Goal: Information Seeking & Learning: Check status

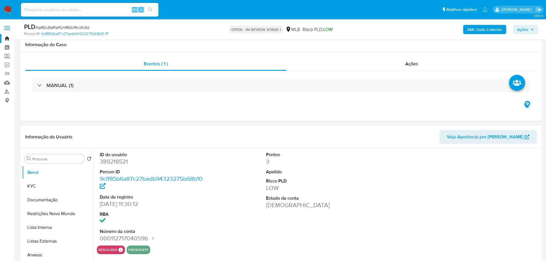
select select "10"
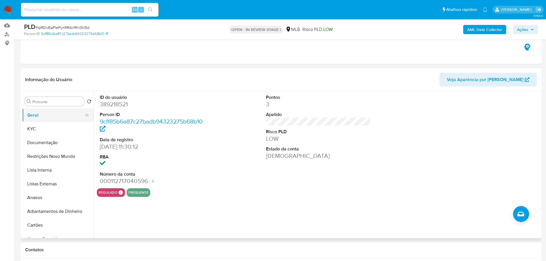
click at [56, 119] on button "Geral" at bounding box center [55, 115] width 67 height 14
click at [63, 129] on button "KYC" at bounding box center [55, 129] width 67 height 14
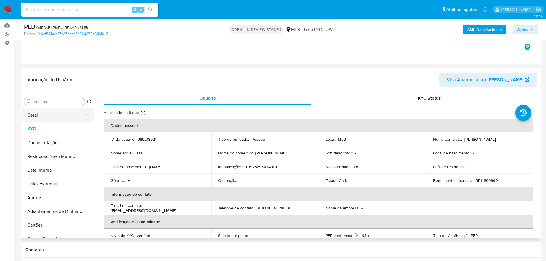
click at [55, 113] on button "Geral" at bounding box center [55, 115] width 67 height 14
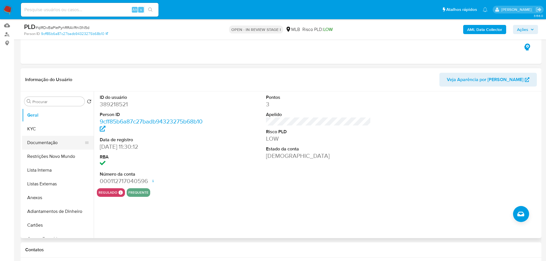
click at [43, 144] on button "Documentação" at bounding box center [55, 143] width 67 height 14
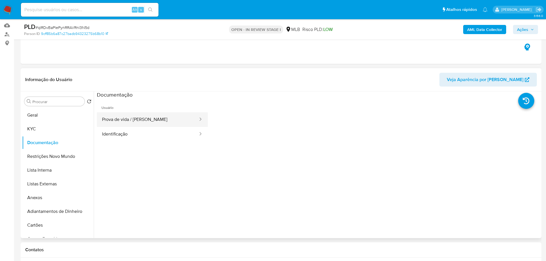
click at [149, 117] on button "Prova de vida / Selfie" at bounding box center [148, 119] width 102 height 15
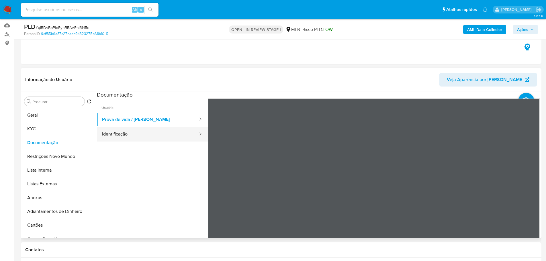
click at [151, 137] on button "Identificação" at bounding box center [148, 134] width 102 height 15
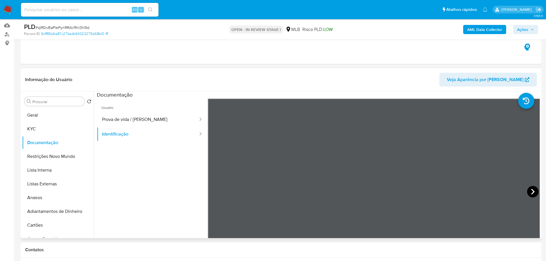
click at [531, 192] on icon at bounding box center [532, 191] width 11 height 11
click at [217, 193] on icon at bounding box center [214, 191] width 11 height 11
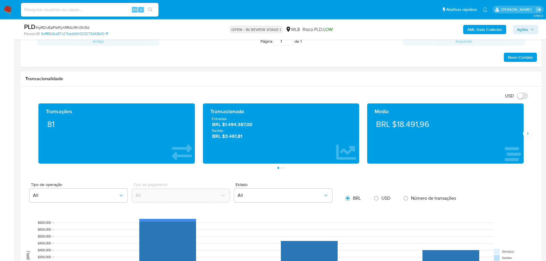
scroll to position [401, 0]
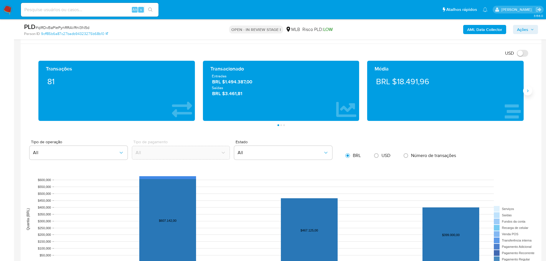
click at [532, 89] on button "Siguiente" at bounding box center [527, 90] width 9 height 9
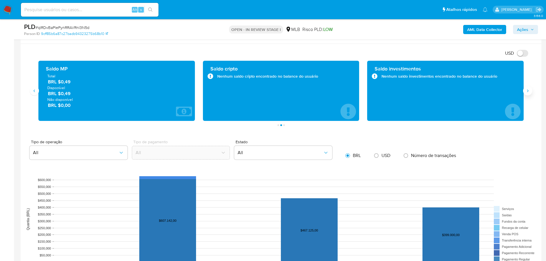
click at [531, 90] on button "Siguiente" at bounding box center [527, 90] width 9 height 9
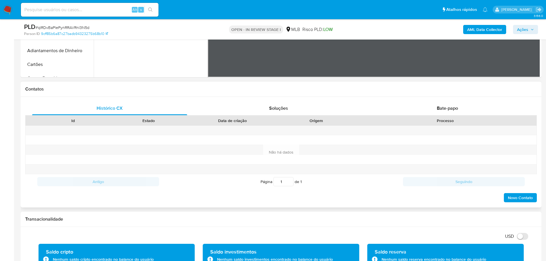
scroll to position [172, 0]
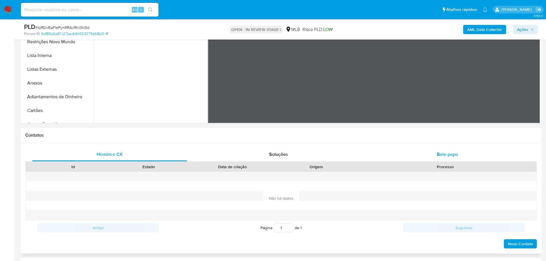
click at [451, 161] on div "Bate-papo" at bounding box center [447, 155] width 155 height 14
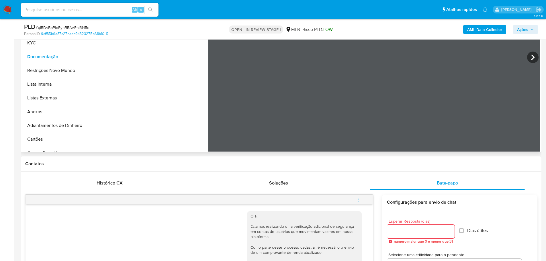
scroll to position [0, 0]
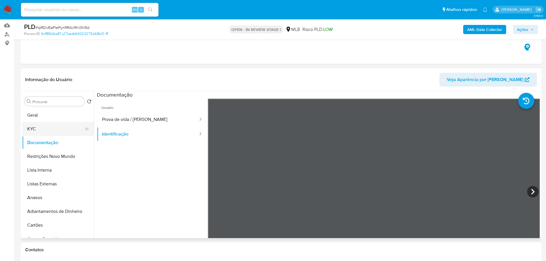
click at [51, 133] on button "KYC" at bounding box center [55, 129] width 67 height 14
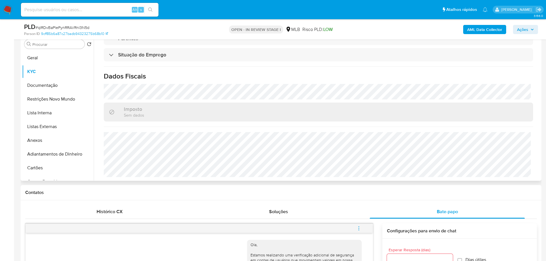
scroll to position [256, 0]
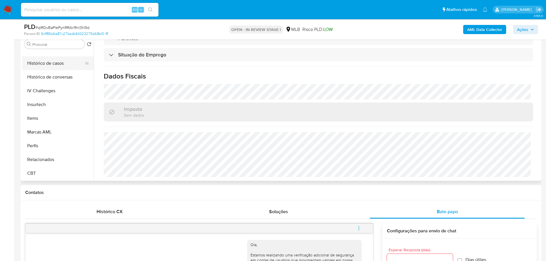
click at [50, 66] on button "Histórico de casos" at bounding box center [55, 63] width 67 height 14
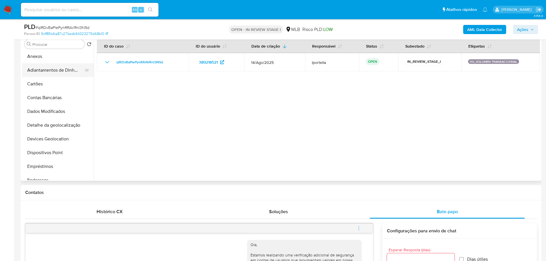
scroll to position [0, 0]
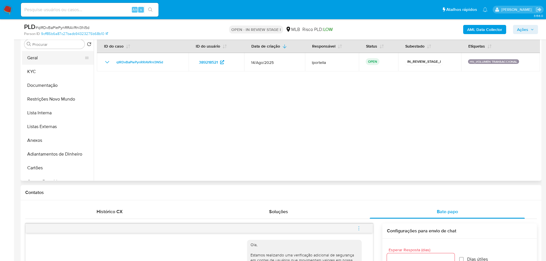
click at [38, 61] on button "Geral" at bounding box center [55, 58] width 67 height 14
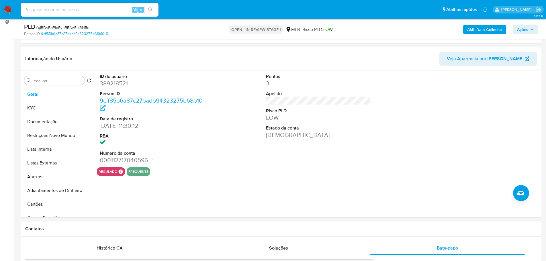
scroll to position [77, 0]
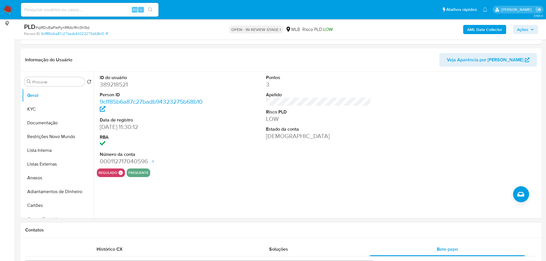
click at [103, 230] on h1 "Contatos" at bounding box center [281, 230] width 512 height 6
click at [35, 112] on button "KYC" at bounding box center [55, 109] width 67 height 14
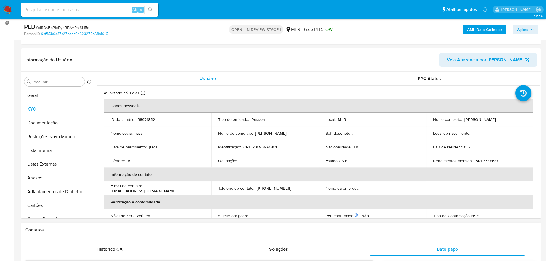
click at [154, 233] on h1 "Contatos" at bounding box center [281, 230] width 512 height 6
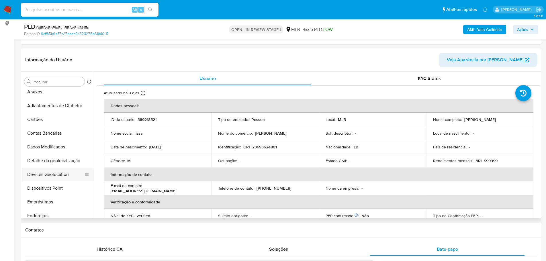
scroll to position [115, 0]
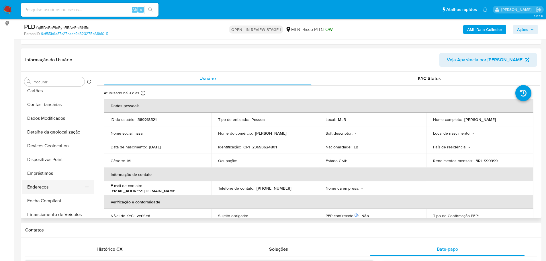
click at [47, 187] on button "Endereços" at bounding box center [55, 187] width 67 height 14
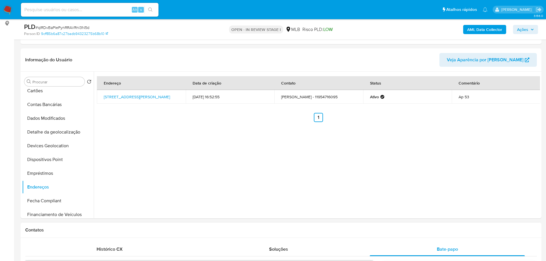
click at [71, 231] on h1 "Contatos" at bounding box center [281, 230] width 512 height 6
click at [55, 134] on button "Detalhe da geolocalização" at bounding box center [55, 132] width 67 height 14
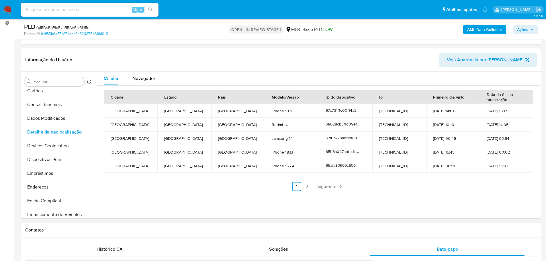
click at [105, 233] on h1 "Contatos" at bounding box center [281, 230] width 512 height 6
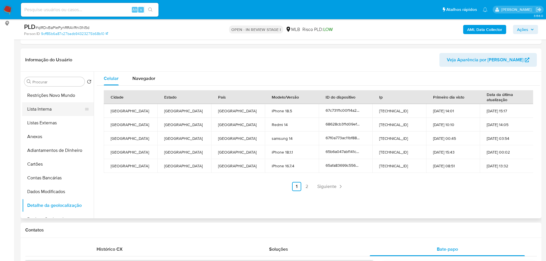
scroll to position [0, 0]
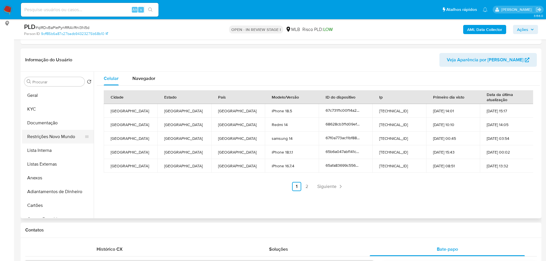
click at [46, 134] on button "Restrições Novo Mundo" at bounding box center [55, 137] width 67 height 14
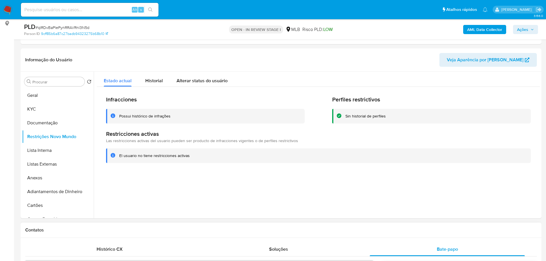
click at [104, 230] on h1 "Contatos" at bounding box center [281, 230] width 512 height 6
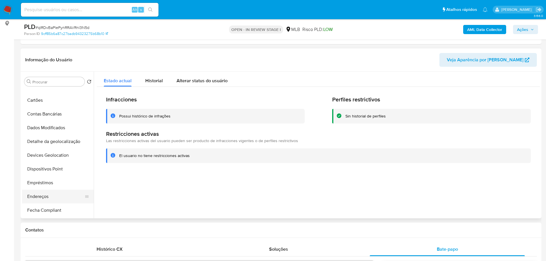
scroll to position [143, 0]
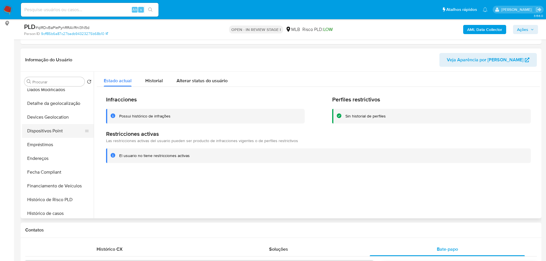
click at [59, 132] on button "Dispositivos Point" at bounding box center [55, 131] width 67 height 14
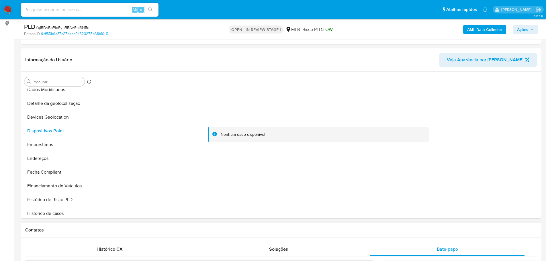
drag, startPoint x: 195, startPoint y: 229, endPoint x: 196, endPoint y: 224, distance: 5.4
click at [195, 229] on h1 "Contatos" at bounding box center [281, 230] width 512 height 6
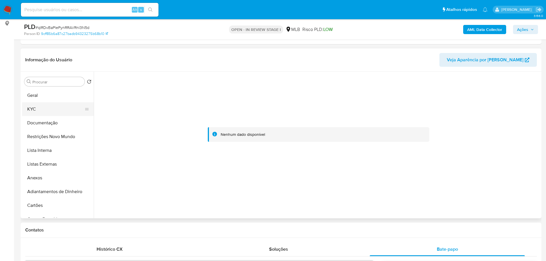
click at [46, 105] on button "KYC" at bounding box center [55, 109] width 67 height 14
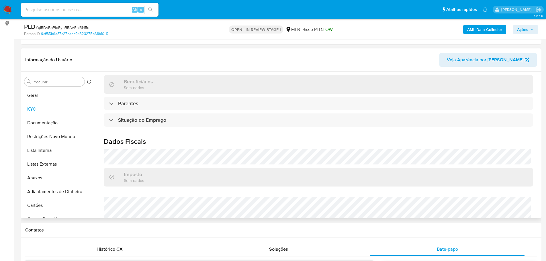
drag, startPoint x: 166, startPoint y: 167, endPoint x: 161, endPoint y: 179, distance: 12.5
click at [161, 179] on div "Atualizado há 9 dias Criado: 15/06/2020 16:14:45 Atualizado: 19/08/2025 02:21:4…" at bounding box center [318, 108] width 443 height 277
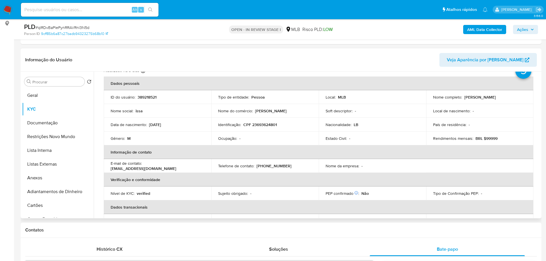
scroll to position [9, 0]
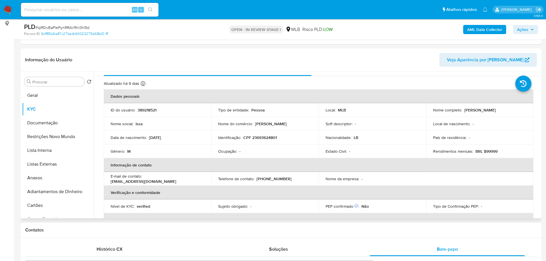
click at [266, 135] on p "CPF 23693624801" at bounding box center [260, 137] width 34 height 5
copy p "23693624801"
drag, startPoint x: 534, startPoint y: 27, endPoint x: 519, endPoint y: 32, distance: 15.7
click at [534, 27] on span "Ações" at bounding box center [525, 30] width 17 height 8
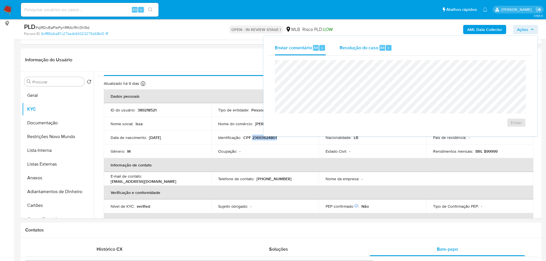
click at [380, 49] on span "Alt" at bounding box center [382, 47] width 5 height 5
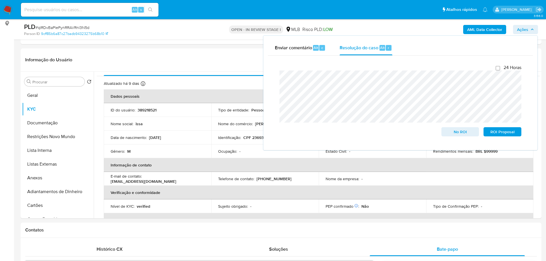
drag, startPoint x: 33, startPoint y: 95, endPoint x: 7, endPoint y: 119, distance: 34.9
click at [33, 95] on button "Geral" at bounding box center [58, 96] width 72 height 14
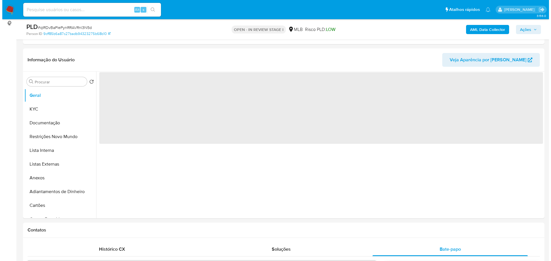
scroll to position [0, 0]
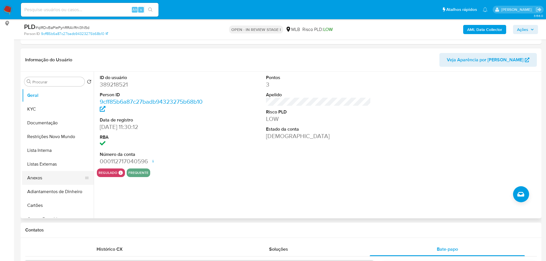
click at [37, 182] on button "Anexos" at bounding box center [55, 178] width 67 height 14
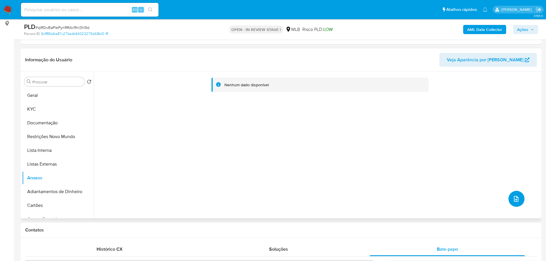
click at [514, 196] on icon "upload-file" at bounding box center [516, 199] width 5 height 6
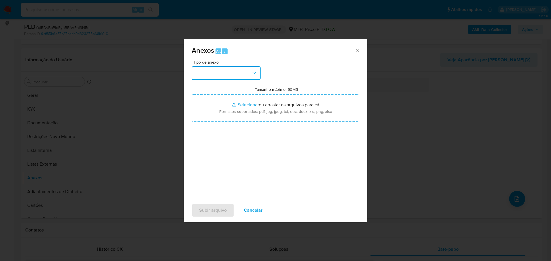
click at [229, 79] on button "button" at bounding box center [226, 73] width 69 height 14
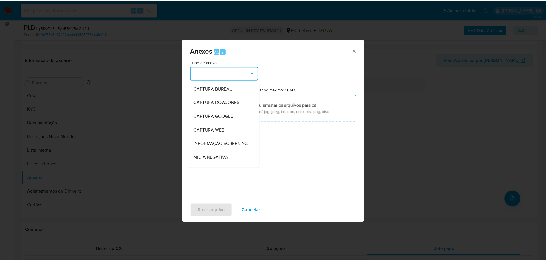
scroll to position [88, 0]
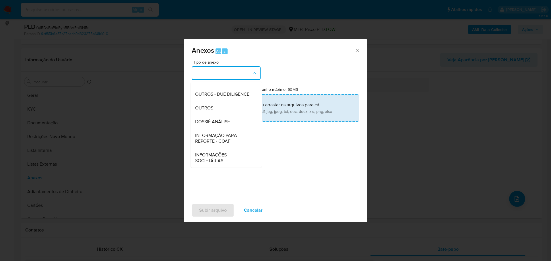
drag, startPoint x: 212, startPoint y: 108, endPoint x: 210, endPoint y: 104, distance: 3.7
click at [211, 108] on span "OUTROS" at bounding box center [204, 108] width 18 height 6
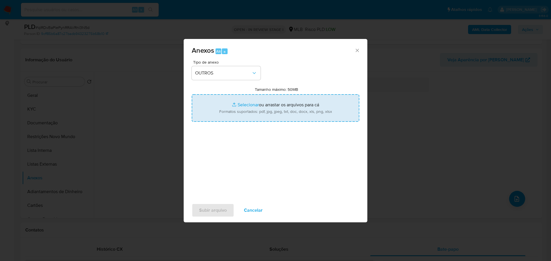
type input "C:\fakepath\SAR - XXX - CPF 23693624801 - ISSA HASSAN.pdf"
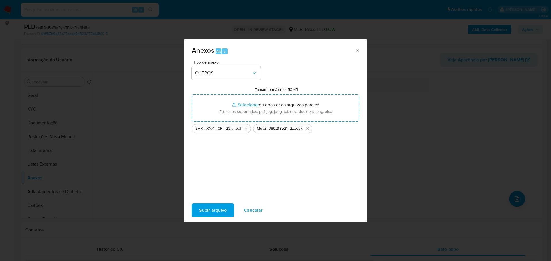
click at [213, 215] on span "Subir arquivo" at bounding box center [213, 210] width 28 height 13
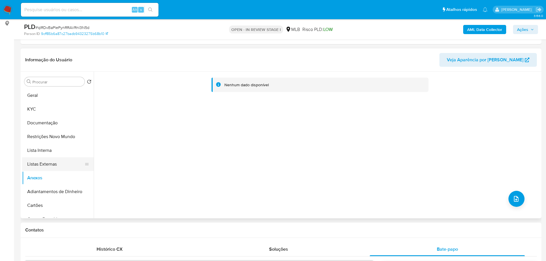
click at [34, 162] on button "Listas Externas" at bounding box center [55, 164] width 67 height 14
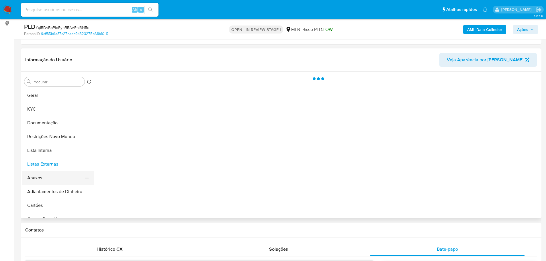
drag, startPoint x: 41, startPoint y: 181, endPoint x: 38, endPoint y: 178, distance: 4.1
click at [41, 180] on button "Anexos" at bounding box center [55, 178] width 67 height 14
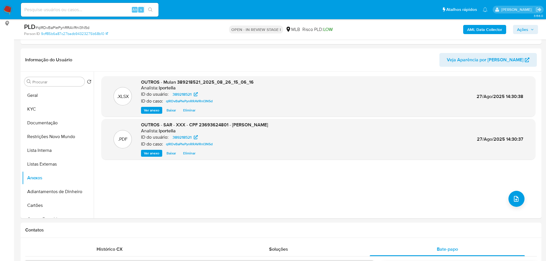
click at [528, 30] on span "Ações" at bounding box center [522, 29] width 11 height 9
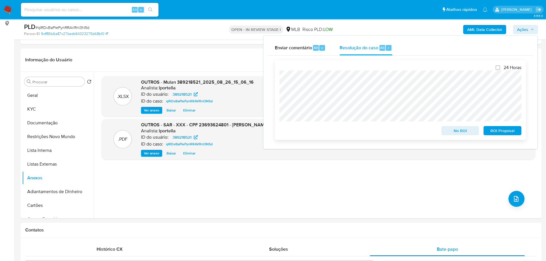
click at [514, 133] on span "ROI Proposal" at bounding box center [503, 131] width 30 height 8
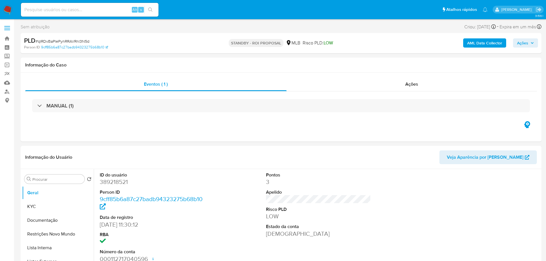
select select "10"
click at [81, 44] on span "# qIRDvBaPlePynRRAVRnl3N5d" at bounding box center [63, 41] width 54 height 6
click at [75, 42] on span "# qIRDvBaPlePynRRAVRnl3N5d" at bounding box center [63, 41] width 54 height 6
copy span "qIRDvBaPlePynRRAVRnl3N5d"
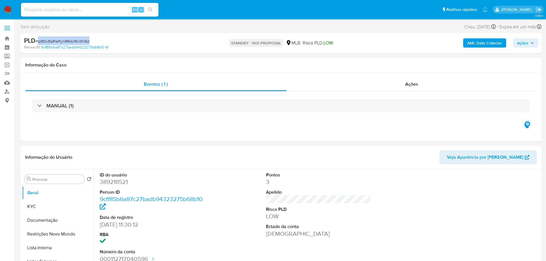
click at [6, 11] on img at bounding box center [8, 10] width 10 height 10
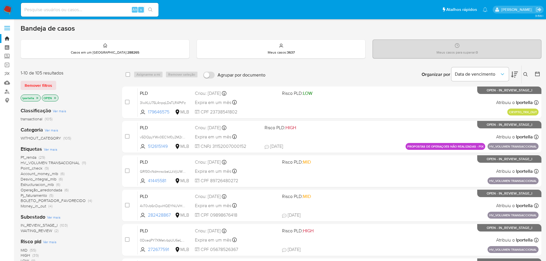
click at [91, 5] on div "Alt s" at bounding box center [90, 10] width 138 height 14
click at [81, 6] on input at bounding box center [90, 9] width 138 height 7
paste input "v5DQpyYWx0EC1kf0y2M2rHPu"
type input "v5DQpyYWx0EC1kf0y2M2rHPu"
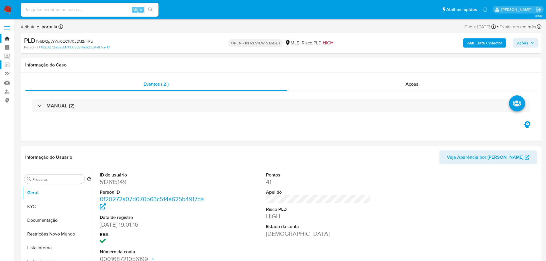
select select "10"
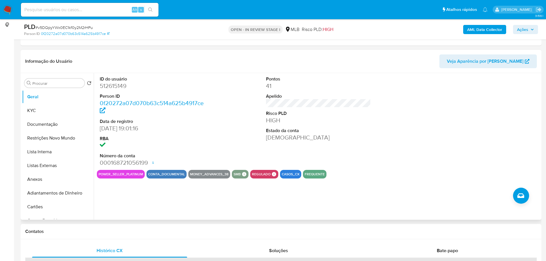
scroll to position [86, 0]
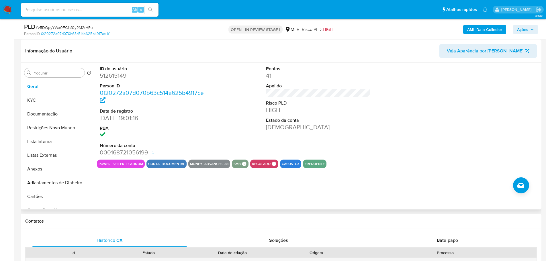
click at [342, 200] on div "ID do usuário 512615149 Person ID 0f20272a07d070b63c514a625b4917ce Data de regi…" at bounding box center [317, 136] width 447 height 147
click at [34, 100] on button "KYC" at bounding box center [55, 100] width 67 height 14
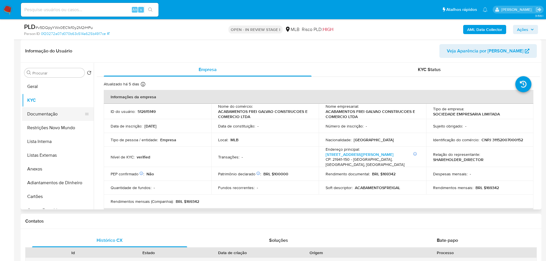
click at [39, 108] on button "Documentação" at bounding box center [55, 114] width 67 height 14
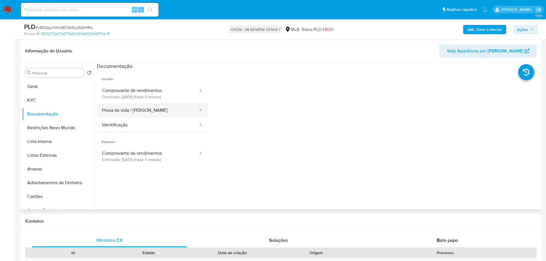
click at [149, 110] on button "Prova de vida / Selfie" at bounding box center [148, 110] width 102 height 15
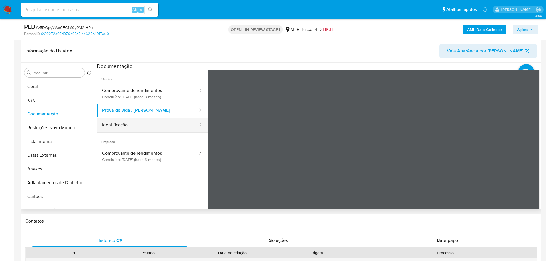
click at [171, 126] on button "Identificação" at bounding box center [148, 125] width 102 height 15
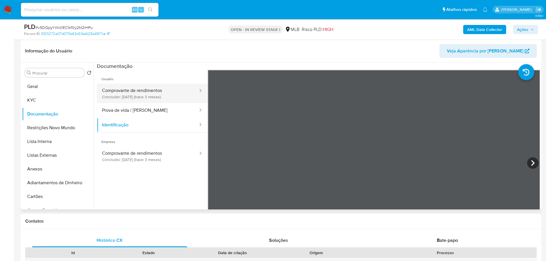
click at [138, 96] on button "Comprovante de rendimentos Concluído: 05/06/2025 (hace 3 meses)" at bounding box center [148, 94] width 102 height 20
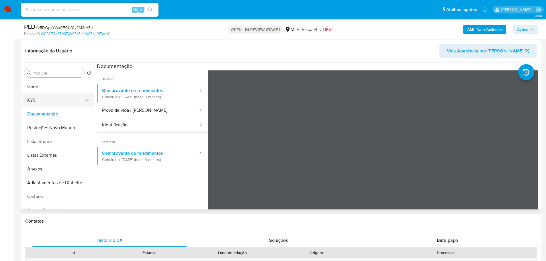
click at [56, 100] on button "KYC" at bounding box center [55, 100] width 67 height 14
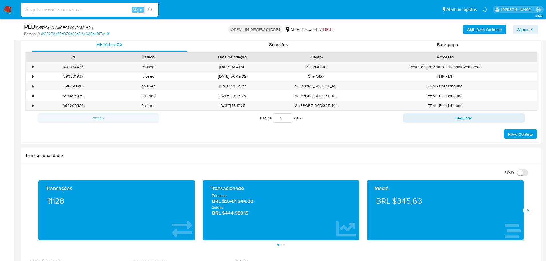
scroll to position [344, 0]
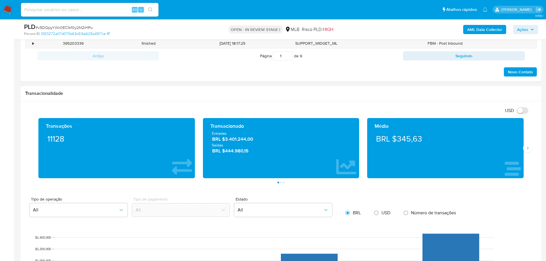
click at [533, 150] on div "Transações 11128 Transacionado Entradas BRL $3.401.244,00 Saídas BRL $444.980,1…" at bounding box center [281, 150] width 512 height 65
click at [529, 148] on icon "Siguiente" at bounding box center [527, 148] width 1 height 3
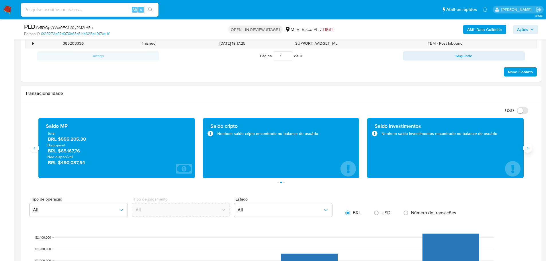
click at [529, 148] on icon "Siguiente" at bounding box center [527, 148] width 1 height 3
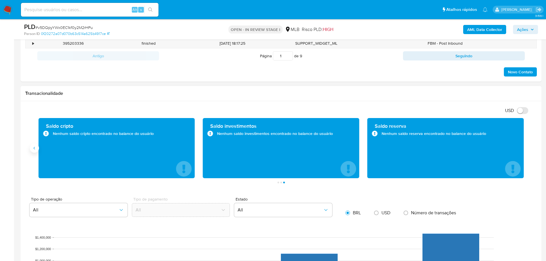
click at [38, 149] on button "Anterior" at bounding box center [34, 148] width 9 height 9
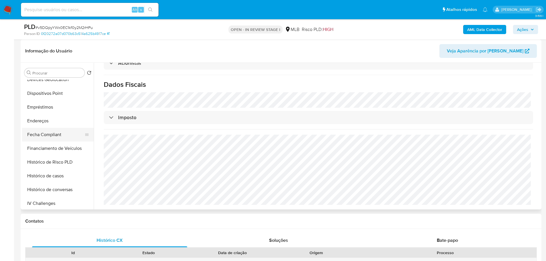
scroll to position [201, 0]
click at [57, 147] on button "Histórico de casos" at bounding box center [55, 148] width 67 height 14
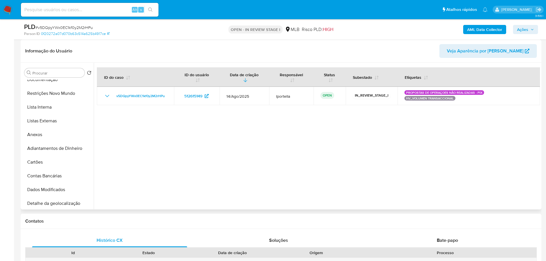
scroll to position [0, 0]
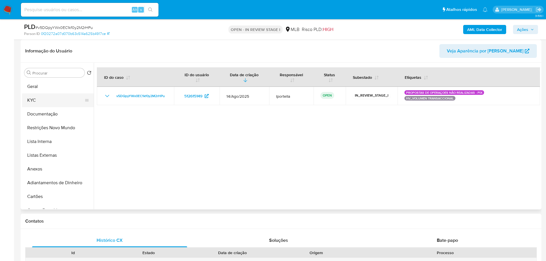
click at [45, 103] on button "KYC" at bounding box center [55, 100] width 67 height 14
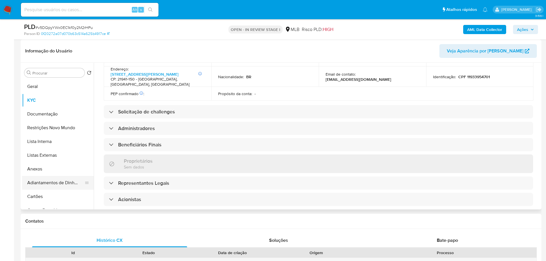
scroll to position [334, 0]
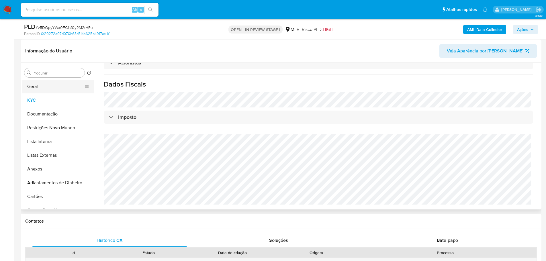
click at [38, 89] on button "Geral" at bounding box center [55, 87] width 67 height 14
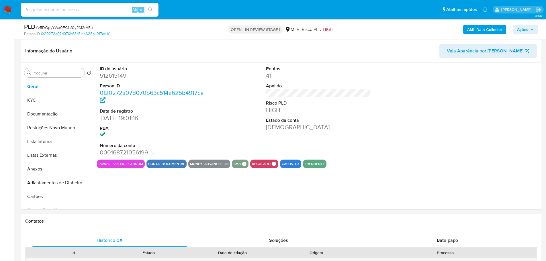
scroll to position [73, 0]
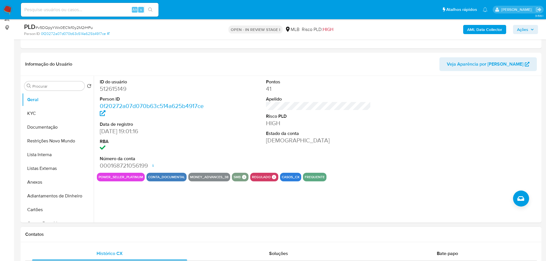
click at [126, 238] on div "Contatos" at bounding box center [281, 234] width 521 height 15
click at [36, 112] on button "KYC" at bounding box center [55, 114] width 67 height 14
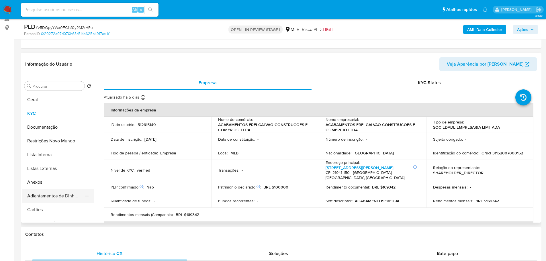
drag, startPoint x: 89, startPoint y: 235, endPoint x: 69, endPoint y: 194, distance: 45.3
click at [89, 235] on h1 "Contatos" at bounding box center [281, 235] width 512 height 6
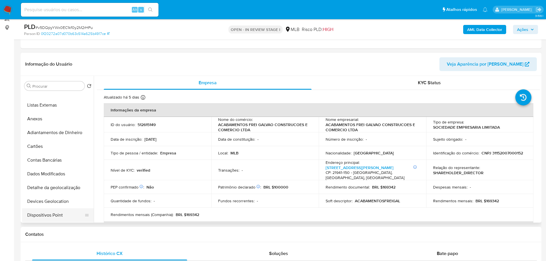
scroll to position [115, 0]
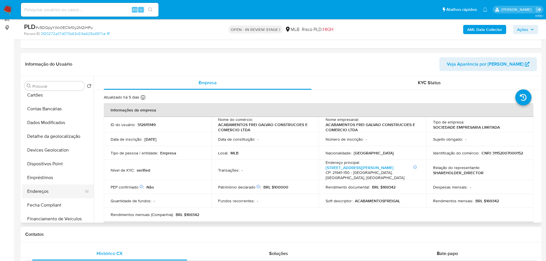
click at [49, 189] on button "Endereços" at bounding box center [55, 192] width 67 height 14
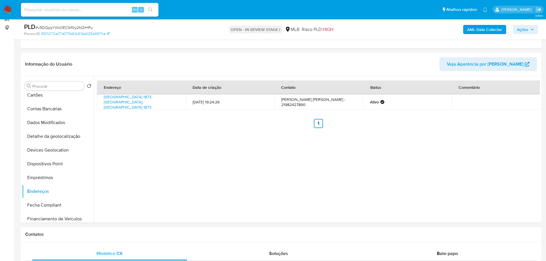
click at [97, 237] on h1 "Contatos" at bounding box center [281, 235] width 512 height 6
click at [59, 142] on button "Detalhe da geolocalização" at bounding box center [55, 137] width 67 height 14
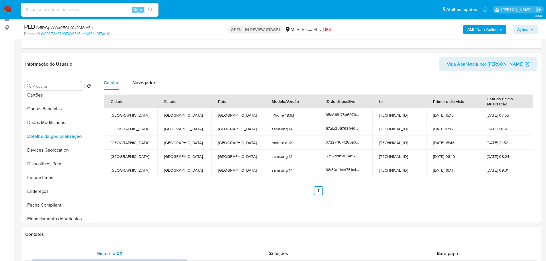
click at [110, 247] on div "Histórico CX" at bounding box center [109, 254] width 155 height 14
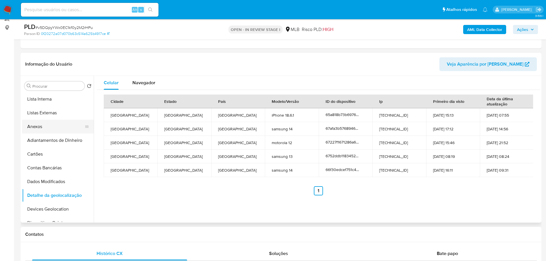
scroll to position [0, 0]
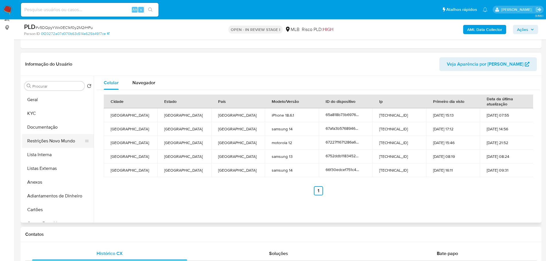
click at [61, 142] on button "Restrições Novo Mundo" at bounding box center [55, 141] width 67 height 14
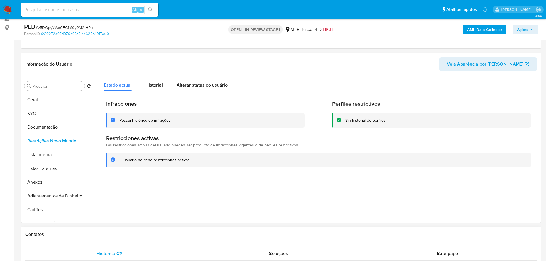
click at [72, 234] on h1 "Contatos" at bounding box center [281, 235] width 512 height 6
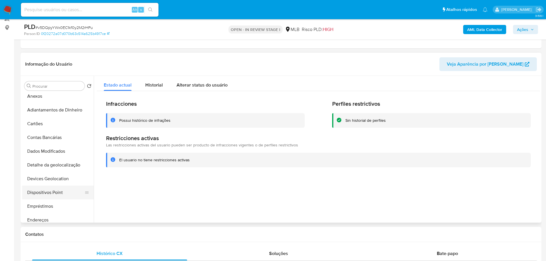
scroll to position [115, 0]
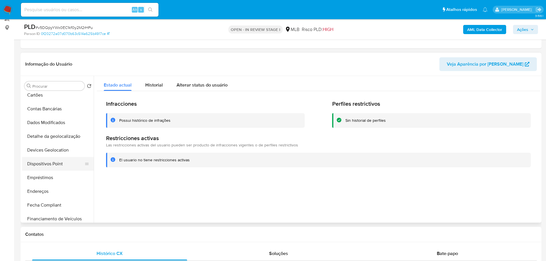
click at [55, 167] on button "Dispositivos Point" at bounding box center [55, 164] width 67 height 14
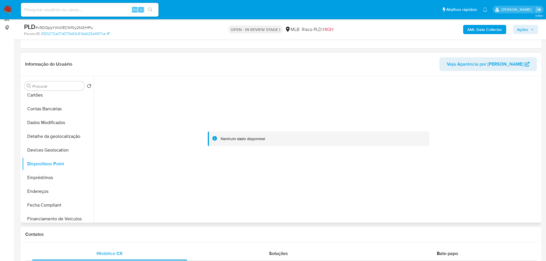
click at [519, 151] on div at bounding box center [318, 139] width 443 height 126
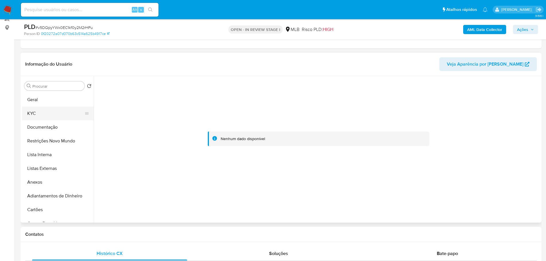
click at [40, 111] on button "KYC" at bounding box center [55, 114] width 67 height 14
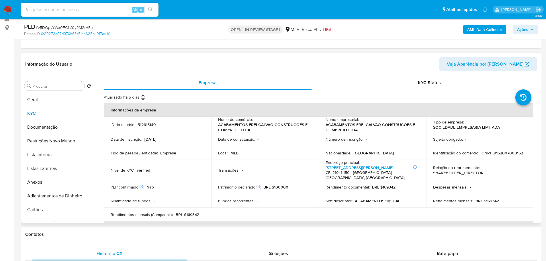
click at [504, 156] on td "Identificação do comércio : CNPJ 31152007000152" at bounding box center [480, 153] width 108 height 14
click at [504, 155] on p "CNPJ 31152007000152" at bounding box center [503, 153] width 42 height 5
click at [503, 154] on p "CNPJ 31152007000152" at bounding box center [503, 153] width 42 height 5
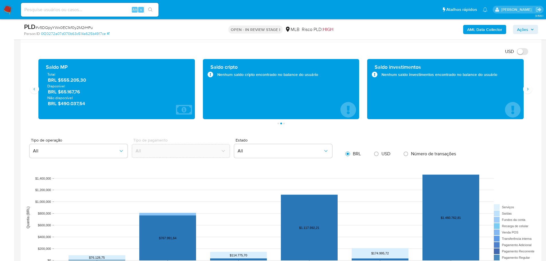
scroll to position [474, 0]
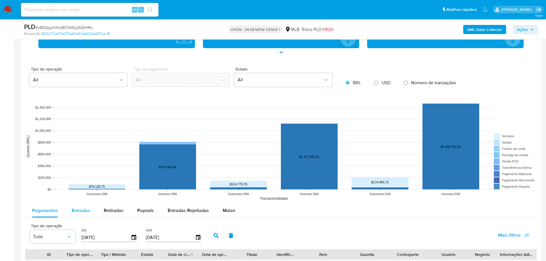
click at [70, 208] on button "Entradas" at bounding box center [81, 211] width 32 height 14
select select "10"
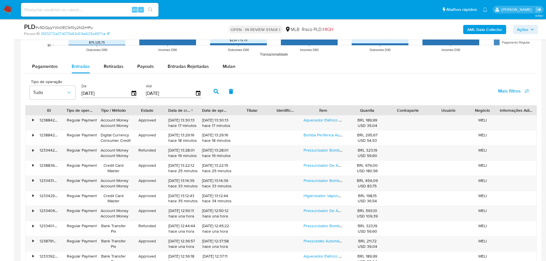
scroll to position [646, 0]
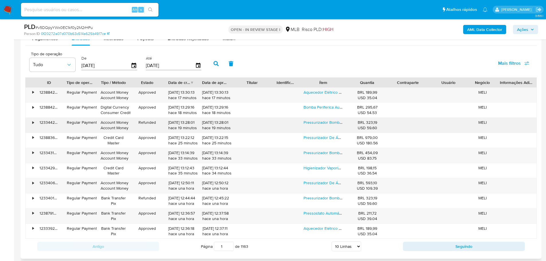
type button "1"
click at [317, 119] on div "Pressurizador Bomba Pressurizadora Água Komeco Tp40" at bounding box center [323, 125] width 47 height 15
click at [317, 124] on link "Pressurizador Bomba Pressurizadora Água Komeco Tp40" at bounding box center [355, 123] width 102 height 6
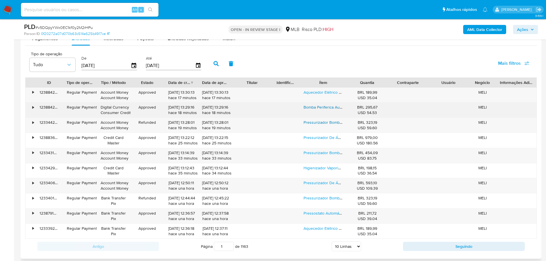
click at [320, 107] on link "Bomba Periferica Auto Aspirante Dancor Dpa-40 1/2 Cv-bivolt" at bounding box center [358, 107] width 108 height 6
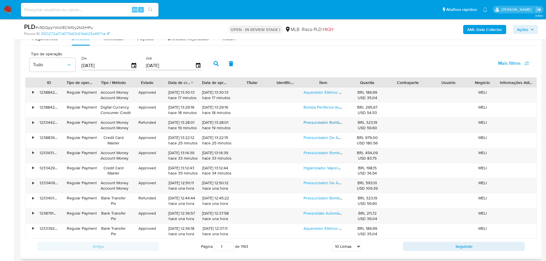
click at [322, 87] on div "Ítem" at bounding box center [323, 83] width 47 height 10
click at [327, 92] on link "Aquecedor Elétrico Fame 220v 5400w Pia Lavatório Torneira" at bounding box center [354, 92] width 101 height 6
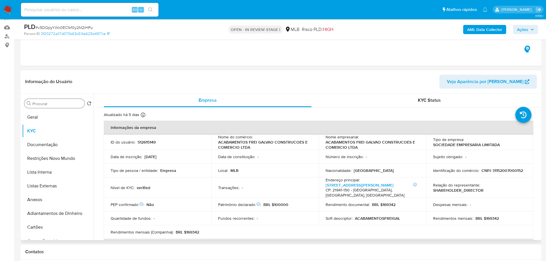
scroll to position [15, 0]
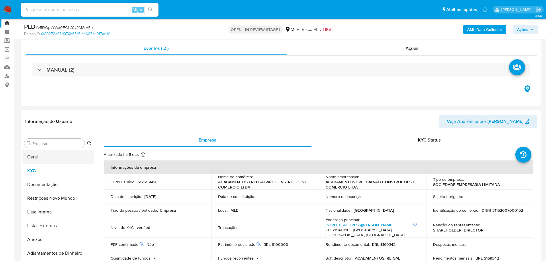
click at [56, 157] on button "Geral" at bounding box center [55, 157] width 67 height 14
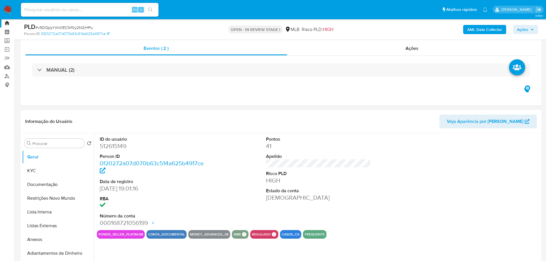
click at [114, 150] on dd "512615149" at bounding box center [152, 146] width 105 height 8
click at [114, 148] on dd "512615149" at bounding box center [152, 146] width 105 height 8
copy dd "512615149"
click at [516, 28] on button "Ações" at bounding box center [525, 29] width 25 height 9
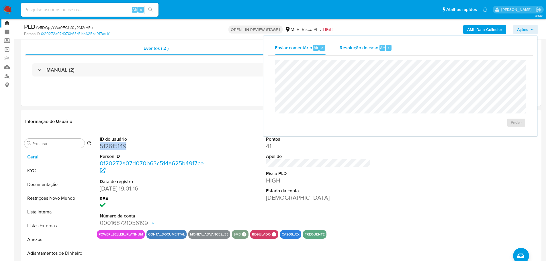
click at [370, 46] on span "Resolução do caso" at bounding box center [359, 47] width 39 height 7
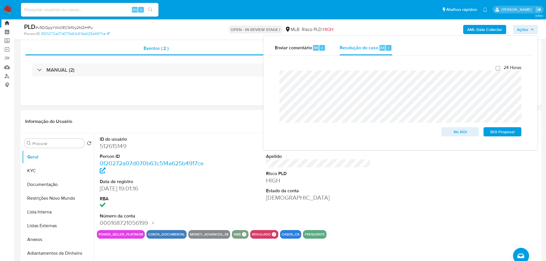
click at [167, 115] on header "Informação do Usuário Veja Aparência por Pessoa" at bounding box center [281, 122] width 512 height 14
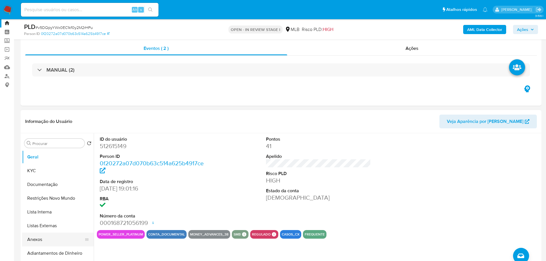
click at [45, 241] on button "Anexos" at bounding box center [55, 240] width 67 height 14
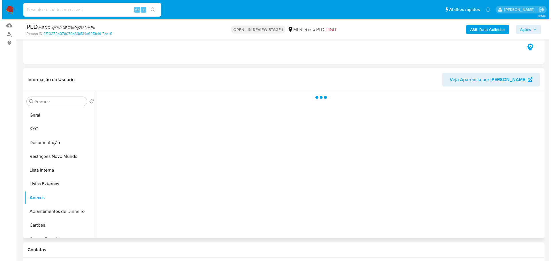
scroll to position [102, 0]
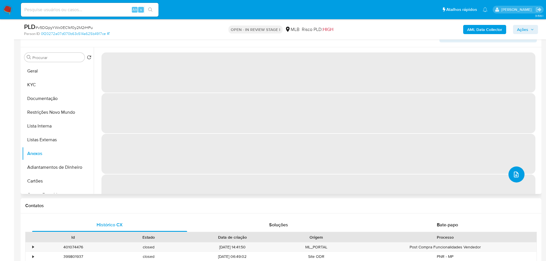
click at [515, 171] on span "upload-file" at bounding box center [516, 174] width 7 height 7
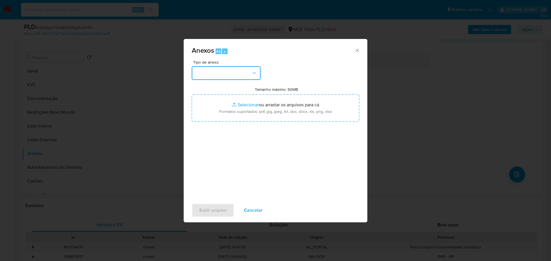
click at [235, 73] on button "button" at bounding box center [226, 73] width 69 height 14
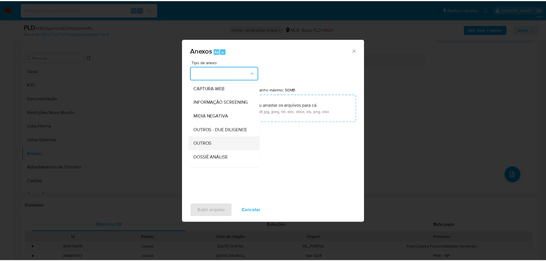
scroll to position [88, 0]
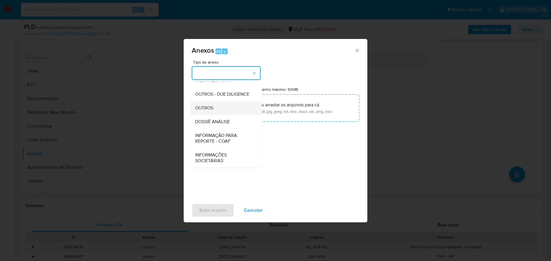
click at [205, 108] on span "OUTROS" at bounding box center [204, 108] width 18 height 6
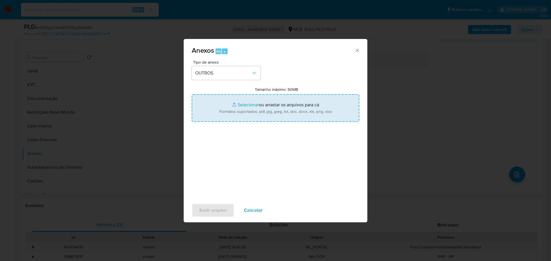
type input "C:\fakepath\SAR - XXX - CNPJ 31152007000152 - ACABAMENTOS FREI GALVAO CONSTRUCO…"
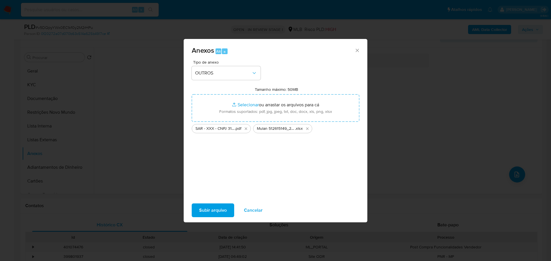
click at [220, 213] on span "Subir arquivo" at bounding box center [213, 210] width 28 height 13
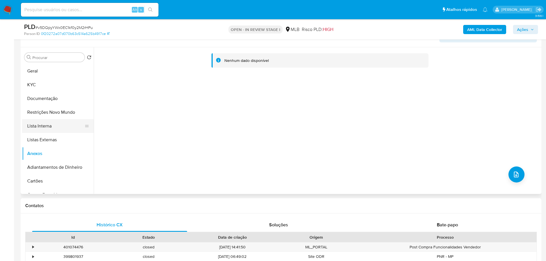
click at [49, 129] on button "Lista Interna" at bounding box center [55, 126] width 67 height 14
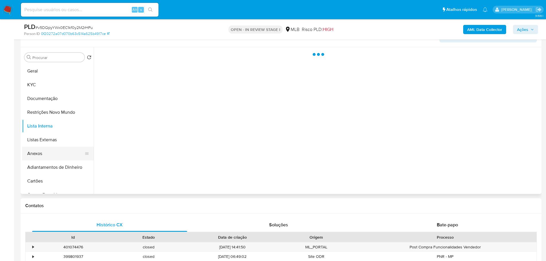
click at [48, 156] on button "Anexos" at bounding box center [55, 154] width 67 height 14
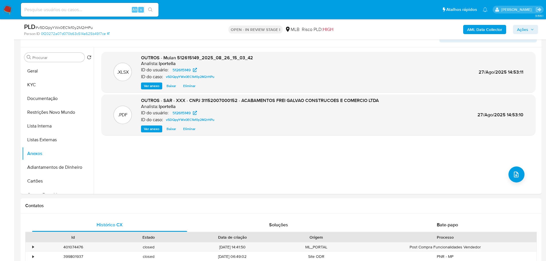
click at [531, 34] on div "AML Data Collector Ações" at bounding box center [454, 29] width 170 height 13
click at [526, 31] on span "Ações" at bounding box center [522, 29] width 11 height 9
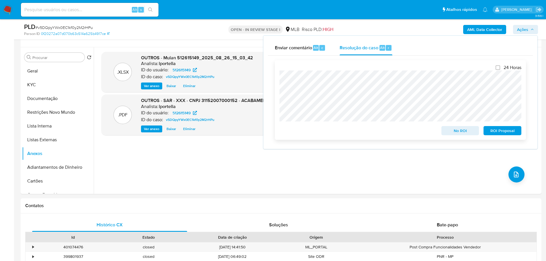
click at [501, 132] on span "ROI Proposal" at bounding box center [503, 131] width 30 height 8
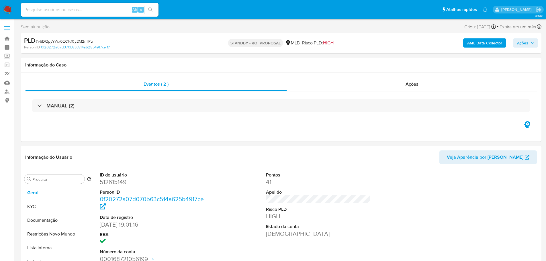
select select "10"
click at [87, 42] on span "# v5DQpyYWx0EC1kf0y2M2rHPu" at bounding box center [64, 41] width 57 height 6
copy span "v5DQpyYWx0EC1kf0y2M2rHPu"
click at [9, 7] on img at bounding box center [8, 10] width 10 height 10
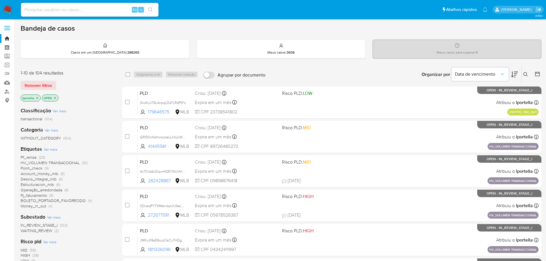
click at [89, 7] on input at bounding box center [90, 9] width 138 height 7
paste input "v5DQpyYWx0EC1kf0y2M2rHPu"
type input "v5DQpyYWx0EC1kf0y2M2rHPu"
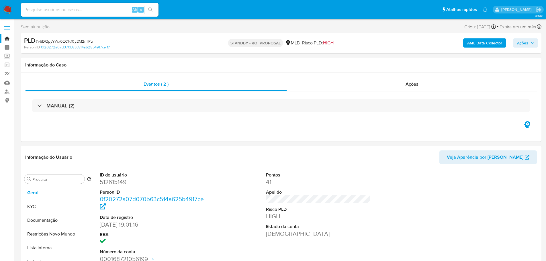
select select "10"
click at [7, 8] on img at bounding box center [8, 10] width 10 height 10
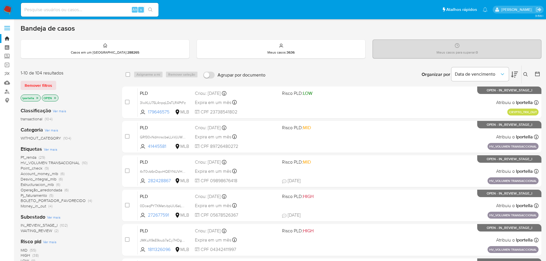
click at [74, 9] on input at bounding box center [90, 9] width 138 height 7
paste input "8dofU5VQsGkcQVQv4ZS4CRiS"
type input "8dofU5VQsGkcQVQv4ZS4CRiS"
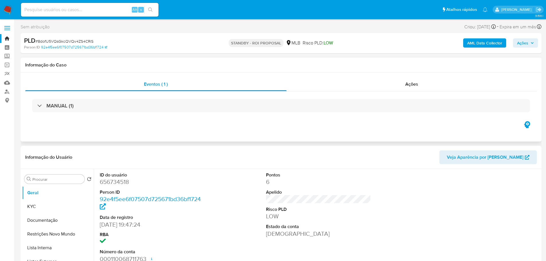
select select "10"
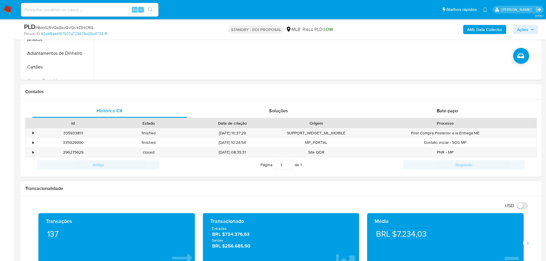
scroll to position [287, 0]
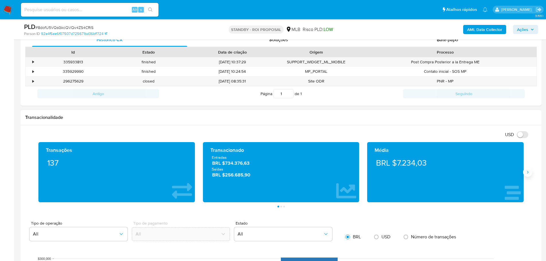
click at [526, 173] on icon "Siguiente" at bounding box center [528, 172] width 5 height 5
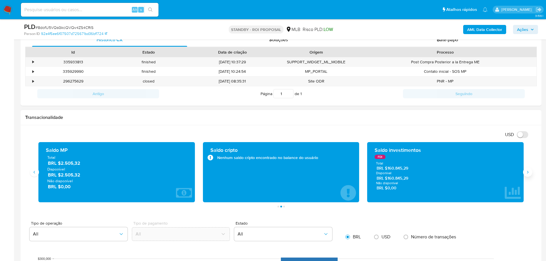
click at [526, 173] on icon "Siguiente" at bounding box center [528, 172] width 5 height 5
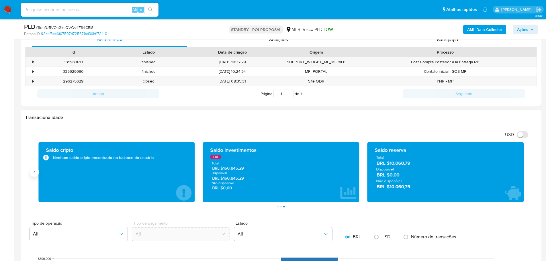
click at [38, 173] on button "Anterior" at bounding box center [34, 172] width 9 height 9
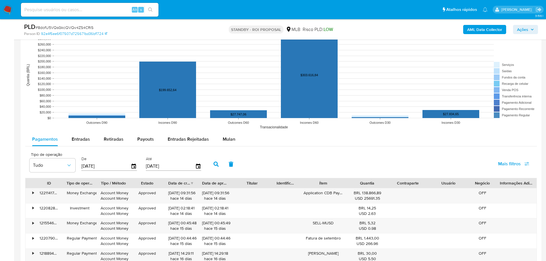
scroll to position [460, 0]
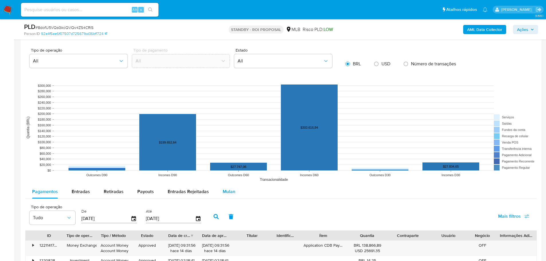
click at [231, 194] on span "Mulan" at bounding box center [229, 191] width 13 height 7
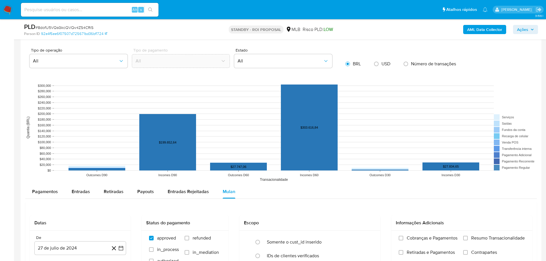
scroll to position [575, 0]
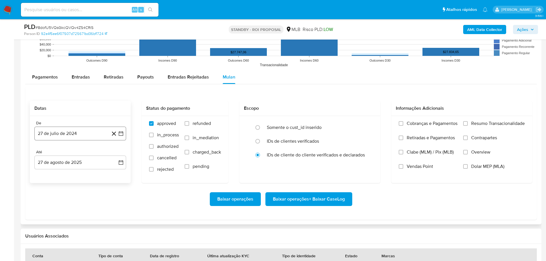
click at [82, 138] on button "27 de julio de 2024" at bounding box center [80, 134] width 92 height 14
click at [114, 154] on icon "Mes siguiente" at bounding box center [115, 154] width 7 height 7
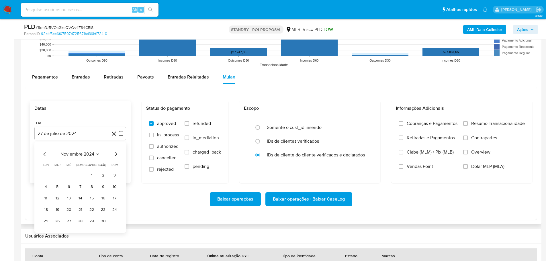
click at [114, 154] on icon "Mes siguiente" at bounding box center [115, 154] width 7 height 7
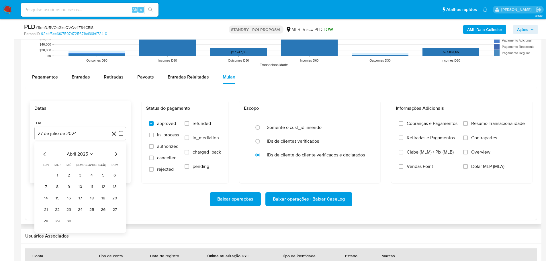
click at [114, 154] on icon "Mes siguiente" at bounding box center [115, 154] width 7 height 7
click at [58, 174] on button "1" at bounding box center [57, 175] width 9 height 9
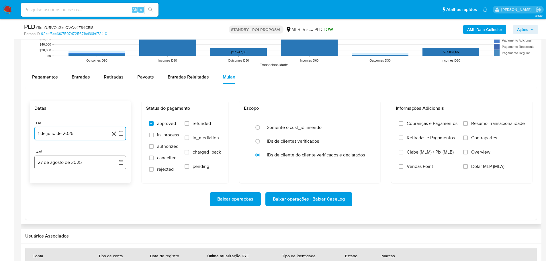
click at [74, 162] on button "27 de agosto de 2025" at bounding box center [80, 163] width 92 height 14
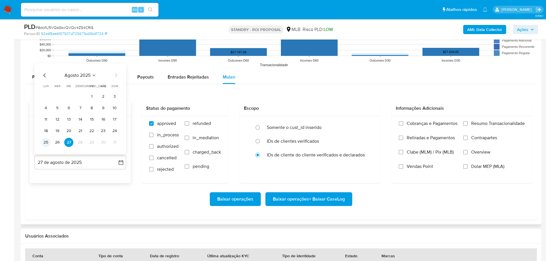
click at [46, 142] on button "25" at bounding box center [45, 142] width 9 height 9
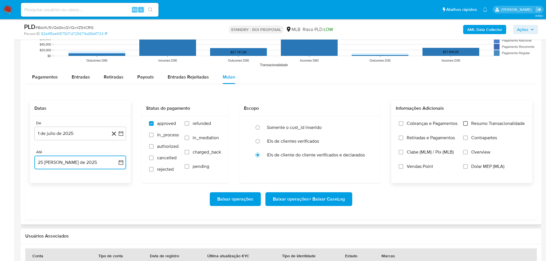
click at [467, 122] on input "Resumo Transacionalidade" at bounding box center [465, 123] width 5 height 5
click at [330, 199] on span "Baixar operações + Baixar CaseLog" at bounding box center [309, 199] width 72 height 13
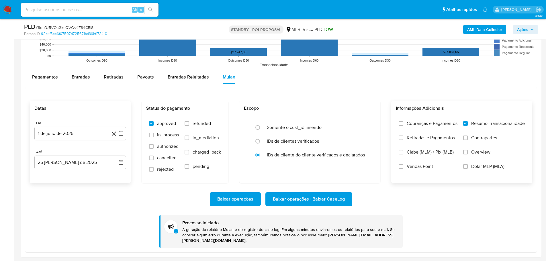
drag, startPoint x: 10, startPoint y: 8, endPoint x: 6, endPoint y: 8, distance: 4.0
click at [10, 8] on img at bounding box center [8, 10] width 10 height 10
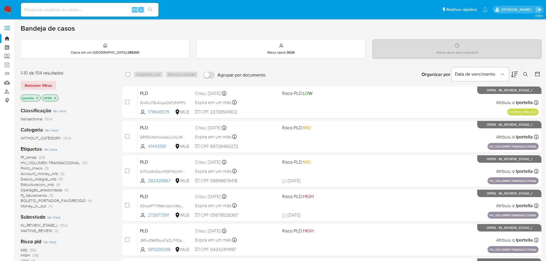
click at [86, 13] on input at bounding box center [90, 9] width 138 height 7
paste input "3lwXLU75L4npqLDsTLR4PtFz"
type input "3lwXLU75L4npqLDsTLR4PtFz"
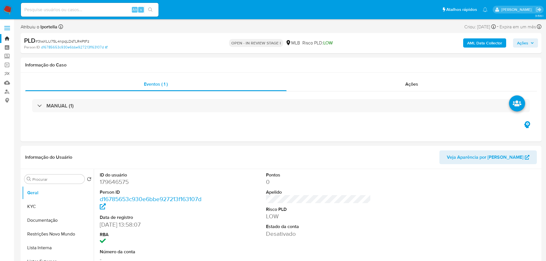
select select "10"
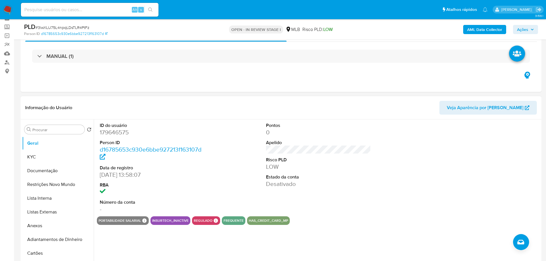
scroll to position [57, 0]
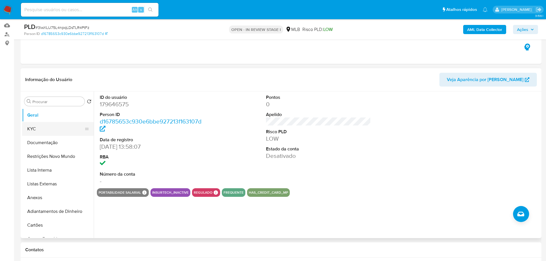
click at [34, 127] on button "KYC" at bounding box center [55, 129] width 67 height 14
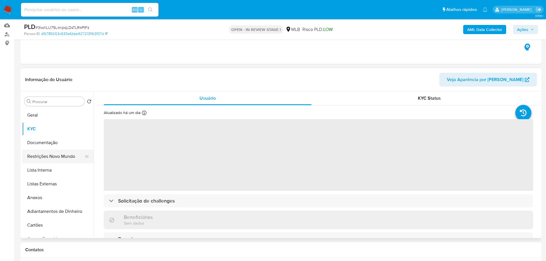
click at [45, 161] on button "Restrições Novo Mundo" at bounding box center [55, 157] width 67 height 14
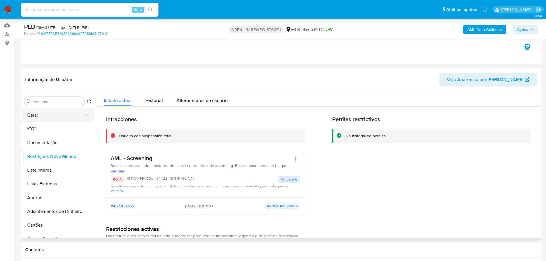
click at [38, 117] on button "Geral" at bounding box center [55, 115] width 67 height 14
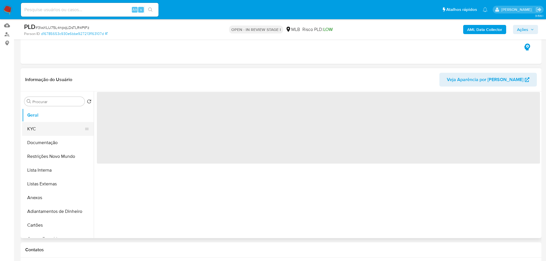
click at [44, 130] on button "KYC" at bounding box center [55, 129] width 67 height 14
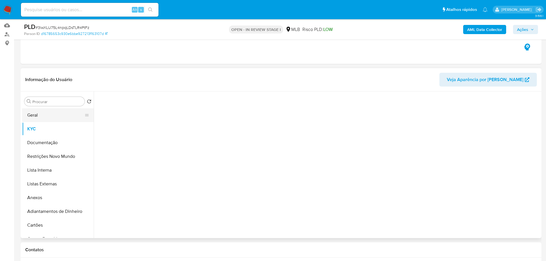
click at [34, 115] on button "Geral" at bounding box center [55, 115] width 67 height 14
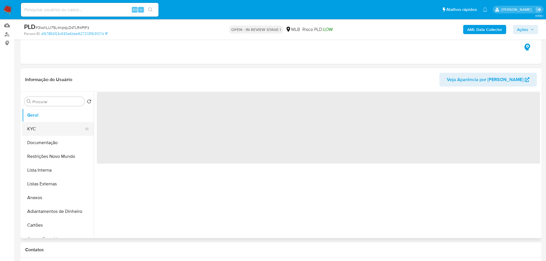
click at [45, 130] on button "KYC" at bounding box center [55, 129] width 67 height 14
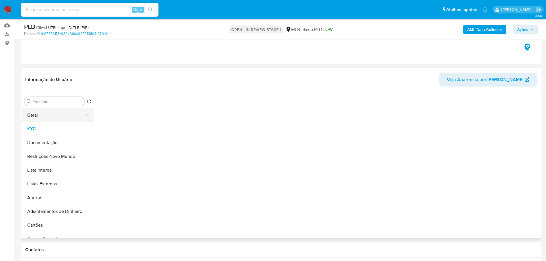
click at [38, 114] on button "Geral" at bounding box center [55, 115] width 67 height 14
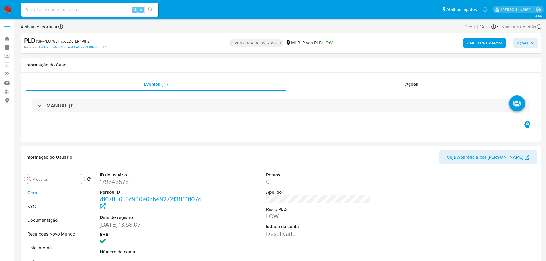
select select "10"
click at [67, 206] on button "KYC" at bounding box center [55, 207] width 67 height 14
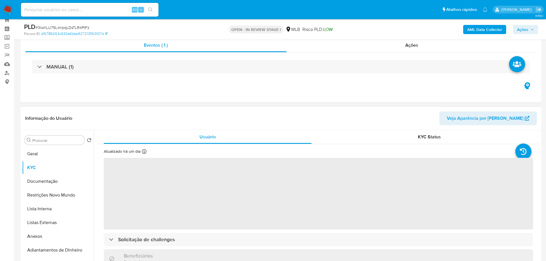
scroll to position [29, 0]
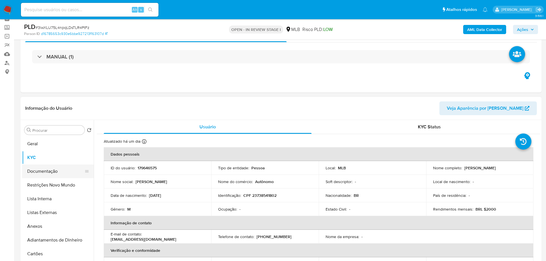
click at [54, 170] on button "Documentação" at bounding box center [55, 172] width 67 height 14
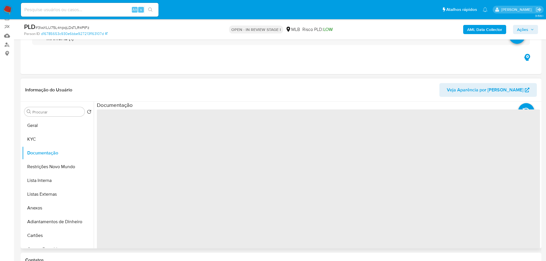
scroll to position [57, 0]
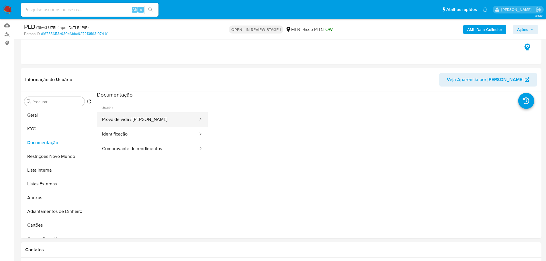
click at [146, 120] on button "Prova de vida / Selfie" at bounding box center [148, 119] width 102 height 15
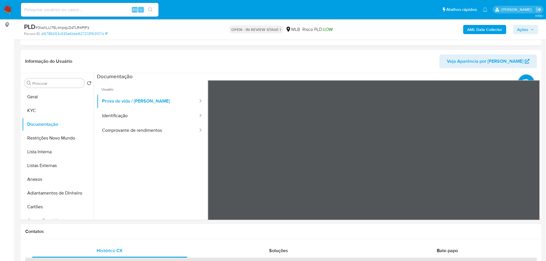
scroll to position [86, 0]
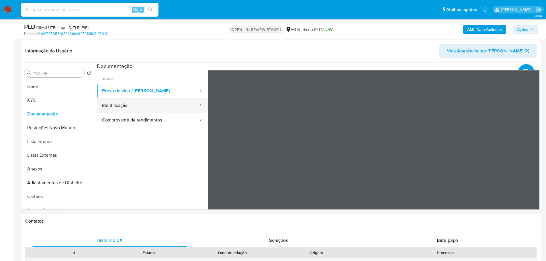
click at [129, 110] on button "Identificação" at bounding box center [148, 105] width 102 height 15
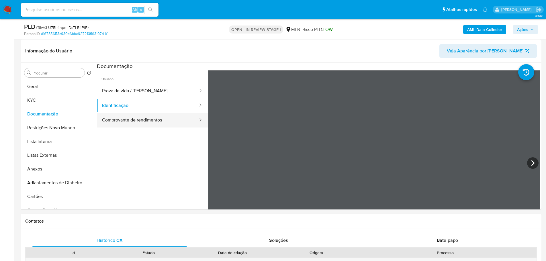
click at [115, 120] on button "Comprovante de rendimentos" at bounding box center [148, 120] width 102 height 15
click at [341, 62] on div "Informação do Usuário Veja Aparência por Pessoa Procurar Retornar ao pedido pad…" at bounding box center [281, 125] width 521 height 170
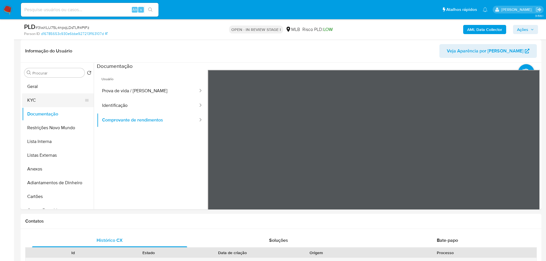
click at [46, 103] on button "KYC" at bounding box center [55, 100] width 67 height 14
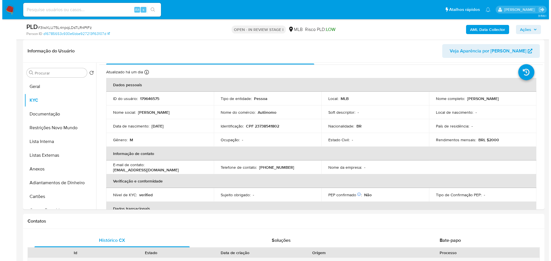
scroll to position [9, 0]
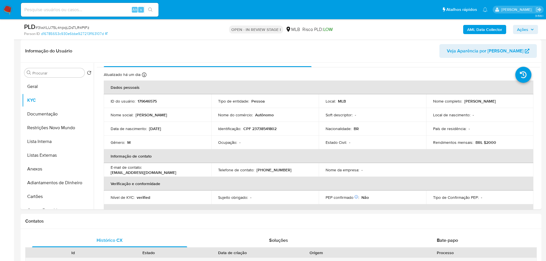
click at [487, 29] on b "AML Data Collector" at bounding box center [484, 29] width 35 height 9
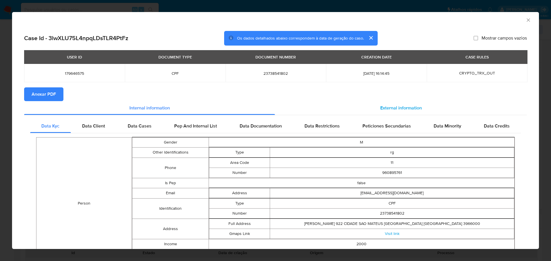
click at [399, 105] on span "External information" at bounding box center [401, 108] width 42 height 7
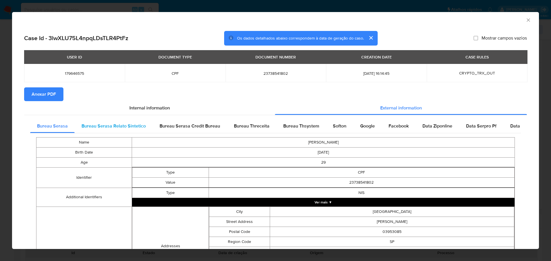
click at [123, 125] on span "Bureau Serasa Relato Sintetico" at bounding box center [113, 126] width 64 height 7
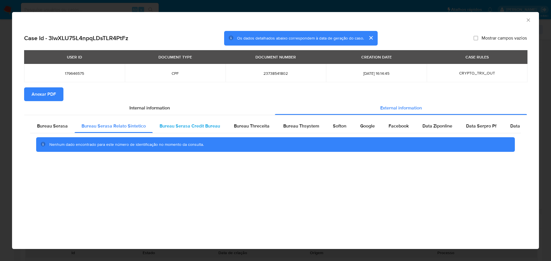
click at [205, 126] on span "Bureau Serasa Credit Bureau" at bounding box center [189, 126] width 61 height 7
drag, startPoint x: 243, startPoint y: 126, endPoint x: 295, endPoint y: 126, distance: 51.6
click at [244, 126] on span "Bureau Threceita" at bounding box center [252, 126] width 36 height 7
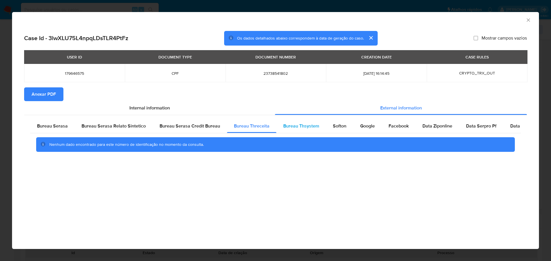
click at [295, 126] on span "Bureau Thsystem" at bounding box center [301, 126] width 36 height 7
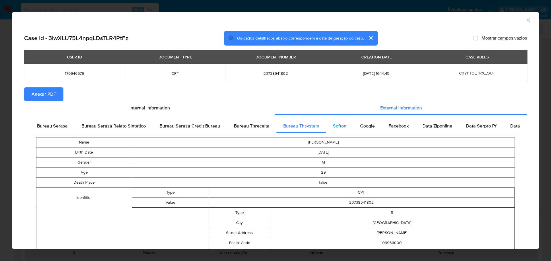
click at [337, 125] on span "Softon" at bounding box center [339, 126] width 13 height 7
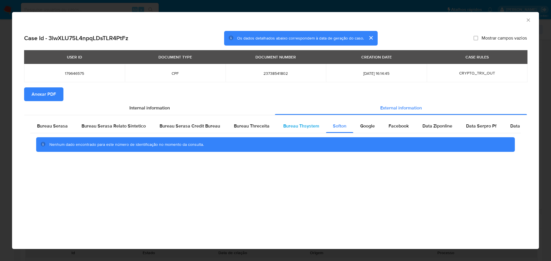
click at [321, 127] on div "Bureau Thsystem" at bounding box center [301, 126] width 50 height 14
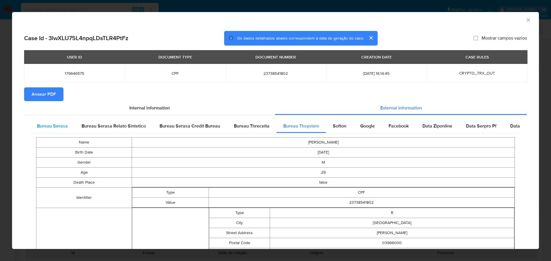
click at [56, 123] on span "Bureau Serasa" at bounding box center [52, 126] width 31 height 7
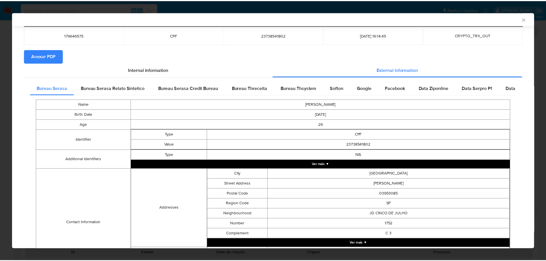
scroll to position [30, 0]
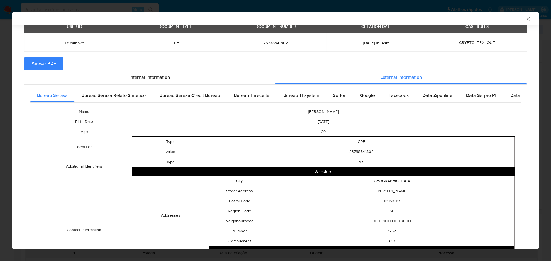
click at [525, 17] on icon "Fechar a janela" at bounding box center [528, 19] width 6 height 6
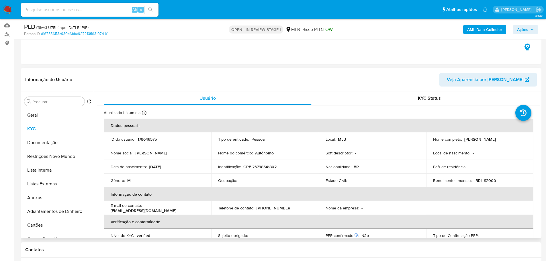
scroll to position [201, 0]
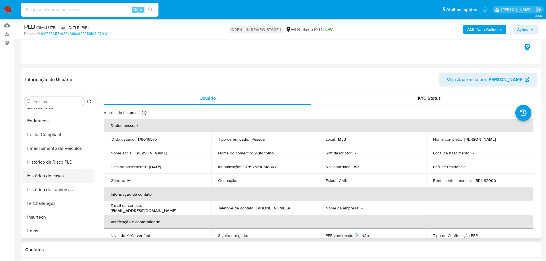
click at [57, 179] on button "Histórico de casos" at bounding box center [55, 176] width 67 height 14
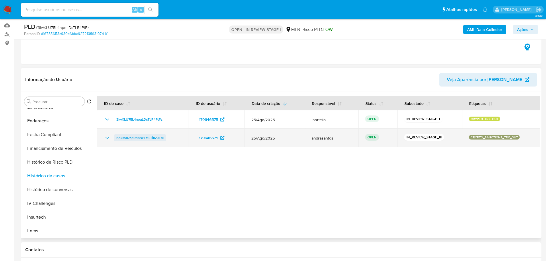
click at [145, 139] on span "BnJMaQKp9d8BxT71uTinZJTM" at bounding box center [139, 137] width 47 height 7
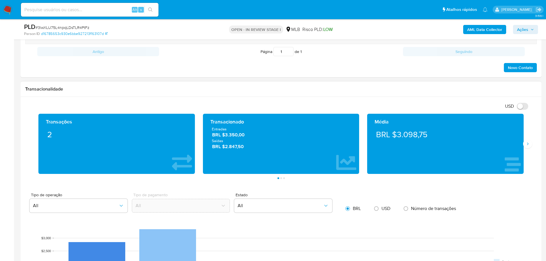
scroll to position [373, 0]
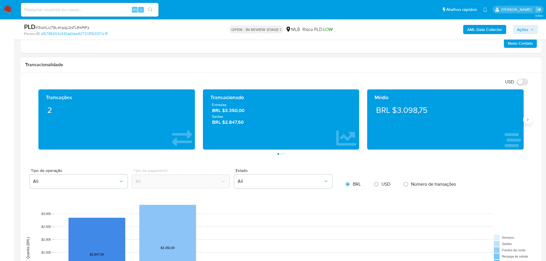
click at [524, 121] on button "Siguiente" at bounding box center [527, 119] width 9 height 9
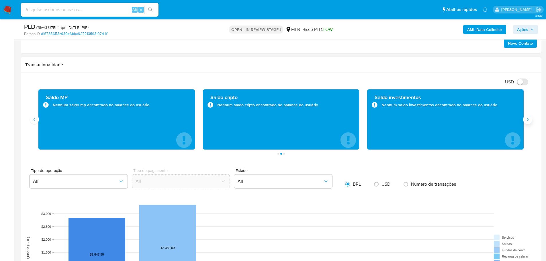
click at [524, 121] on button "Siguiente" at bounding box center [527, 119] width 9 height 9
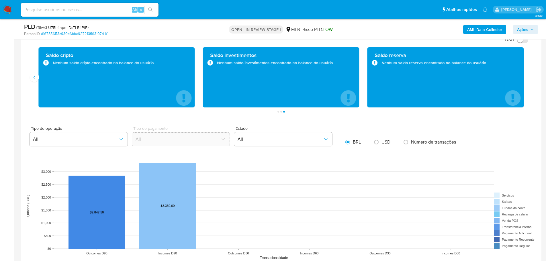
scroll to position [366, 0]
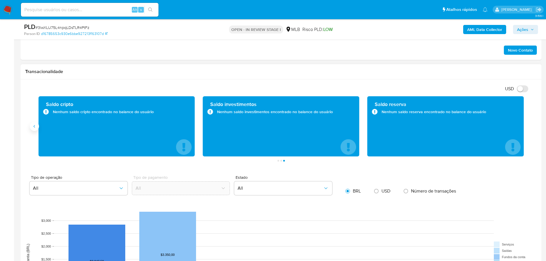
click at [36, 124] on icon "Anterior" at bounding box center [34, 126] width 5 height 5
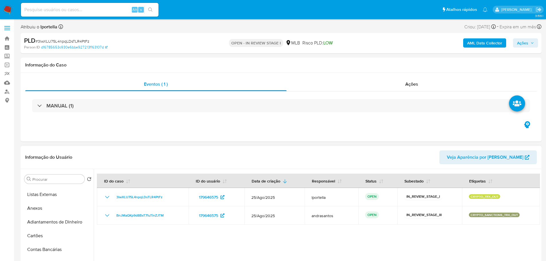
scroll to position [0, 0]
click at [49, 206] on button "KYC" at bounding box center [55, 207] width 67 height 14
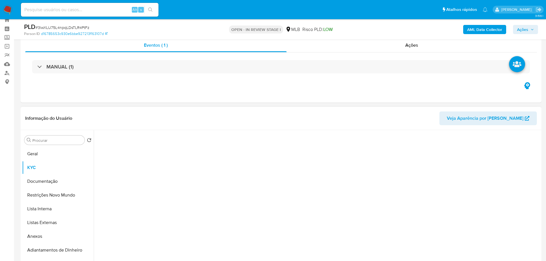
scroll to position [29, 0]
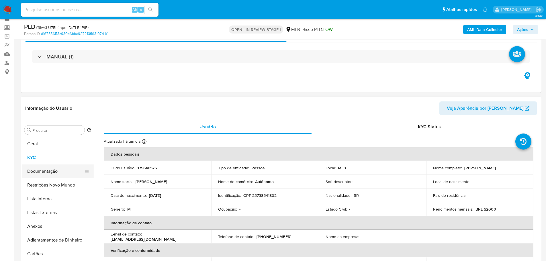
click at [51, 168] on button "Documentação" at bounding box center [55, 172] width 67 height 14
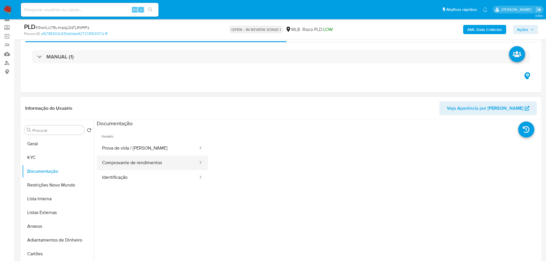
click at [128, 159] on button "Comprovante de rendimentos" at bounding box center [148, 163] width 102 height 15
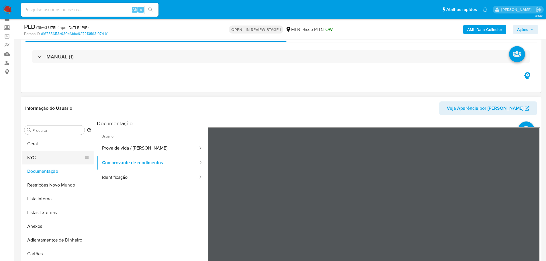
click at [52, 153] on button "KYC" at bounding box center [55, 158] width 67 height 14
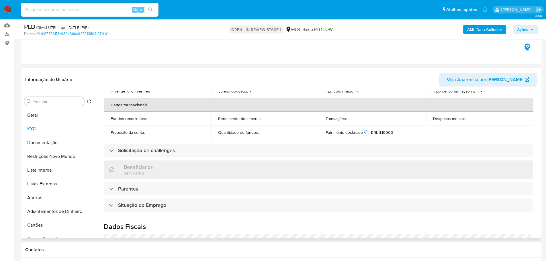
scroll to position [239, 0]
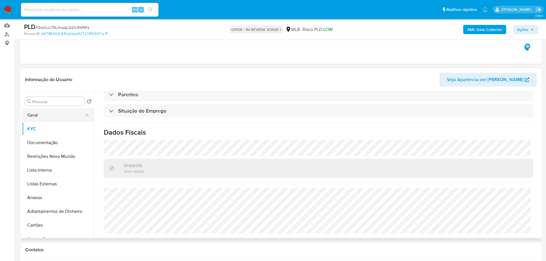
click at [45, 118] on button "Geral" at bounding box center [55, 115] width 67 height 14
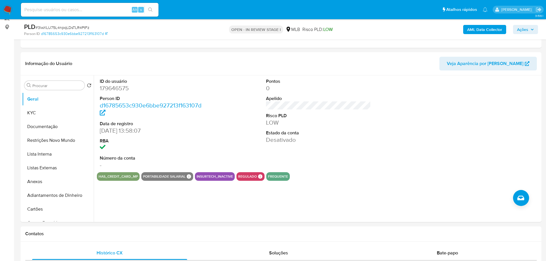
scroll to position [72, 0]
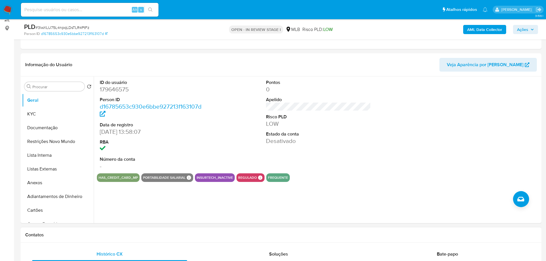
click at [84, 232] on h1 "Contatos" at bounding box center [281, 235] width 512 height 6
click at [38, 110] on button "KYC" at bounding box center [55, 114] width 67 height 14
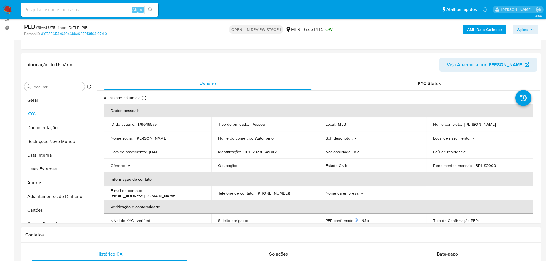
click at [91, 234] on h1 "Contatos" at bounding box center [281, 235] width 512 height 6
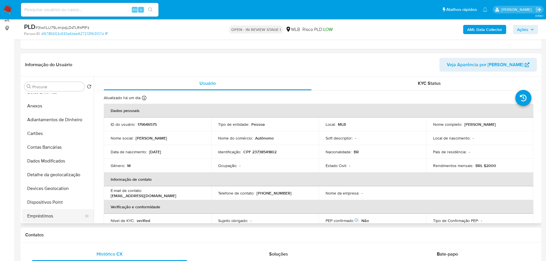
scroll to position [143, 0]
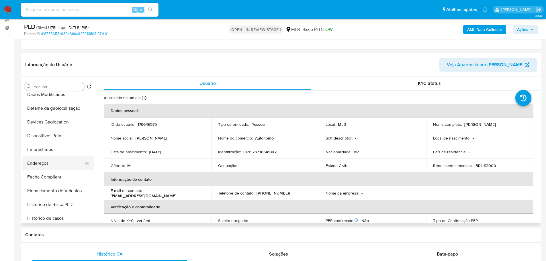
click at [44, 158] on button "Endereços" at bounding box center [55, 164] width 67 height 14
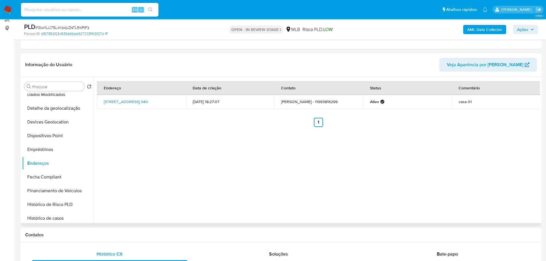
drag, startPoint x: 112, startPoint y: 236, endPoint x: 100, endPoint y: 218, distance: 22.5
click at [112, 236] on h1 "Contatos" at bounding box center [281, 235] width 512 height 6
click at [57, 106] on button "Detalhe da geolocalização" at bounding box center [55, 109] width 67 height 14
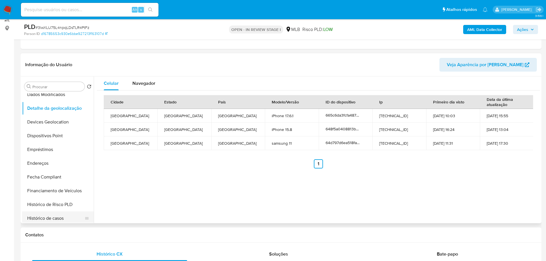
drag, startPoint x: 97, startPoint y: 237, endPoint x: 88, endPoint y: 222, distance: 18.1
click at [97, 237] on h1 "Contatos" at bounding box center [281, 235] width 512 height 6
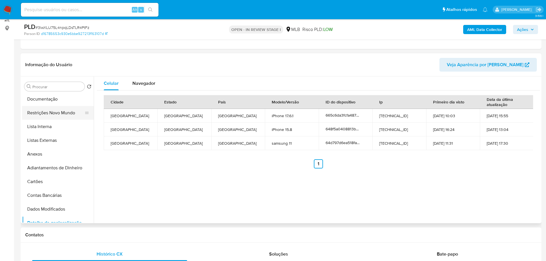
click at [55, 111] on button "Restrições Novo Mundo" at bounding box center [55, 113] width 67 height 14
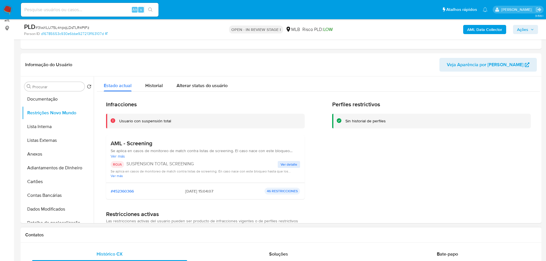
click at [75, 238] on h1 "Contatos" at bounding box center [281, 235] width 512 height 6
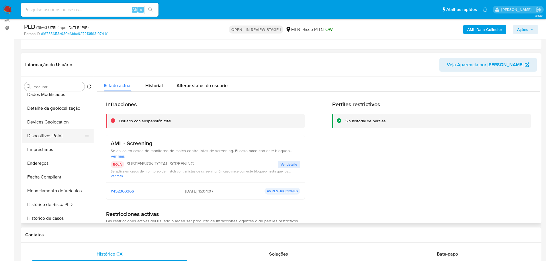
click at [60, 134] on button "Dispositivos Point" at bounding box center [55, 136] width 67 height 14
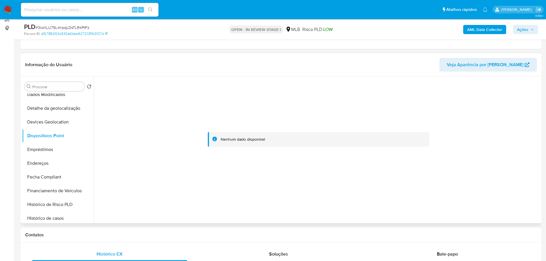
drag, startPoint x: 471, startPoint y: 176, endPoint x: 442, endPoint y: 157, distance: 34.4
click at [471, 176] on div at bounding box center [318, 140] width 443 height 126
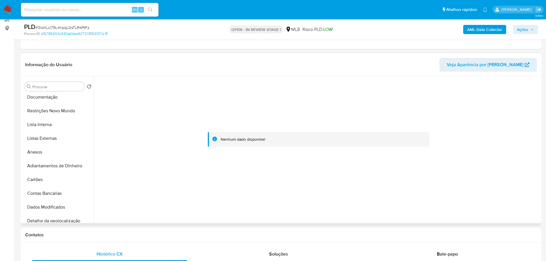
scroll to position [0, 0]
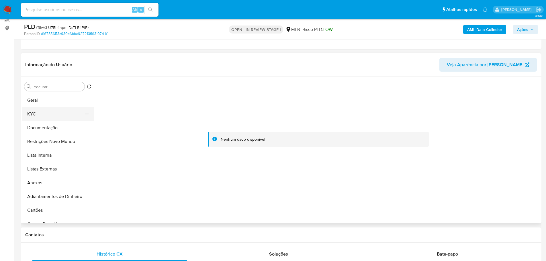
click at [55, 112] on button "KYC" at bounding box center [55, 114] width 67 height 14
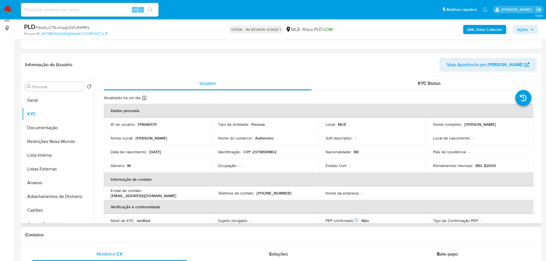
click at [262, 152] on p "CPF 23738541802" at bounding box center [259, 151] width 33 height 5
copy p "23738541802"
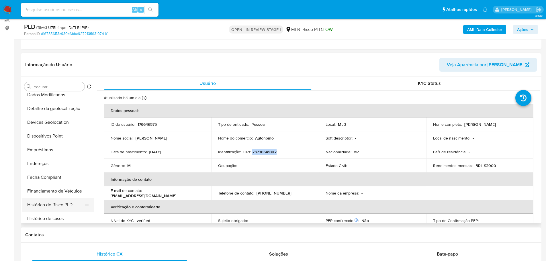
scroll to position [172, 0]
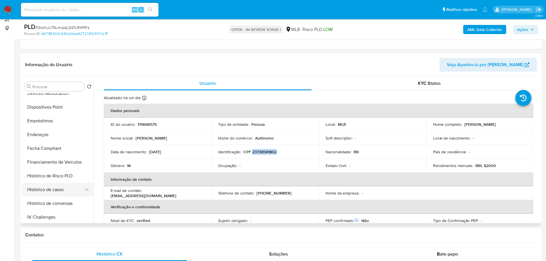
click at [57, 189] on button "Histórico de casos" at bounding box center [55, 190] width 67 height 14
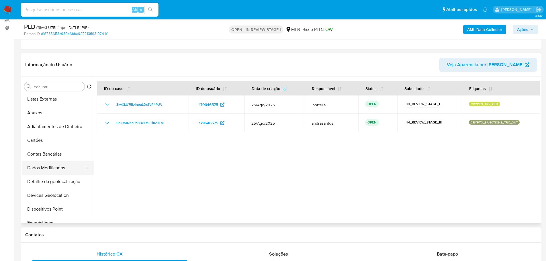
scroll to position [86, 0]
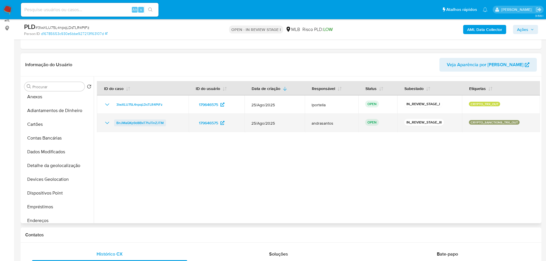
click at [155, 120] on span "BnJMaQKp9d8BxT71uTinZJTM" at bounding box center [139, 123] width 47 height 7
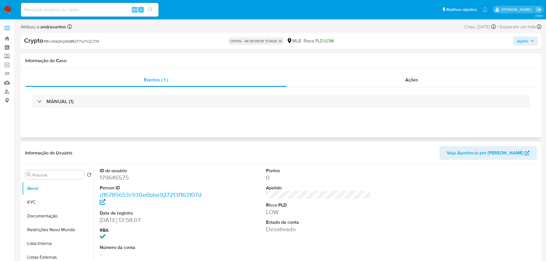
select select "10"
click at [415, 80] on span "Ações" at bounding box center [411, 80] width 13 height 7
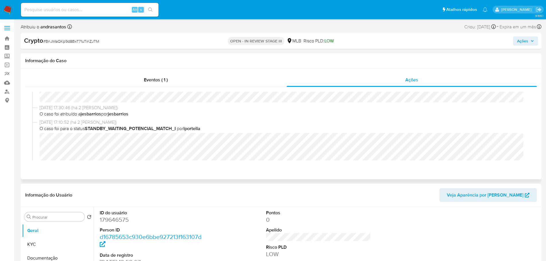
scroll to position [89, 0]
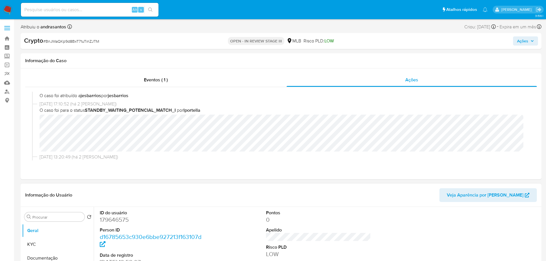
click at [164, 188] on header "Informação do Usuário Veja Aparência por Pessoa" at bounding box center [281, 195] width 512 height 14
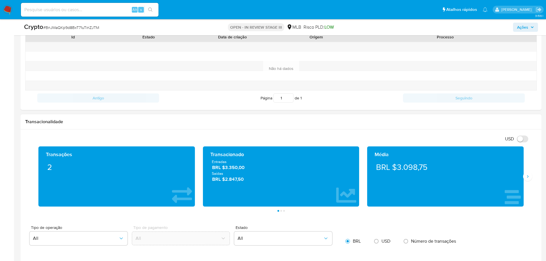
scroll to position [516, 0]
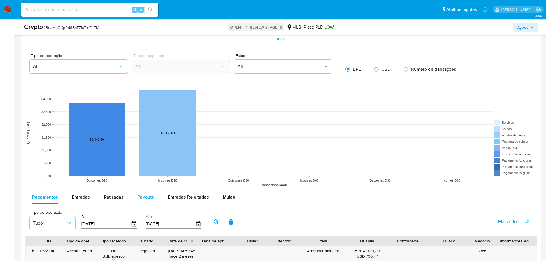
click at [148, 199] on span "Payouts" at bounding box center [145, 197] width 17 height 7
select select "10"
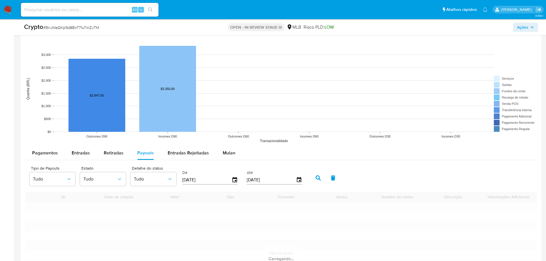
scroll to position [602, 0]
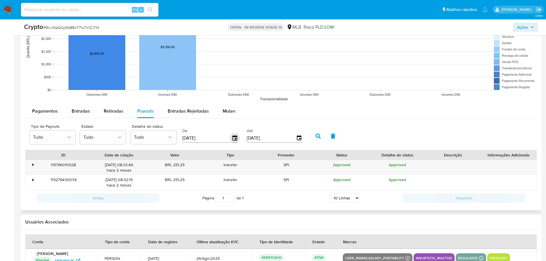
click at [235, 140] on icon "button" at bounding box center [235, 138] width 10 height 10
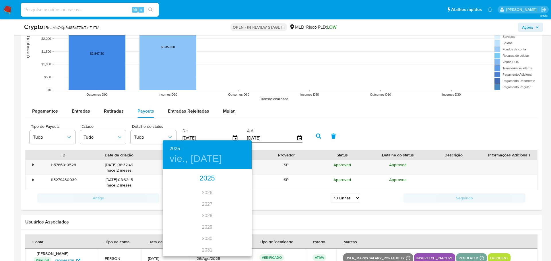
click at [206, 179] on div "2025" at bounding box center [207, 178] width 89 height 11
click at [213, 205] on div "may." at bounding box center [207, 203] width 30 height 22
click at [207, 201] on p "1" at bounding box center [207, 200] width 2 height 6
type input "01/05/2025"
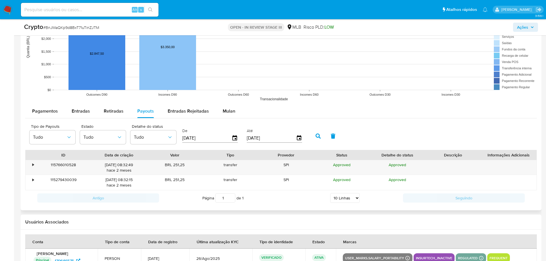
click at [313, 136] on button "button" at bounding box center [318, 136] width 15 height 14
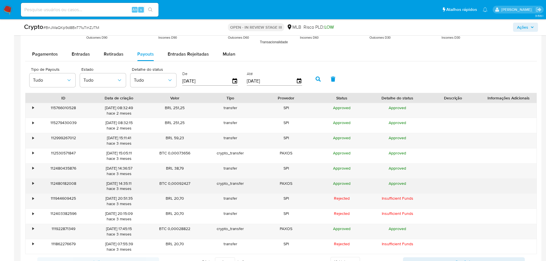
scroll to position [660, 0]
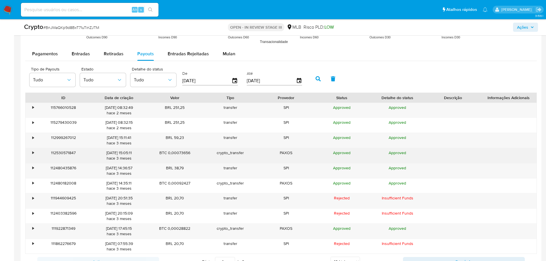
click at [34, 154] on div "•" at bounding box center [32, 152] width 1 height 5
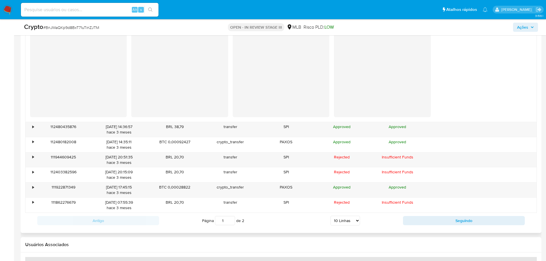
scroll to position [933, 0]
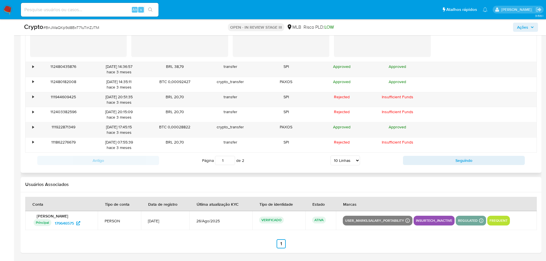
click at [360, 161] on select "5 Linhas 10 Linhas 20 Linhas 25 Linhas 50 Linhas 100 Linhas" at bounding box center [346, 161] width 30 height 10
select select "100"
click at [331, 156] on select "5 Linhas 10 Linhas 20 Linhas 25 Linhas 50 Linhas 100 Linhas" at bounding box center [346, 161] width 30 height 10
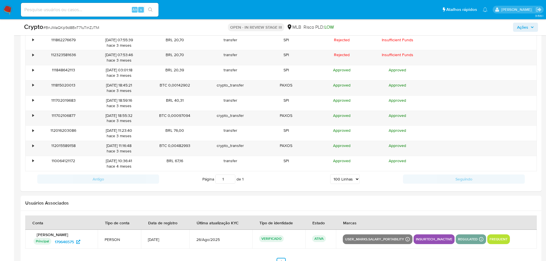
scroll to position [853, 0]
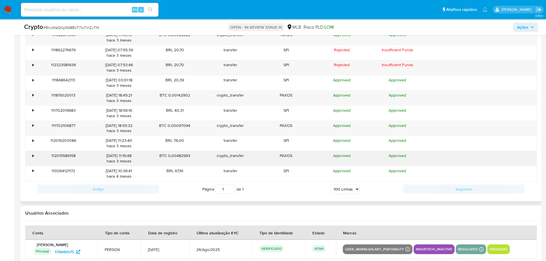
click at [32, 157] on div "•" at bounding box center [31, 158] width 10 height 15
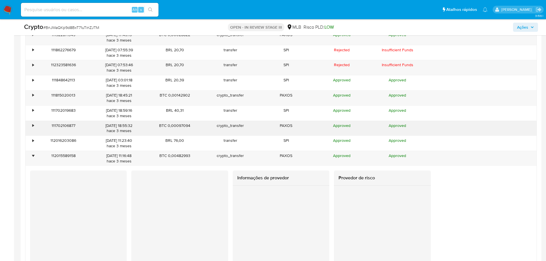
click at [31, 126] on div "•" at bounding box center [31, 128] width 10 height 15
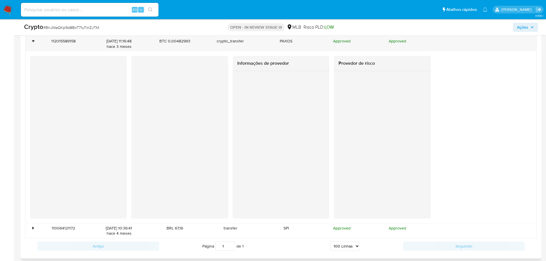
scroll to position [1140, 0]
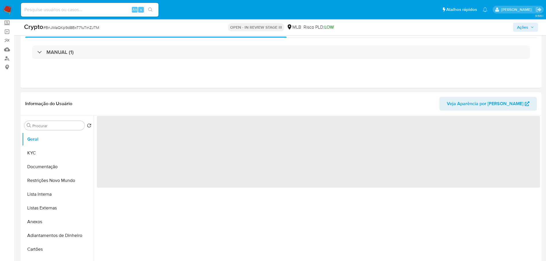
scroll to position [86, 0]
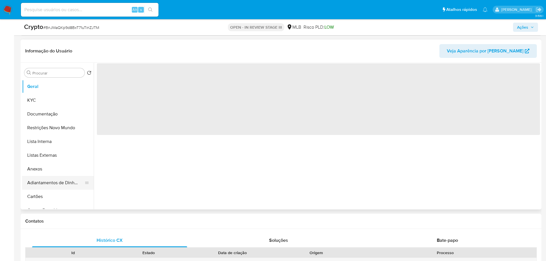
click at [53, 176] on button "Adiantamentos de Dinheiro" at bounding box center [55, 183] width 67 height 14
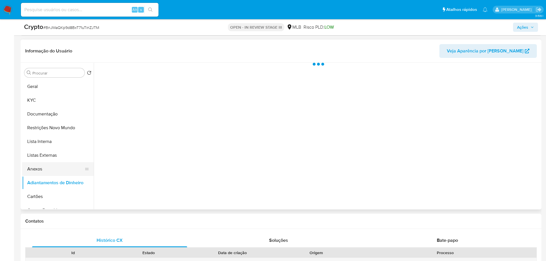
click at [50, 170] on button "Anexos" at bounding box center [55, 169] width 67 height 14
select select "10"
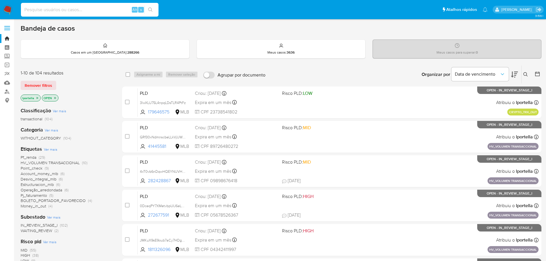
click at [77, 13] on input at bounding box center [90, 9] width 138 height 7
paste input "2265863621"
type input "2265863621"
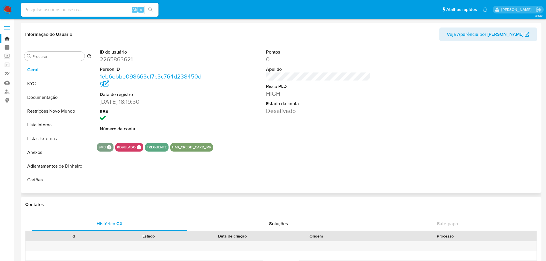
select select "10"
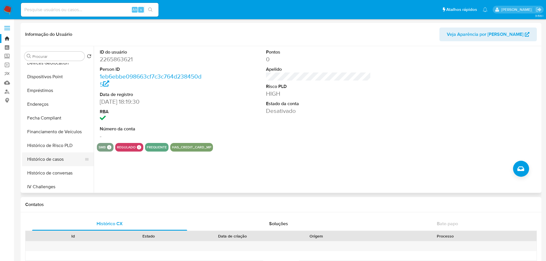
click at [49, 163] on button "Histórico de casos" at bounding box center [55, 160] width 67 height 14
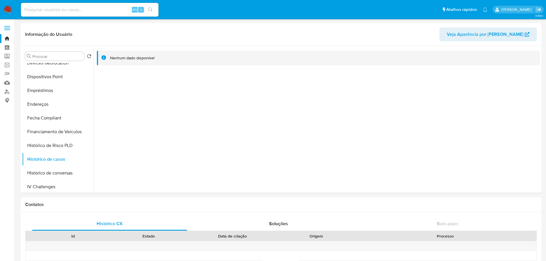
click at [50, 14] on div "Alt s" at bounding box center [90, 10] width 138 height 14
click at [50, 9] on input at bounding box center [90, 9] width 138 height 7
paste input "3lwXLU75L4npqLDsTLR4PtFz"
type input "3lwXLU75L4npqLDsTLR4PtFz"
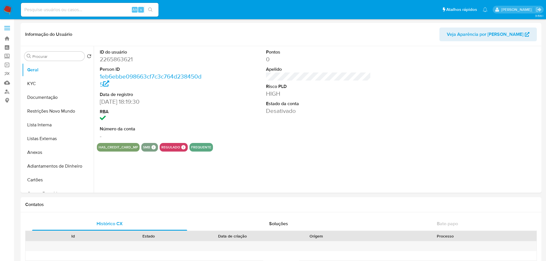
select select "10"
drag, startPoint x: 98, startPoint y: 5, endPoint x: 95, endPoint y: 10, distance: 6.2
click at [98, 5] on div "Alt s" at bounding box center [90, 10] width 138 height 14
click at [93, 12] on input at bounding box center [90, 9] width 138 height 7
paste input "3lwXLU75L4npqLDsTLR4PtFz"
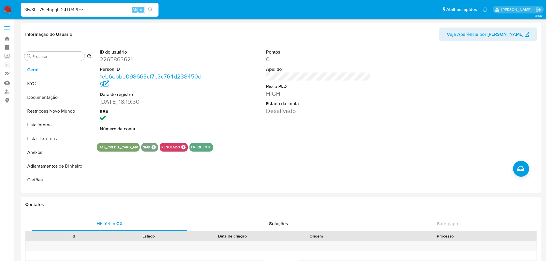
type input "3lwXLU75L4npqLDsTLR4PtFz"
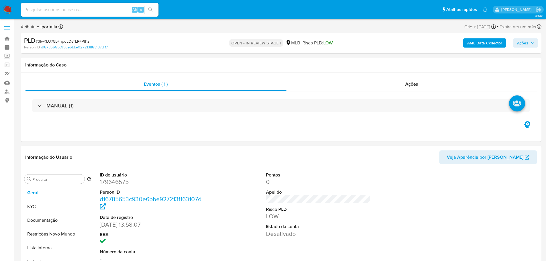
select select "10"
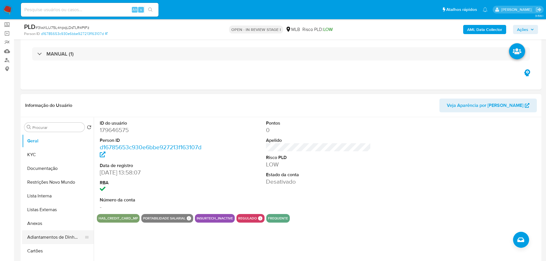
scroll to position [86, 0]
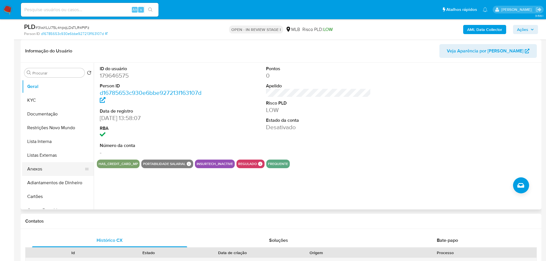
click at [36, 170] on button "Anexos" at bounding box center [55, 169] width 67 height 14
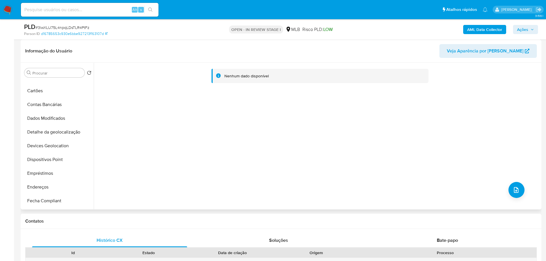
scroll to position [172, 0]
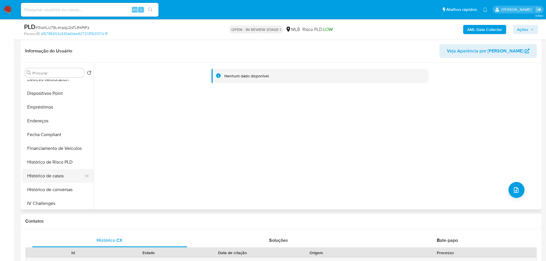
click at [56, 173] on button "Histórico de casos" at bounding box center [55, 176] width 67 height 14
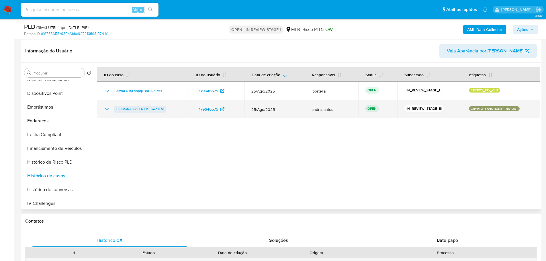
click at [145, 111] on span "BnJMaQKp9d8BxT71uTinZJTM" at bounding box center [139, 109] width 47 height 7
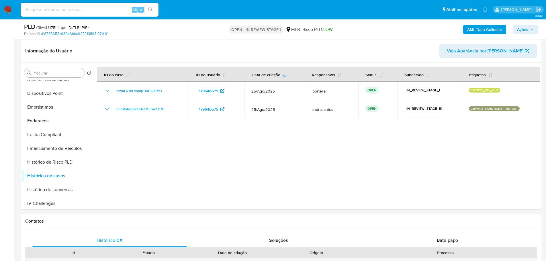
click at [11, 10] on img at bounding box center [8, 10] width 10 height 10
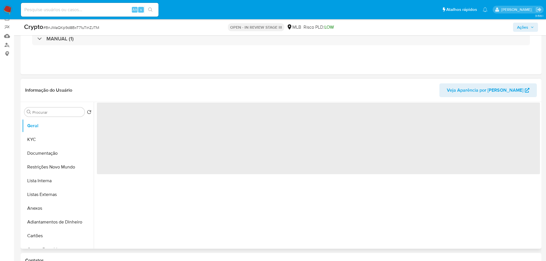
scroll to position [86, 0]
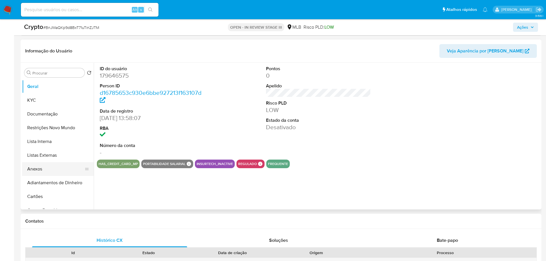
click at [48, 165] on button "Anexos" at bounding box center [55, 169] width 67 height 14
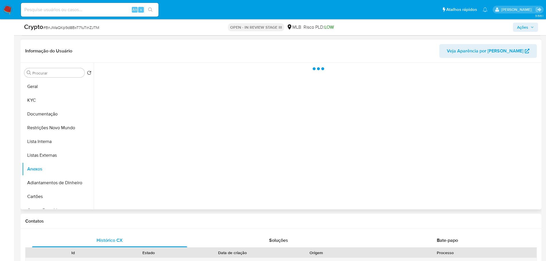
select select "10"
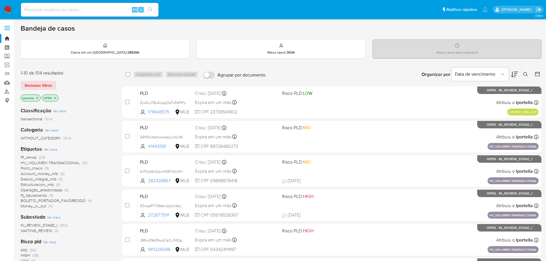
click at [6, 9] on img at bounding box center [8, 10] width 10 height 10
click at [52, 9] on input at bounding box center [90, 9] width 138 height 7
paste input "3lwXLU75L4npqLDsTLR4PtFz"
type input "3lwXLU75L4npqLDsTLR4PtFz"
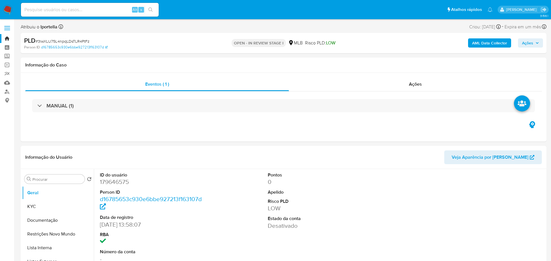
select select "10"
click at [61, 11] on input at bounding box center [90, 9] width 138 height 7
paste input "3lwXLU75L4npqLDsTLR4PtFz"
type input "3lwXLU75L4npqLDsTLR4PtFz"
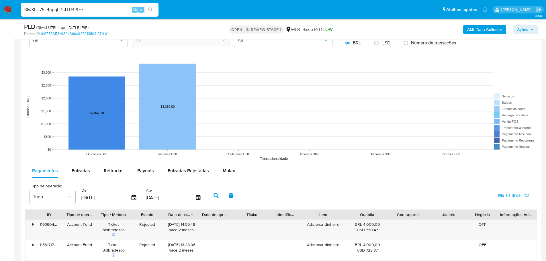
scroll to position [516, 0]
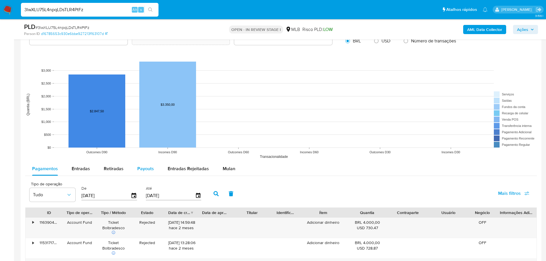
click at [142, 171] on span "Payouts" at bounding box center [145, 168] width 17 height 7
select select "10"
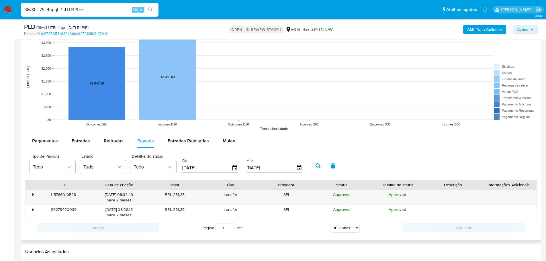
scroll to position [631, 0]
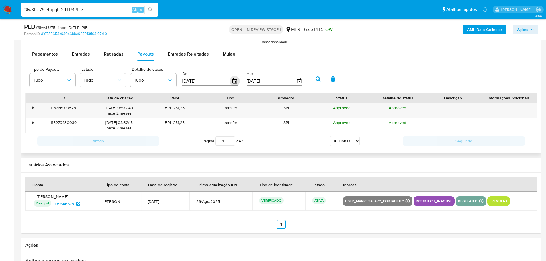
click at [235, 80] on icon "button" at bounding box center [235, 80] width 5 height 5
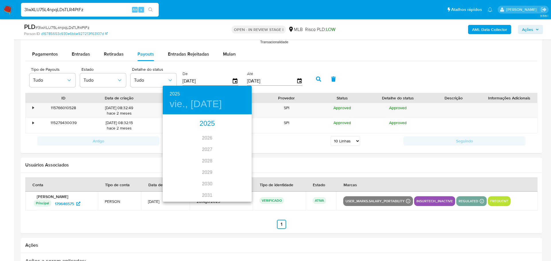
click at [202, 122] on div "2025" at bounding box center [207, 123] width 89 height 11
click at [204, 146] on div "may." at bounding box center [207, 148] width 30 height 22
click at [206, 145] on p "1" at bounding box center [207, 145] width 2 height 6
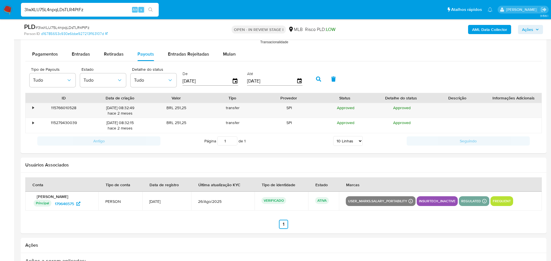
type input "01/05/2025"
click at [320, 79] on icon "button" at bounding box center [318, 79] width 5 height 5
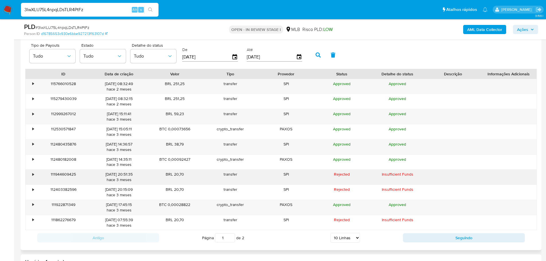
scroll to position [688, 0]
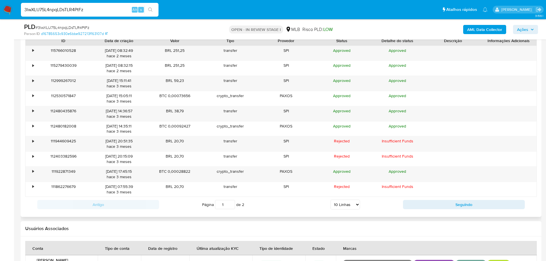
click at [358, 204] on select "5 Linhas 10 Linhas 20 Linhas 25 Linhas 50 Linhas 100 Linhas" at bounding box center [346, 205] width 30 height 10
select select "100"
click at [331, 200] on select "5 Linhas 10 Linhas 20 Linhas 25 Linhas 50 Linhas 100 Linhas" at bounding box center [346, 205] width 30 height 10
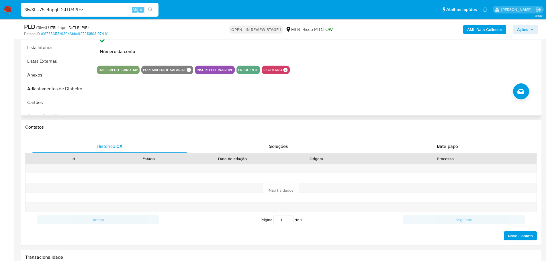
scroll to position [57, 0]
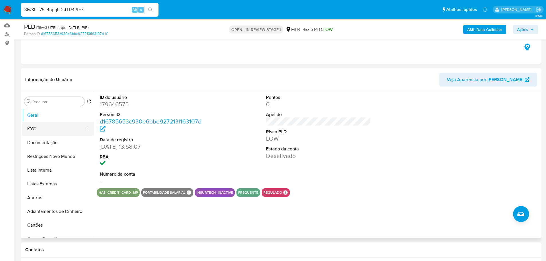
click at [29, 132] on button "KYC" at bounding box center [55, 129] width 67 height 14
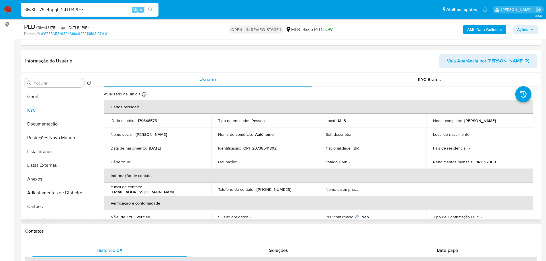
scroll to position [86, 0]
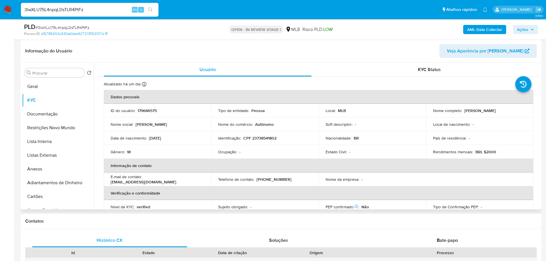
click at [247, 153] on div "Ocupação : -" at bounding box center [265, 151] width 94 height 5
drag, startPoint x: 241, startPoint y: 151, endPoint x: 221, endPoint y: 152, distance: 20.1
click at [221, 152] on div "Ocupação : -" at bounding box center [265, 151] width 94 height 5
click at [267, 124] on p "Autônomo" at bounding box center [264, 124] width 19 height 5
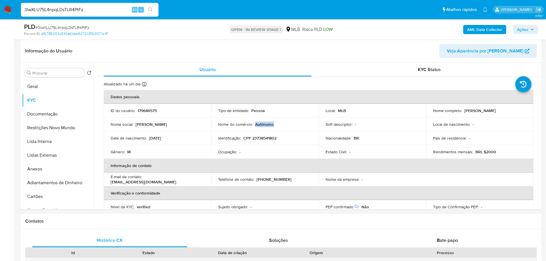
copy p "Autônomo"
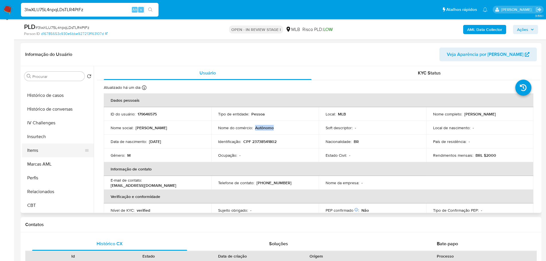
scroll to position [57, 0]
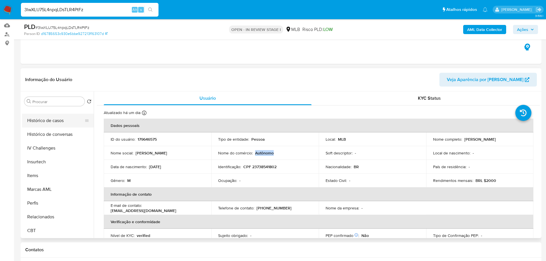
click at [46, 124] on button "Histórico de casos" at bounding box center [55, 121] width 67 height 14
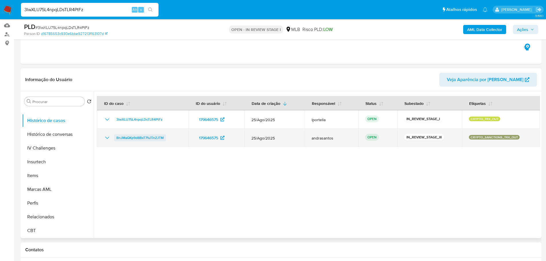
click at [132, 137] on span "BnJMaQKp9d8BxT71uTinZJTM" at bounding box center [139, 137] width 47 height 7
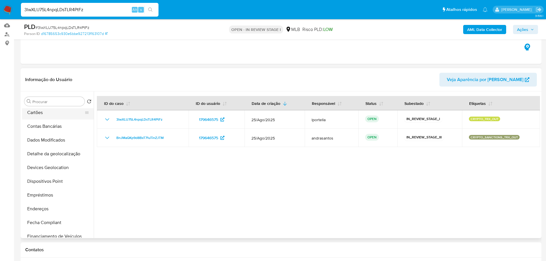
scroll to position [0, 0]
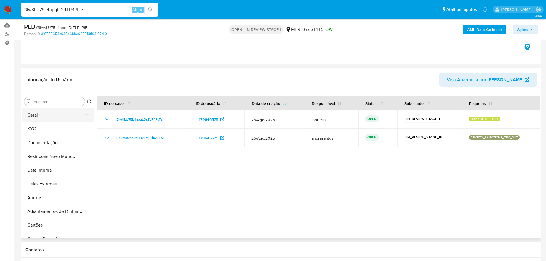
click at [33, 114] on button "Geral" at bounding box center [55, 115] width 67 height 14
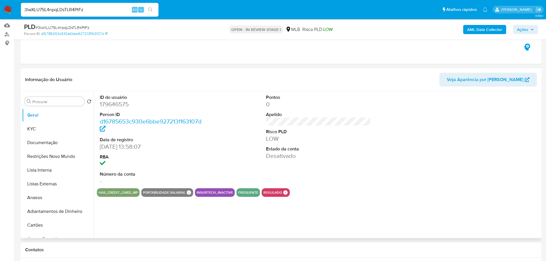
click at [120, 106] on dd "179646575" at bounding box center [152, 104] width 105 height 8
copy dd "179646575"
click at [10, 11] on img at bounding box center [8, 10] width 10 height 10
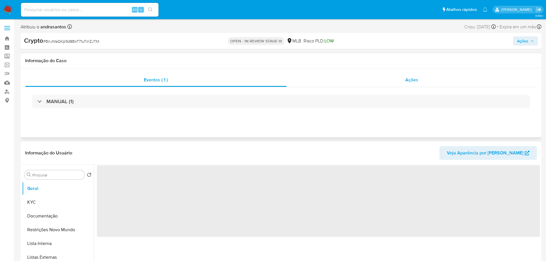
click at [412, 83] on div "Ações" at bounding box center [412, 80] width 251 height 14
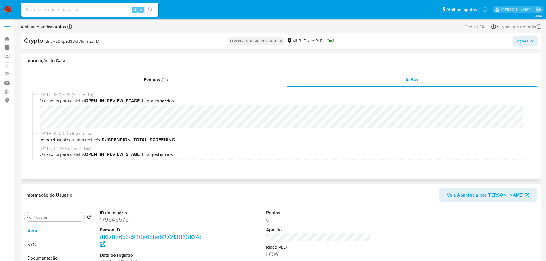
select select "10"
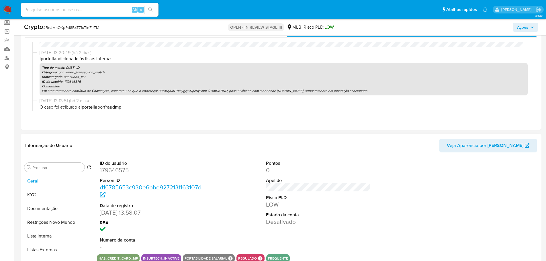
scroll to position [86, 0]
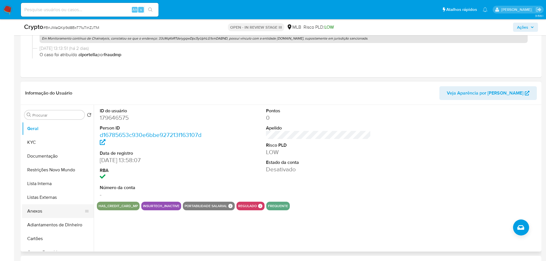
click at [36, 212] on button "Anexos" at bounding box center [55, 211] width 67 height 14
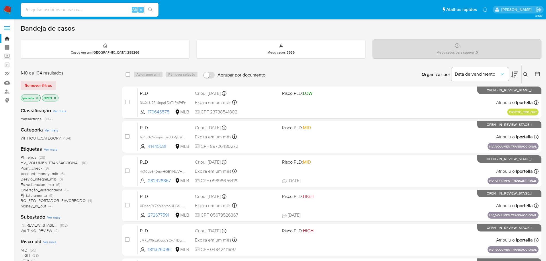
click at [69, 162] on span "HV_VOLUMEN TRANSACCIONAL" at bounding box center [50, 163] width 59 height 6
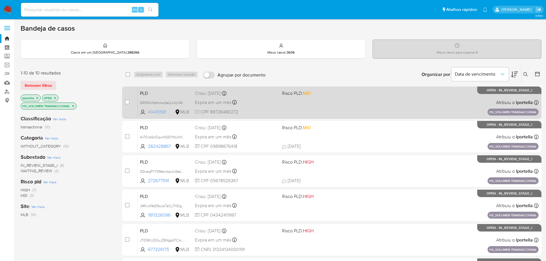
click at [159, 113] on span "41445581" at bounding box center [161, 112] width 26 height 6
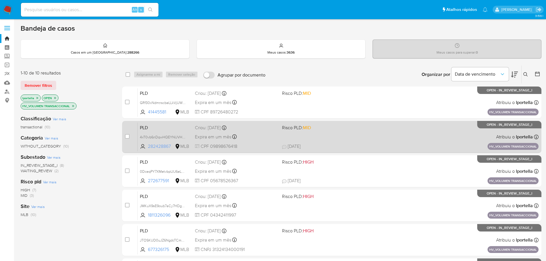
click at [160, 145] on span "282428867" at bounding box center [161, 146] width 26 height 6
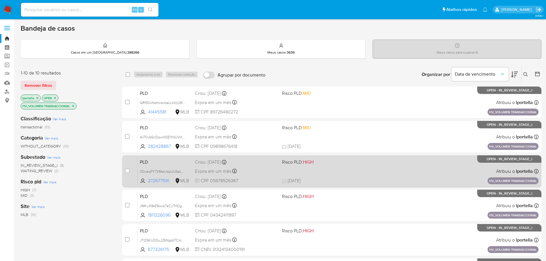
click at [163, 186] on div "PLD 0DceqPY7XMetvbpUIJ6eLPbx 272677591 MLB Risco PLD: HIGH Criou: [DATE] Criou:…" at bounding box center [338, 171] width 401 height 29
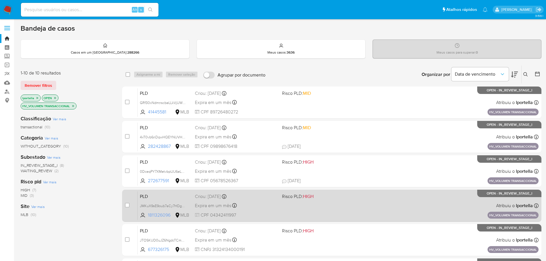
click at [164, 213] on span "1811326096" at bounding box center [161, 215] width 26 height 6
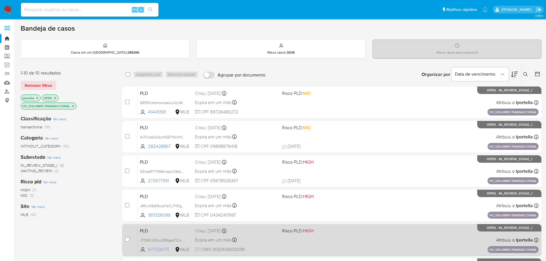
click at [163, 249] on span "677326175" at bounding box center [161, 250] width 26 height 6
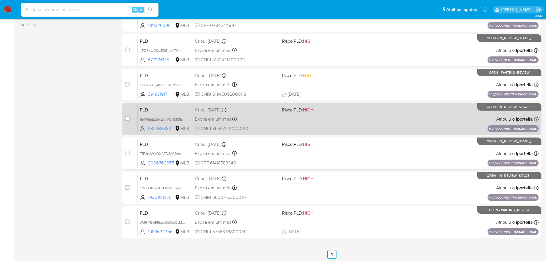
scroll to position [192, 0]
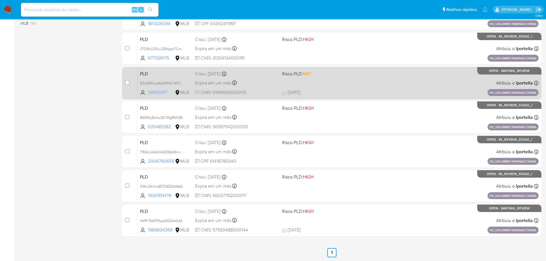
click at [159, 95] on span "391931917" at bounding box center [161, 92] width 26 height 6
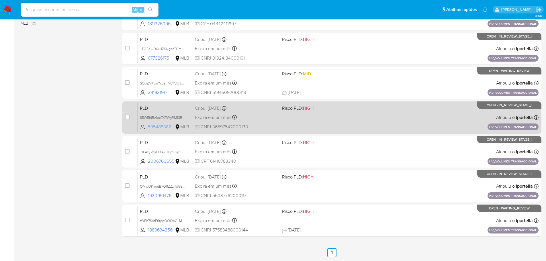
click at [163, 125] on span "535485382" at bounding box center [161, 127] width 26 height 6
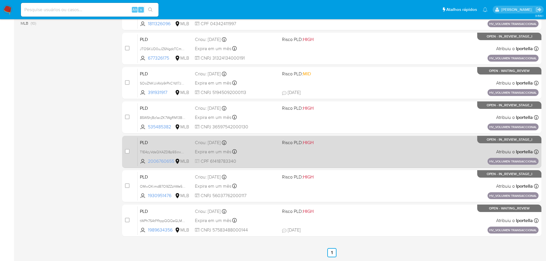
click at [162, 163] on span "2006760655" at bounding box center [161, 161] width 26 height 6
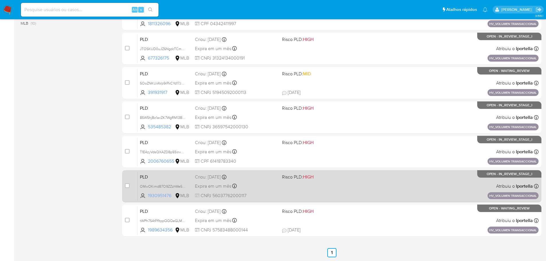
click at [163, 194] on span "1930951476" at bounding box center [161, 196] width 26 height 6
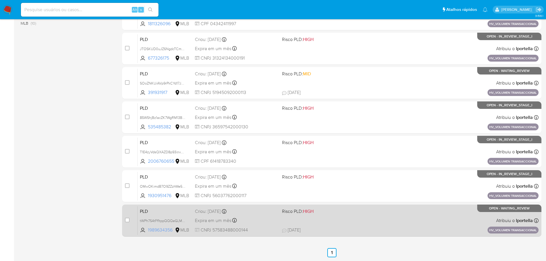
click at [160, 231] on span "1989634356" at bounding box center [161, 230] width 26 height 6
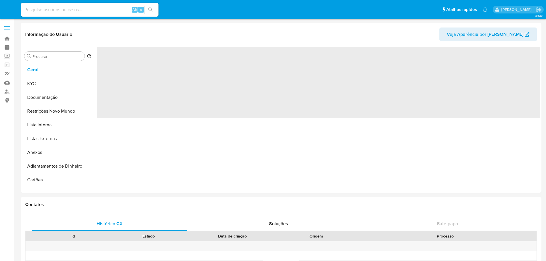
select select "10"
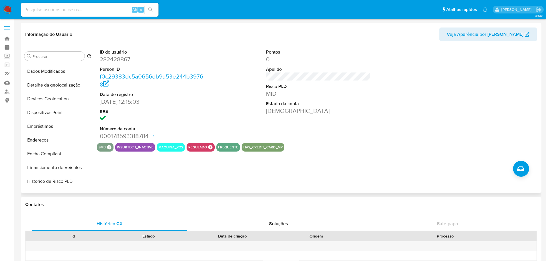
scroll to position [201, 0]
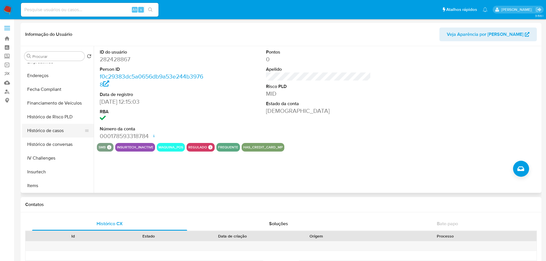
click at [57, 131] on button "Histórico de casos" at bounding box center [55, 131] width 67 height 14
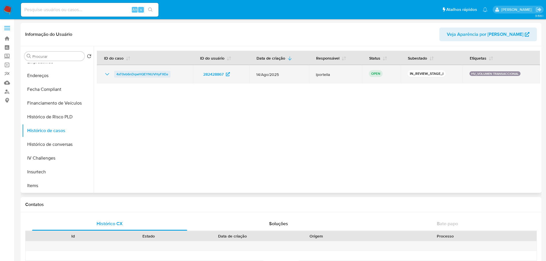
click at [155, 73] on span "4xT0vb6nDqwHQEYNUVHyFXEe" at bounding box center [142, 74] width 52 height 7
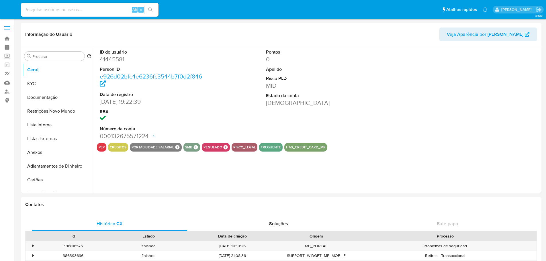
select select "10"
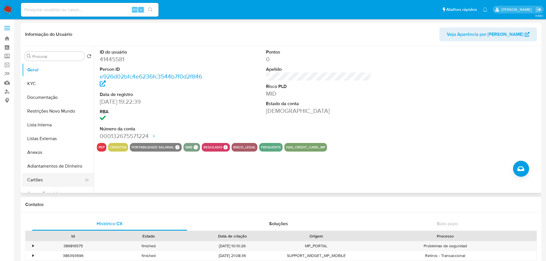
scroll to position [229, 0]
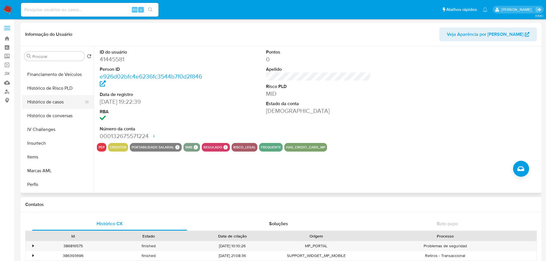
click at [59, 104] on button "Histórico de casos" at bounding box center [55, 102] width 67 height 14
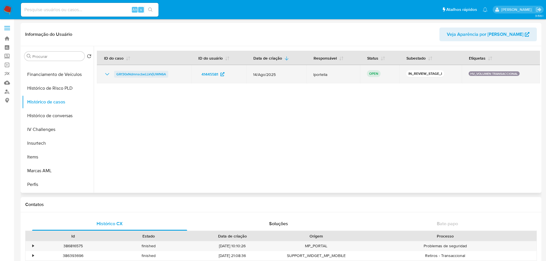
click at [157, 74] on span "GRf30xNdmnscbeLLkVjUWN6A" at bounding box center [141, 74] width 50 height 7
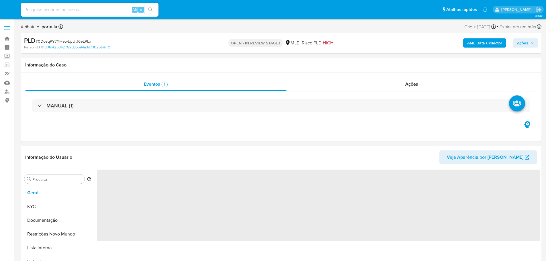
select select "10"
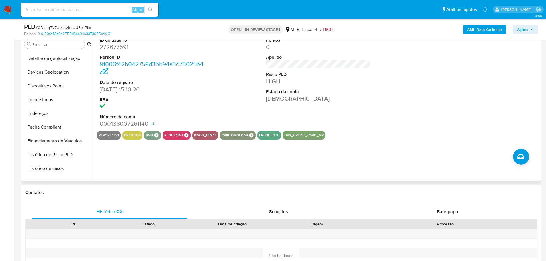
scroll to position [229, 0]
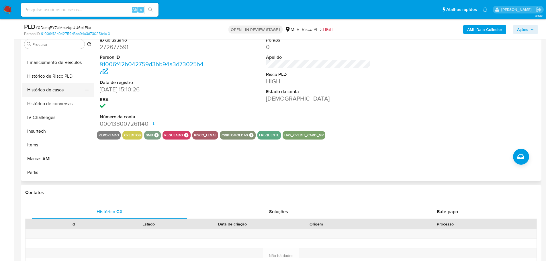
click at [54, 85] on button "Histórico de casos" at bounding box center [55, 90] width 67 height 14
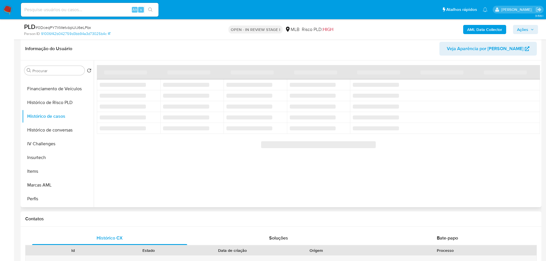
scroll to position [57, 0]
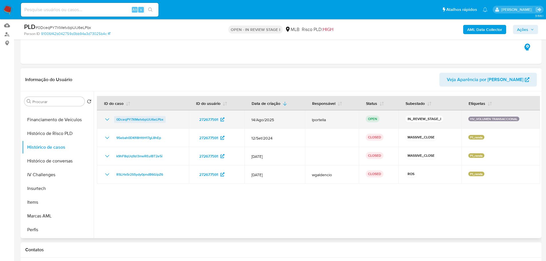
click at [136, 120] on span "0DceqPY7XMetvbpUIJ6eLPbx" at bounding box center [139, 119] width 47 height 7
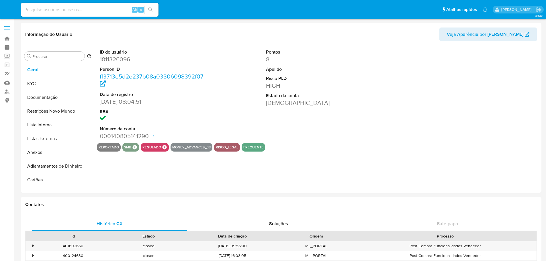
select select "10"
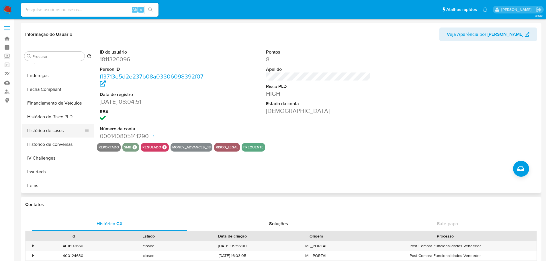
click at [51, 128] on button "Histórico de casos" at bounding box center [55, 131] width 67 height 14
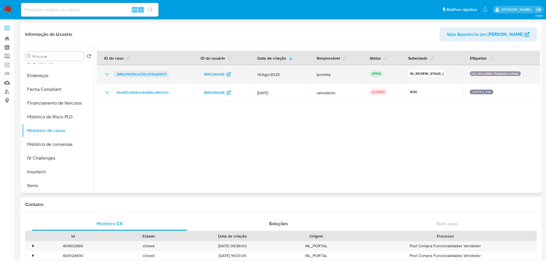
click at [147, 74] on span "JMKuX9sE9oub7aCy7HDgN8G5" at bounding box center [141, 74] width 50 height 7
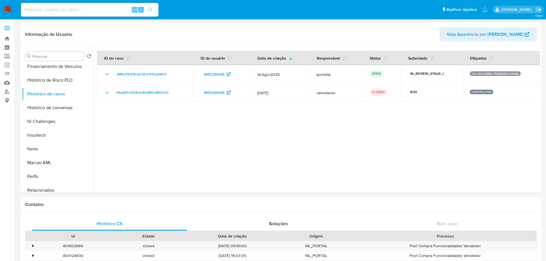
scroll to position [227, 0]
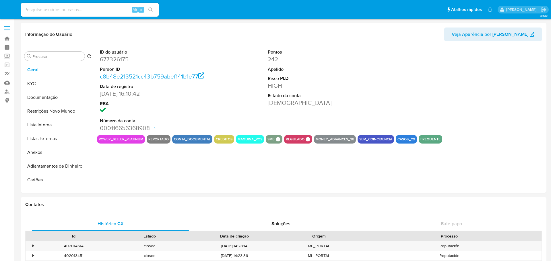
select select "10"
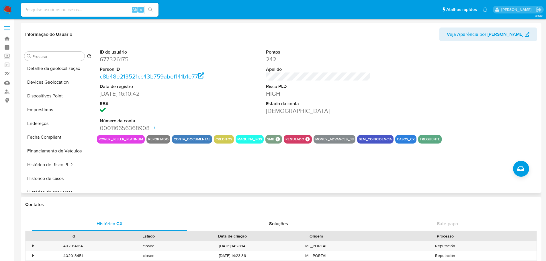
scroll to position [229, 0]
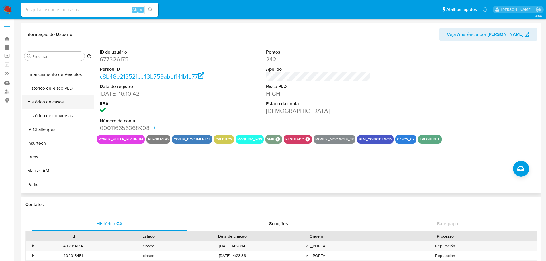
click at [43, 104] on button "Histórico de casos" at bounding box center [55, 102] width 67 height 14
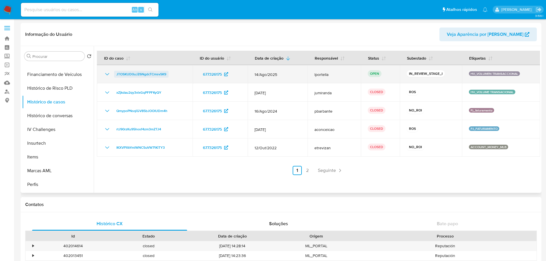
click at [145, 74] on span "JTOSKUD0uJZ6NgdcTCmsvSK9" at bounding box center [141, 74] width 50 height 7
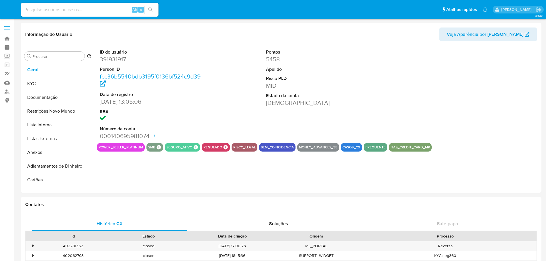
select select "10"
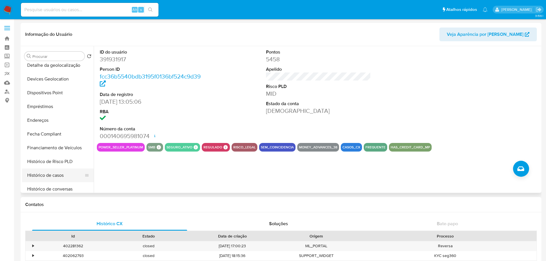
scroll to position [201, 0]
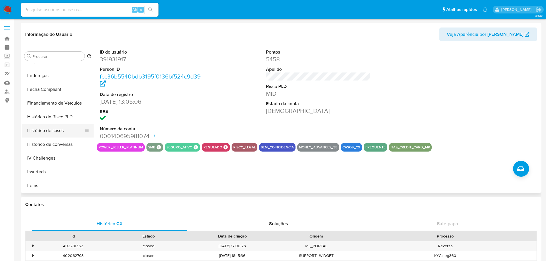
click at [54, 130] on button "Histórico de casos" at bounding box center [55, 131] width 67 height 14
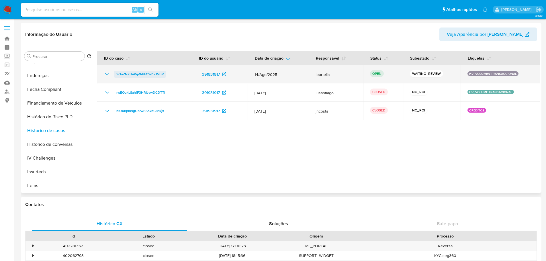
click at [135, 71] on span "SOoZNKUiAVp9rPkCYd17JVBP" at bounding box center [139, 74] width 47 height 7
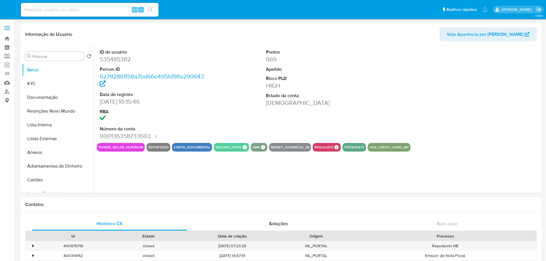
select select "10"
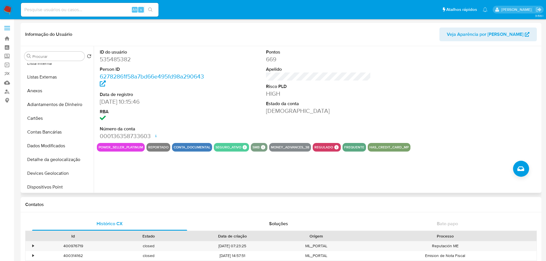
scroll to position [201, 0]
click at [52, 128] on button "Histórico de casos" at bounding box center [55, 131] width 67 height 14
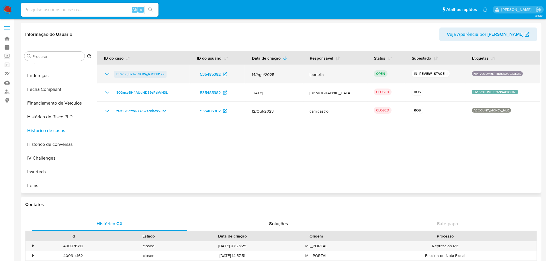
click at [132, 75] on span "85W5hjBz1acZK7WgRM13B1Ka" at bounding box center [140, 74] width 48 height 7
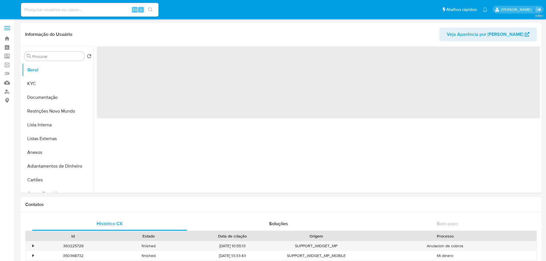
select select "10"
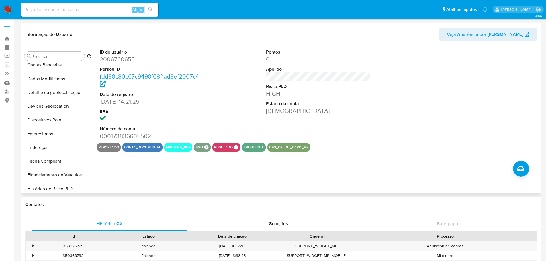
scroll to position [201, 0]
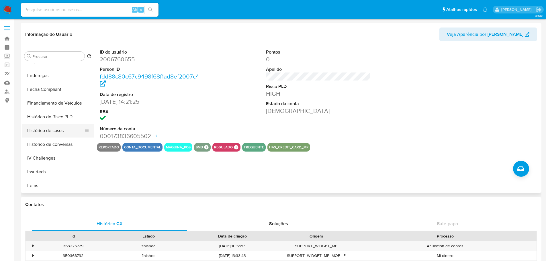
click at [53, 131] on button "Histórico de casos" at bounding box center [55, 131] width 67 height 14
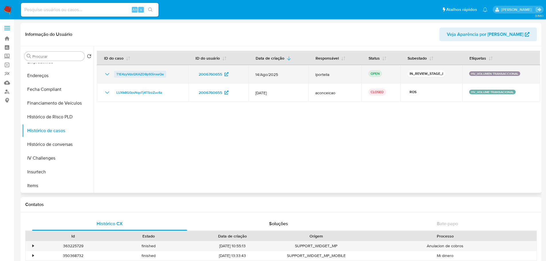
click at [132, 76] on span "T1E4zyVdsQXAZD8p93inxeQe" at bounding box center [140, 74] width 48 height 7
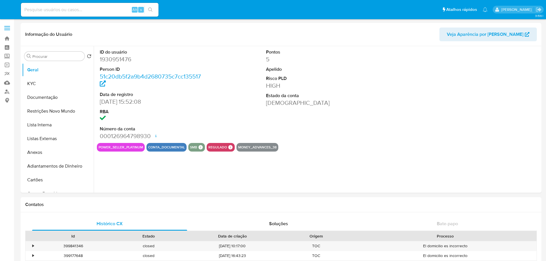
select select "10"
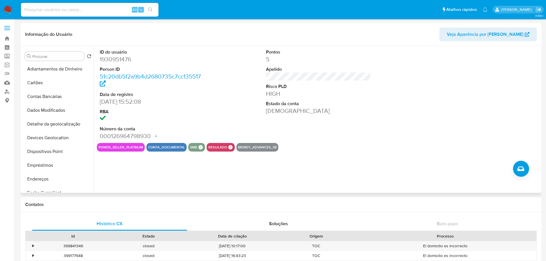
scroll to position [229, 0]
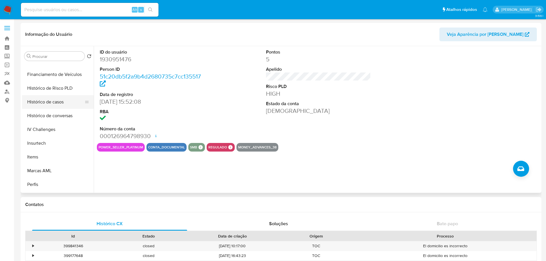
click at [50, 100] on button "Histórico de casos" at bounding box center [55, 102] width 67 height 14
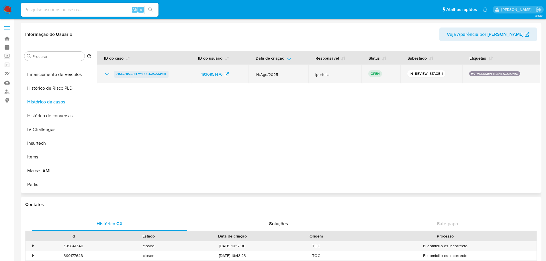
click at [156, 75] on span "OMwOKimdB7O9ZZzhWe5t4YIK" at bounding box center [141, 74] width 50 height 7
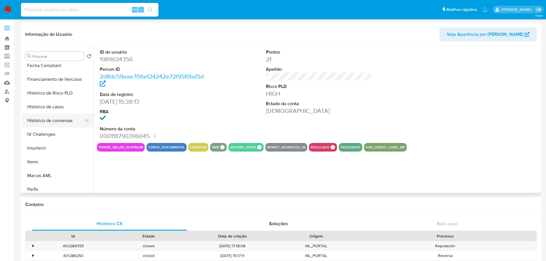
scroll to position [229, 0]
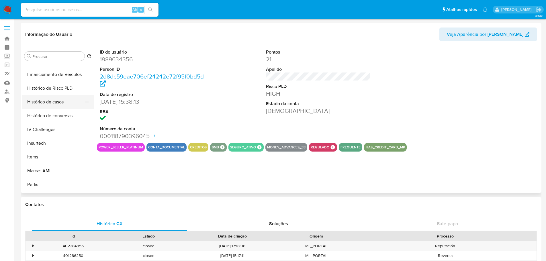
select select "10"
click at [52, 106] on button "Histórico de casos" at bounding box center [55, 102] width 67 height 14
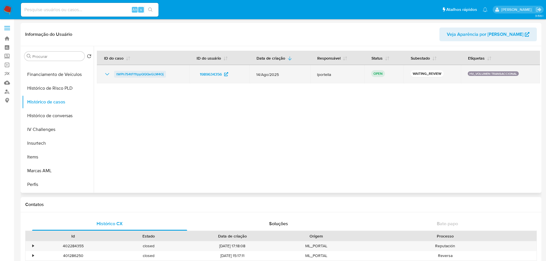
click at [154, 75] on span "tWPh7S4tFf1tppQQQeGLM4Oj" at bounding box center [139, 74] width 47 height 7
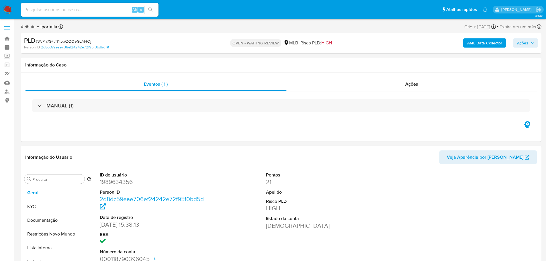
select select "10"
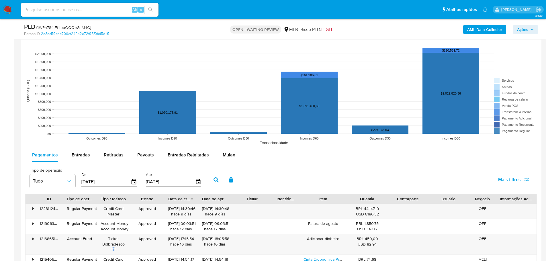
click at [227, 154] on span "Mulan" at bounding box center [229, 155] width 13 height 7
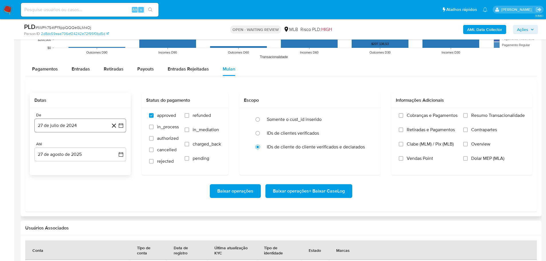
click at [69, 124] on button "27 de julio de 2024" at bounding box center [80, 126] width 92 height 14
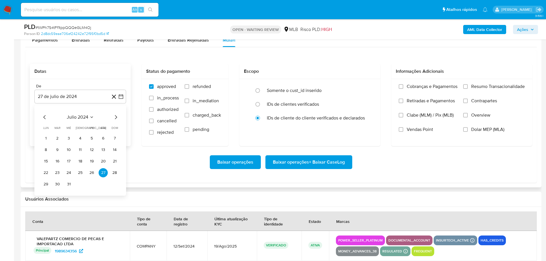
scroll to position [662, 0]
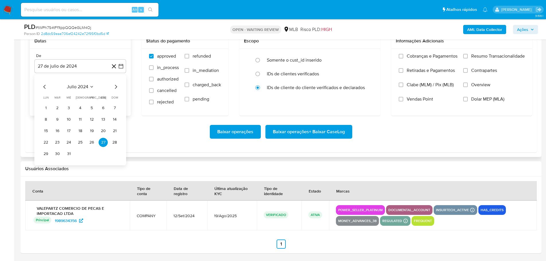
click at [117, 84] on icon "Mes siguiente" at bounding box center [115, 86] width 7 height 7
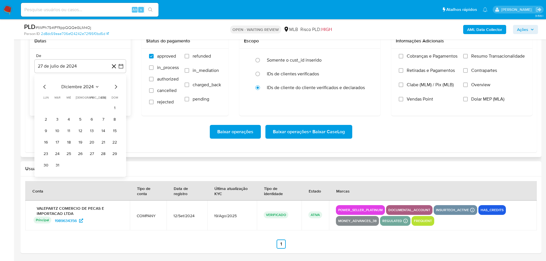
click at [117, 84] on icon "Mes siguiente" at bounding box center [115, 86] width 7 height 7
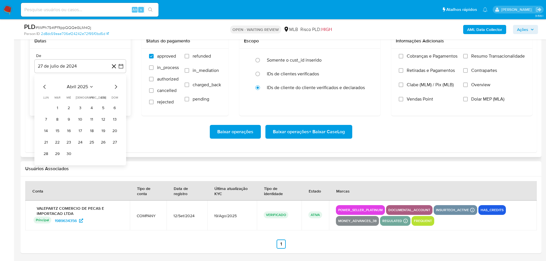
click at [117, 84] on icon "Mes siguiente" at bounding box center [115, 86] width 7 height 7
click at [57, 109] on button "1" at bounding box center [57, 108] width 9 height 9
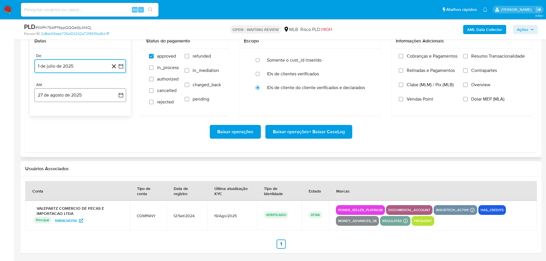
click at [65, 99] on button "27 de agosto de 2025" at bounding box center [80, 95] width 92 height 14
click at [46, 185] on button "25" at bounding box center [45, 182] width 9 height 9
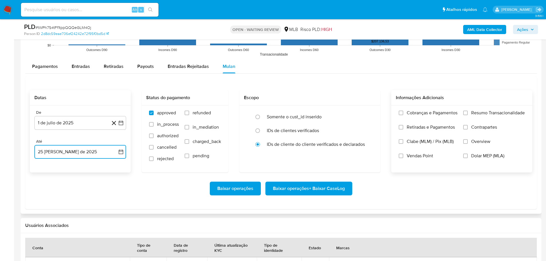
scroll to position [604, 0]
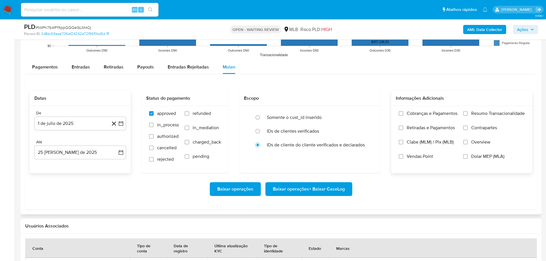
click at [469, 111] on label "Resumo Transacionalidade" at bounding box center [494, 118] width 62 height 14
click at [468, 111] on input "Resumo Transacionalidade" at bounding box center [465, 113] width 5 height 5
click at [342, 188] on span "Baixar operações + Baixar CaseLog" at bounding box center [309, 189] width 72 height 13
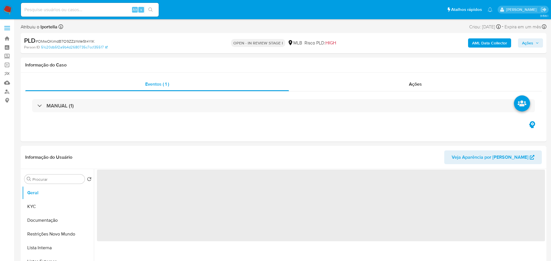
select select "10"
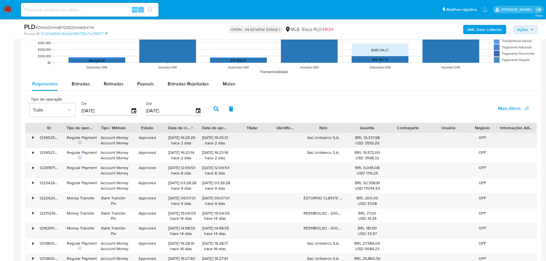
scroll to position [631, 0]
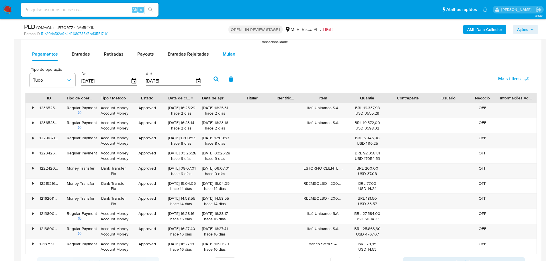
click at [225, 54] on span "Mulan" at bounding box center [229, 54] width 13 height 7
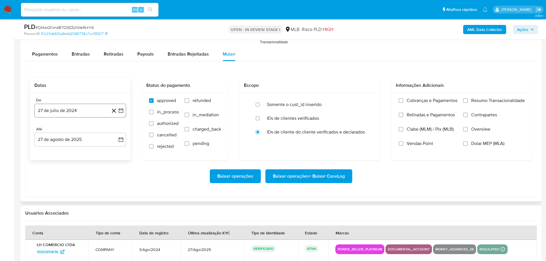
click at [57, 108] on button "27 de julio de 2024" at bounding box center [80, 111] width 92 height 14
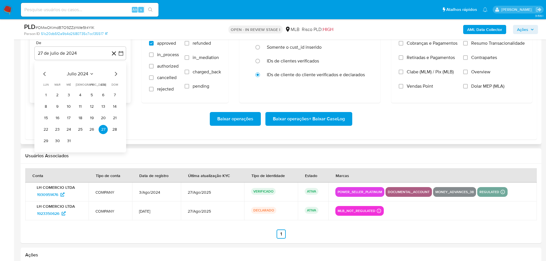
click at [117, 75] on icon "Mes siguiente" at bounding box center [115, 74] width 7 height 7
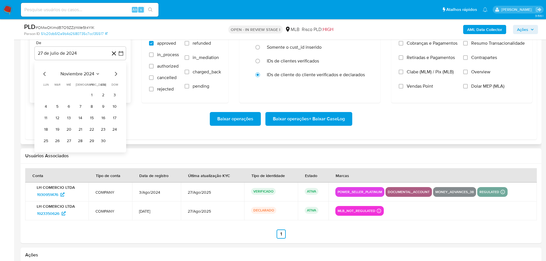
click at [117, 75] on icon "Mes siguiente" at bounding box center [115, 74] width 7 height 7
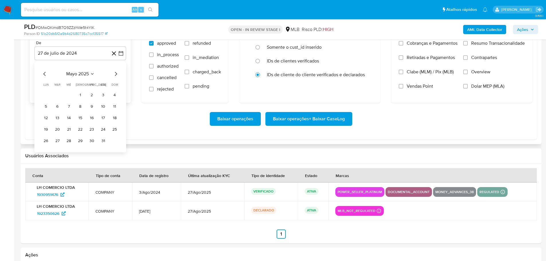
click at [117, 75] on icon "Mes siguiente" at bounding box center [115, 74] width 7 height 7
click at [61, 94] on button "1" at bounding box center [57, 95] width 9 height 9
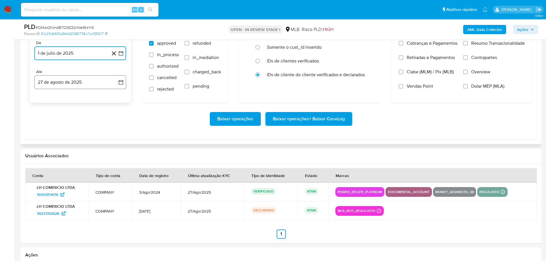
click at [66, 85] on button "27 de agosto de 2025" at bounding box center [80, 82] width 92 height 14
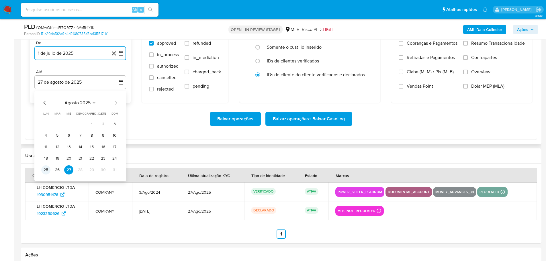
click at [41, 169] on button "25" at bounding box center [45, 169] width 9 height 9
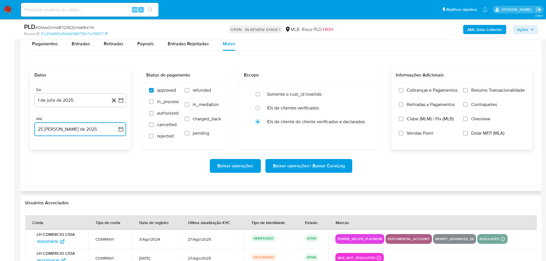
scroll to position [631, 0]
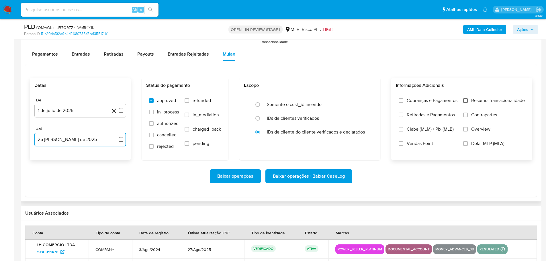
drag, startPoint x: 466, startPoint y: 100, endPoint x: 461, endPoint y: 105, distance: 6.7
click at [466, 100] on input "Resumo Transacionalidade" at bounding box center [465, 100] width 5 height 5
click at [338, 175] on span "Baixar operações + Baixar CaseLog" at bounding box center [309, 176] width 72 height 13
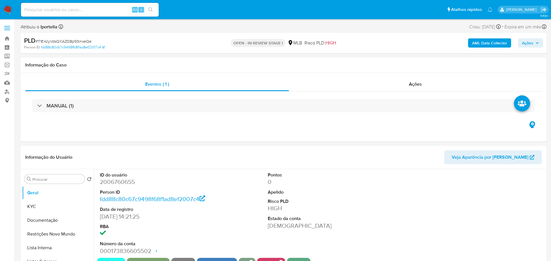
select select "10"
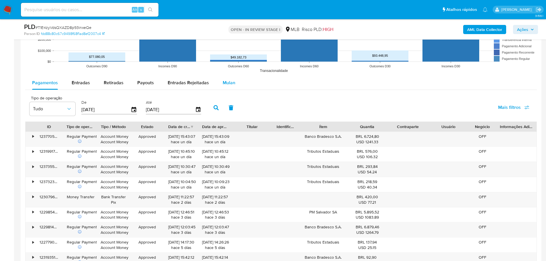
drag, startPoint x: 231, startPoint y: 81, endPoint x: 226, endPoint y: 80, distance: 5.3
click at [231, 81] on span "Mulan" at bounding box center [229, 82] width 13 height 7
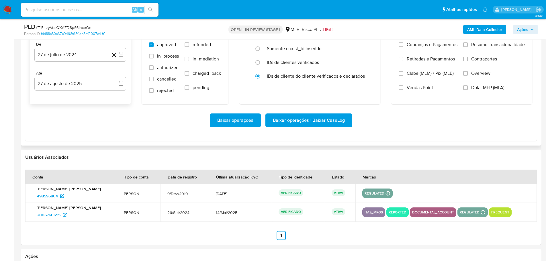
scroll to position [688, 0]
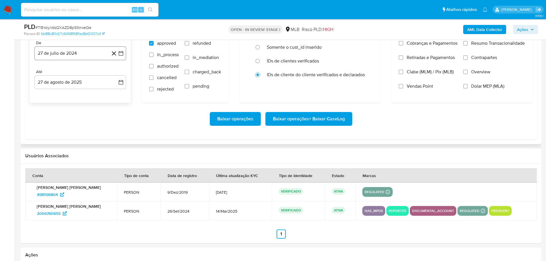
click at [50, 53] on button "27 de julio de 2024" at bounding box center [80, 53] width 92 height 14
click at [114, 73] on icon "Mes siguiente" at bounding box center [115, 74] width 7 height 7
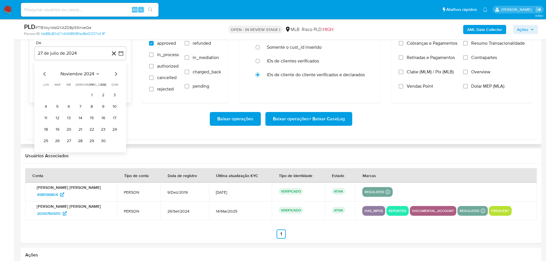
click at [114, 73] on icon "Mes siguiente" at bounding box center [115, 74] width 7 height 7
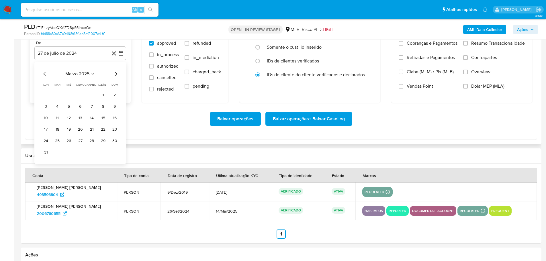
click at [114, 73] on icon "Mes siguiente" at bounding box center [115, 74] width 7 height 7
click at [57, 93] on button "1" at bounding box center [57, 95] width 9 height 9
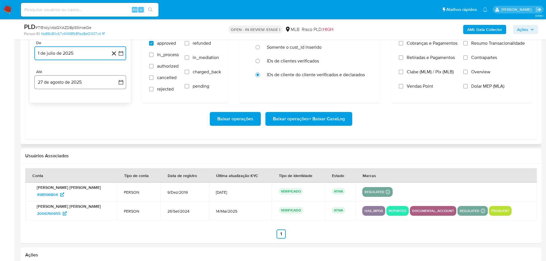
click at [71, 85] on button "27 de agosto de 2025" at bounding box center [80, 82] width 92 height 14
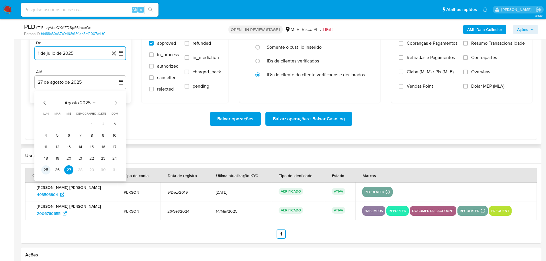
click at [47, 170] on button "25" at bounding box center [45, 169] width 9 height 9
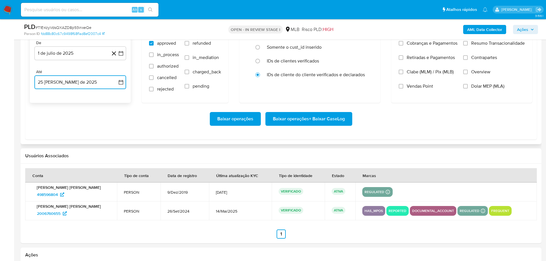
scroll to position [631, 0]
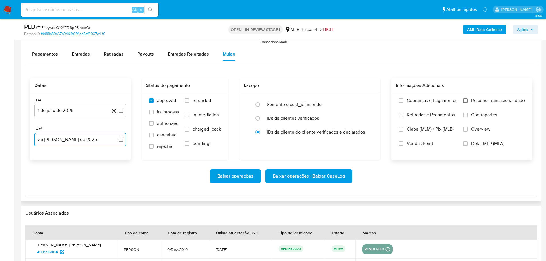
click at [463, 99] on input "Resumo Transacionalidade" at bounding box center [465, 100] width 5 height 5
click at [338, 173] on span "Baixar operações + Baixar CaseLog" at bounding box center [309, 176] width 72 height 13
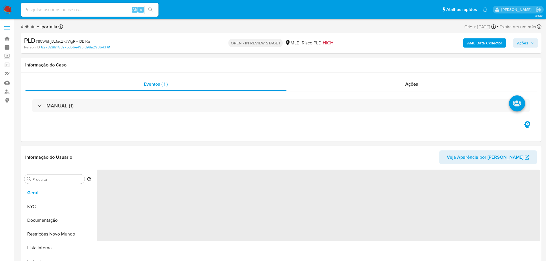
select select "10"
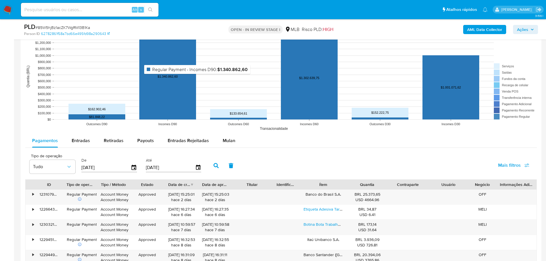
scroll to position [574, 0]
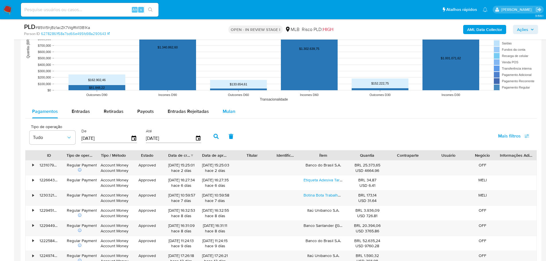
click at [229, 112] on span "Mulan" at bounding box center [229, 111] width 13 height 7
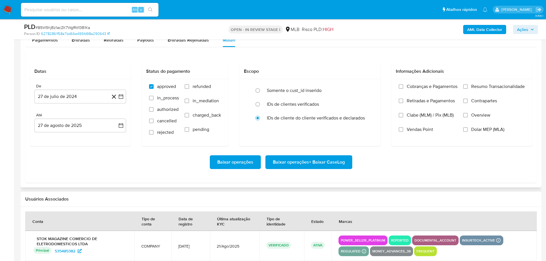
scroll to position [688, 0]
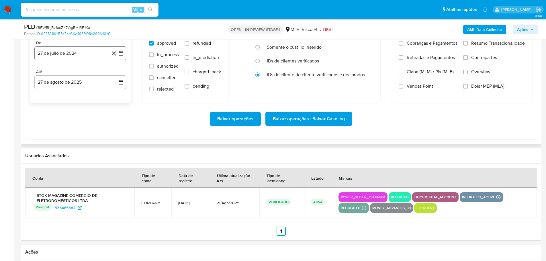
click at [56, 56] on button "27 de julio de 2024" at bounding box center [80, 53] width 92 height 14
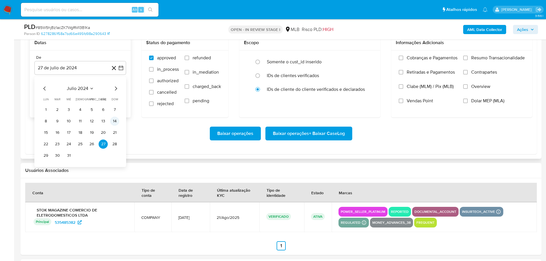
scroll to position [660, 0]
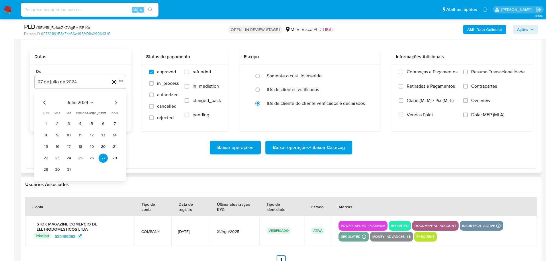
click at [118, 103] on icon "Mes siguiente" at bounding box center [115, 102] width 7 height 7
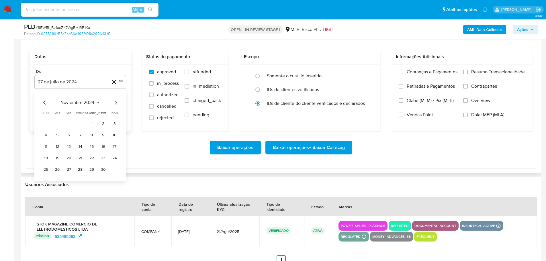
click at [118, 103] on icon "Mes siguiente" at bounding box center [115, 102] width 7 height 7
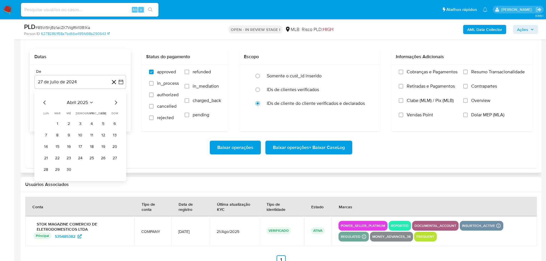
click at [118, 103] on icon "Mes siguiente" at bounding box center [115, 102] width 7 height 7
click at [43, 104] on icon "Mes anterior" at bounding box center [44, 102] width 7 height 7
click at [59, 121] on button "1" at bounding box center [57, 123] width 9 height 9
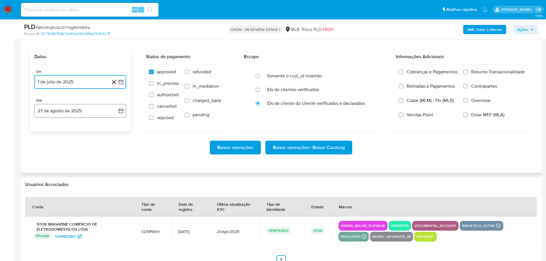
click at [69, 110] on button "27 de agosto de 2025" at bounding box center [80, 111] width 92 height 14
click at [46, 201] on button "25" at bounding box center [45, 198] width 9 height 9
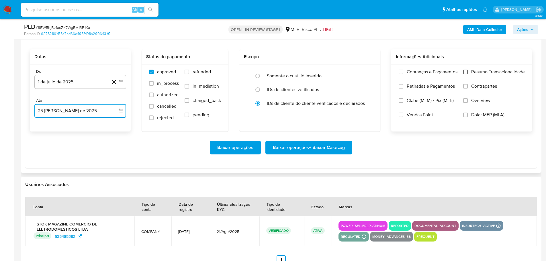
click at [467, 73] on input "Resumo Transacionalidade" at bounding box center [465, 72] width 5 height 5
click at [325, 150] on span "Baixar operações + Baixar CaseLog" at bounding box center [309, 147] width 72 height 13
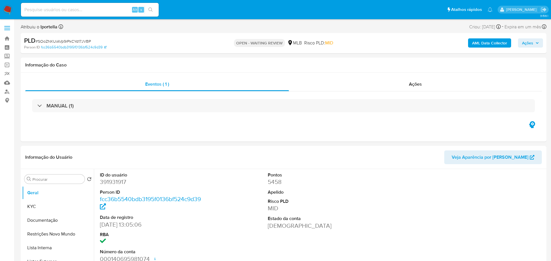
select select "10"
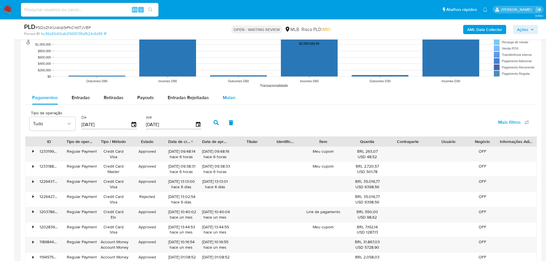
click at [228, 100] on span "Mulan" at bounding box center [229, 97] width 13 height 7
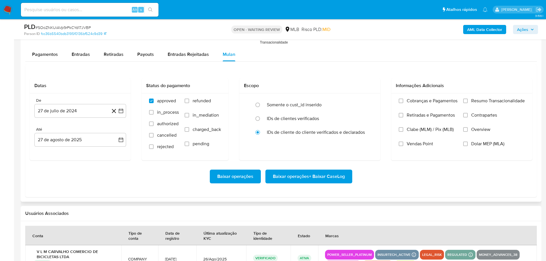
scroll to position [659, 0]
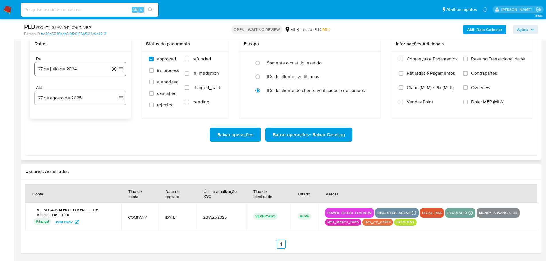
click at [75, 69] on button "27 de julio de 2024" at bounding box center [80, 69] width 92 height 14
click at [117, 92] on icon "Mes siguiente" at bounding box center [115, 89] width 7 height 7
click at [116, 86] on icon "Mes siguiente" at bounding box center [115, 89] width 7 height 7
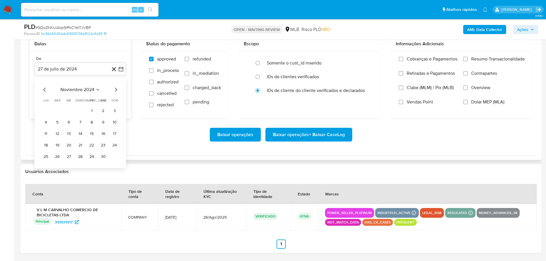
click at [116, 86] on icon "Mes siguiente" at bounding box center [115, 89] width 7 height 7
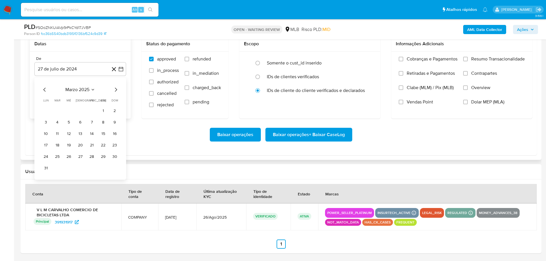
click at [116, 86] on icon "Mes siguiente" at bounding box center [115, 89] width 7 height 7
click at [52, 111] on tr "1 2 3 4 5 6" at bounding box center [80, 110] width 78 height 9
click at [60, 111] on button "1" at bounding box center [57, 110] width 9 height 9
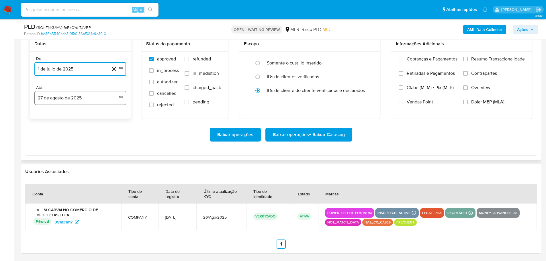
click at [64, 102] on button "27 de agosto de 2025" at bounding box center [80, 98] width 92 height 14
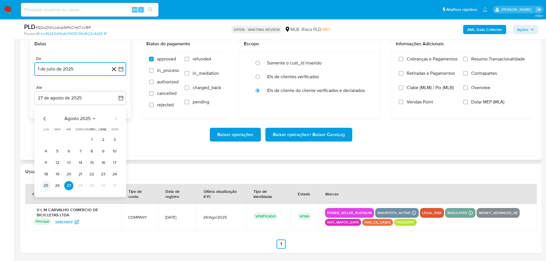
click at [46, 187] on button "25" at bounding box center [45, 185] width 9 height 9
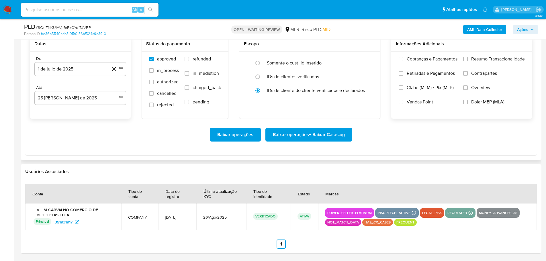
click at [467, 56] on label "Resumo Transacionalidade" at bounding box center [494, 63] width 62 height 14
click at [467, 57] on input "Resumo Transacionalidade" at bounding box center [465, 59] width 5 height 5
click at [307, 135] on span "Baixar operações + Baixar CaseLog" at bounding box center [309, 134] width 72 height 13
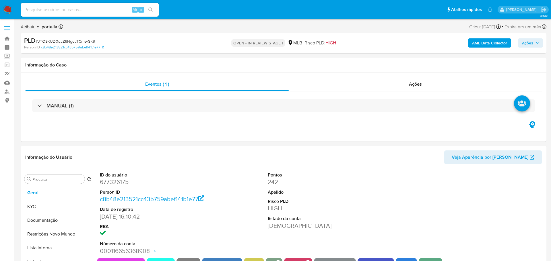
select select "10"
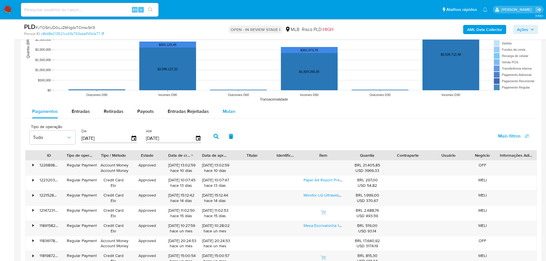
click at [226, 111] on span "Mulan" at bounding box center [229, 111] width 13 height 7
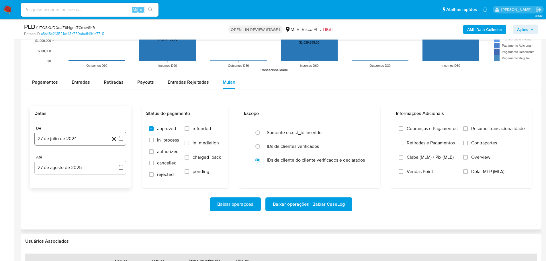
scroll to position [631, 0]
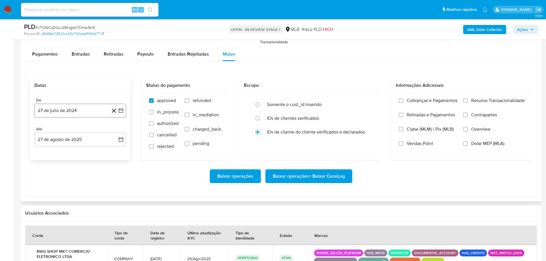
click at [88, 116] on button "27 de julio de 2024" at bounding box center [80, 111] width 92 height 14
click at [115, 130] on icon "Mes siguiente" at bounding box center [115, 131] width 7 height 7
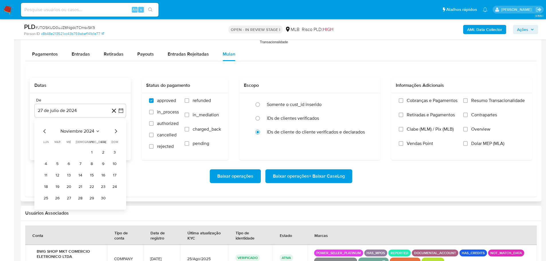
click at [115, 130] on icon "Mes siguiente" at bounding box center [115, 131] width 7 height 7
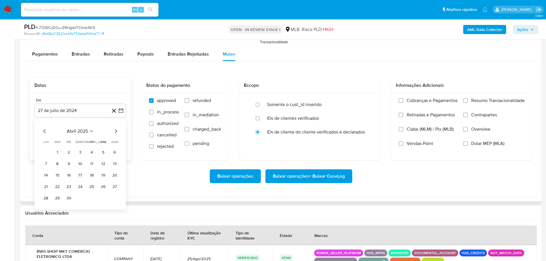
click at [115, 130] on icon "Mes siguiente" at bounding box center [115, 131] width 7 height 7
click at [59, 152] on button "1" at bounding box center [57, 152] width 9 height 9
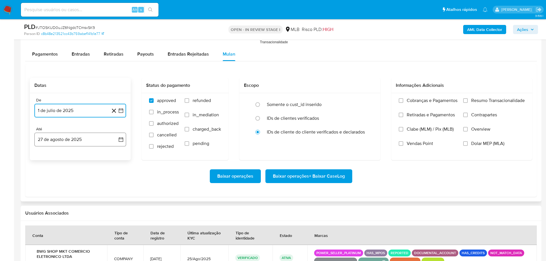
click at [77, 144] on button "27 de agosto de 2025" at bounding box center [80, 140] width 92 height 14
click at [42, 225] on button "25" at bounding box center [45, 227] width 9 height 9
click at [460, 102] on div "Cobranças e Pagamentos Retiradas e Pagamentos Clabe (MLM) / Pix (MLB) Vendas Po…" at bounding box center [462, 126] width 132 height 57
click at [463, 101] on div "Cobranças e Pagamentos Retiradas e Pagamentos Clabe (MLM) / Pix (MLB) Vendas Po…" at bounding box center [462, 126] width 132 height 57
click at [458, 108] on div "Cobranças e Pagamentos Retiradas e Pagamentos Clabe (MLM) / Pix (MLB) Vendas Po…" at bounding box center [462, 126] width 132 height 57
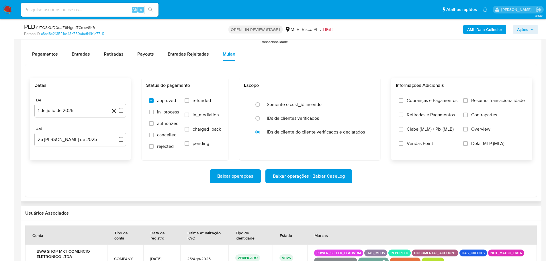
click at [462, 103] on div "Cobranças e Pagamentos Retiradas e Pagamentos Clabe (MLM) / Pix (MLB) Vendas Po…" at bounding box center [462, 126] width 132 height 57
click at [464, 100] on input "Resumo Transacionalidade" at bounding box center [465, 100] width 5 height 5
click at [323, 176] on span "Baixar operações + Baixar CaseLog" at bounding box center [309, 176] width 72 height 13
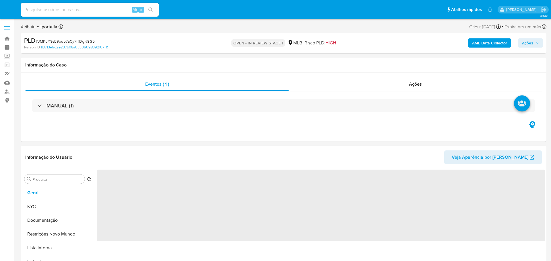
select select "10"
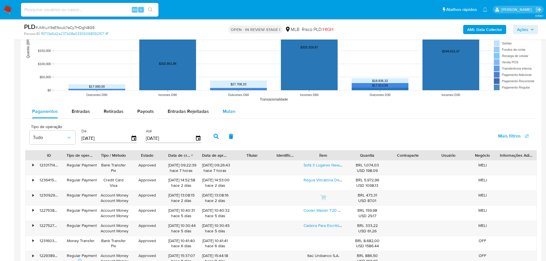
click at [225, 115] on div "Mulan" at bounding box center [229, 112] width 13 height 14
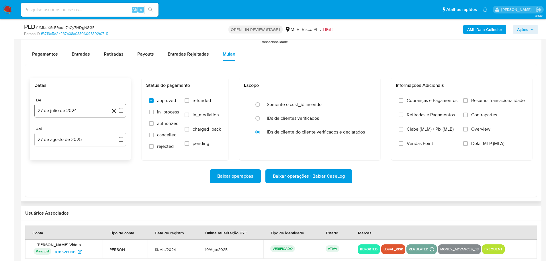
click at [62, 112] on button "27 de julio de 2024" at bounding box center [80, 111] width 92 height 14
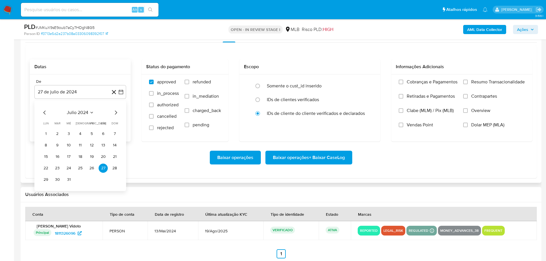
scroll to position [660, 0]
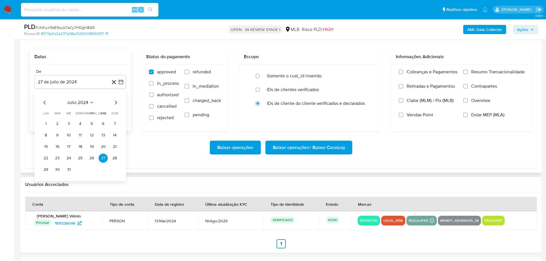
click at [117, 102] on icon "Mes siguiente" at bounding box center [116, 103] width 2 height 4
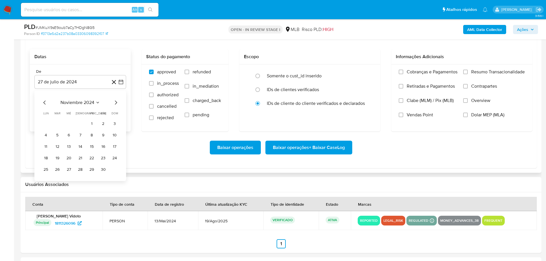
click at [117, 102] on icon "Mes siguiente" at bounding box center [116, 103] width 2 height 4
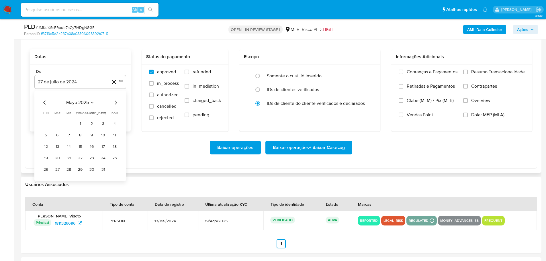
click at [117, 102] on icon "Mes siguiente" at bounding box center [116, 103] width 2 height 4
click at [61, 122] on button "1" at bounding box center [57, 123] width 9 height 9
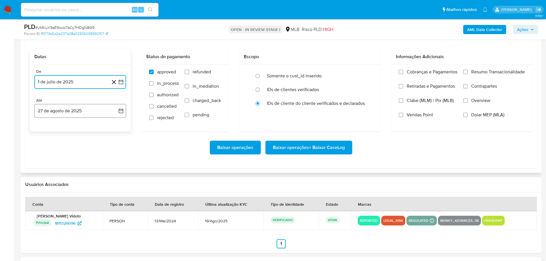
click at [68, 112] on button "27 de agosto de 2025" at bounding box center [80, 111] width 92 height 14
click at [44, 200] on button "25" at bounding box center [45, 198] width 9 height 9
click at [470, 71] on label "Resumo Transacionalidade" at bounding box center [494, 76] width 62 height 14
click at [468, 71] on input "Resumo Transacionalidade" at bounding box center [465, 72] width 5 height 5
click at [338, 142] on span "Baixar operações + Baixar CaseLog" at bounding box center [309, 147] width 72 height 13
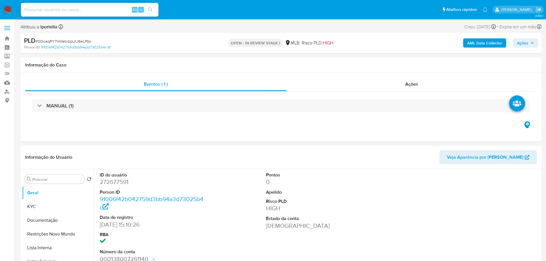
select select "10"
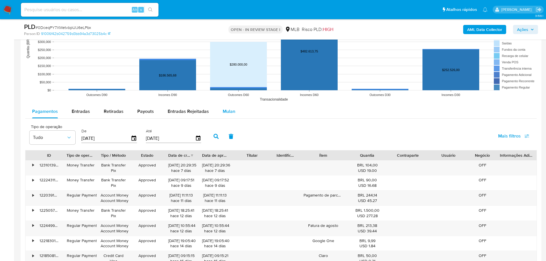
click at [227, 112] on span "Mulan" at bounding box center [229, 111] width 13 height 7
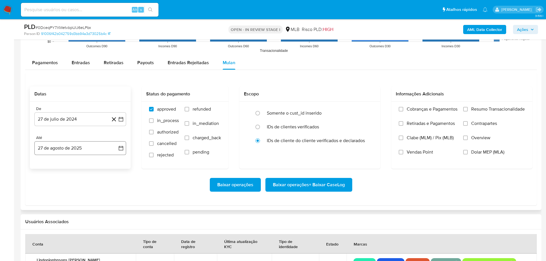
scroll to position [688, 0]
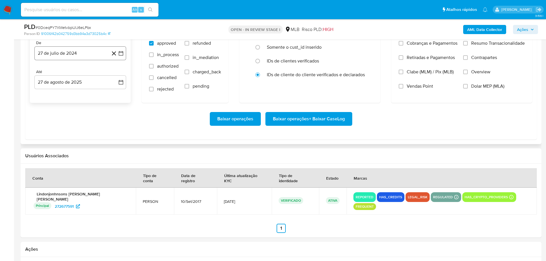
click at [53, 49] on button "27 de julio de 2024" at bounding box center [80, 53] width 92 height 14
click at [114, 74] on icon "Mes siguiente" at bounding box center [115, 74] width 7 height 7
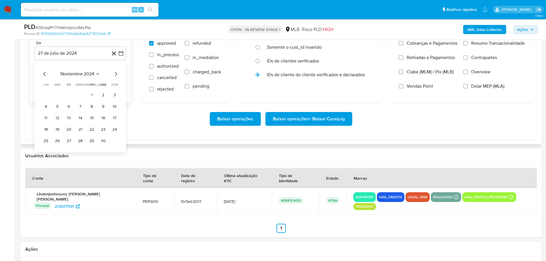
click at [114, 74] on icon "Mes siguiente" at bounding box center [115, 74] width 7 height 7
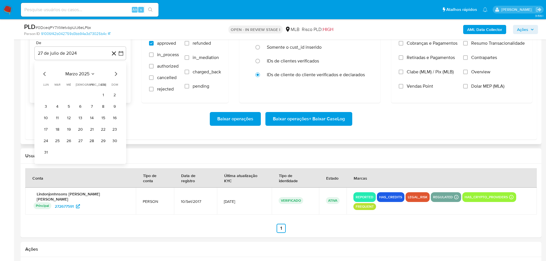
click at [114, 74] on icon "Mes siguiente" at bounding box center [115, 74] width 7 height 7
click at [58, 97] on button "1" at bounding box center [57, 95] width 9 height 9
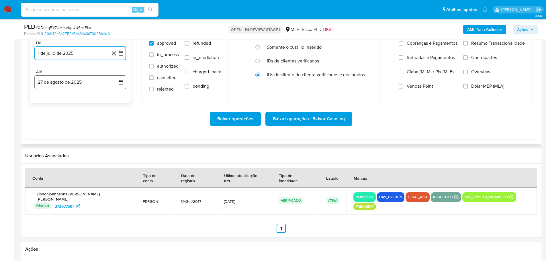
click at [65, 83] on button "27 de agosto de 2025" at bounding box center [80, 82] width 92 height 14
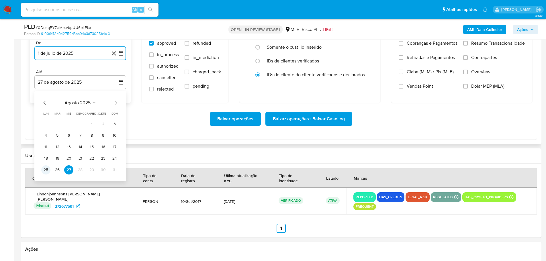
click at [48, 171] on button "25" at bounding box center [45, 169] width 9 height 9
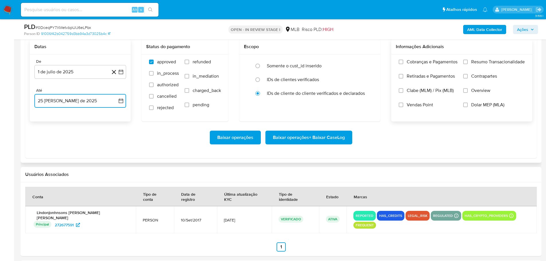
scroll to position [660, 0]
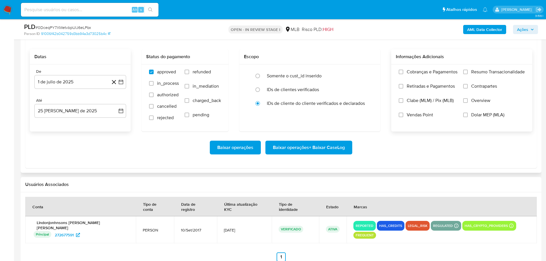
click at [467, 70] on span at bounding box center [465, 72] width 5 height 5
click at [467, 70] on input "Resumo Transacionalidade" at bounding box center [465, 72] width 5 height 5
click at [308, 148] on span "Baixar operações + Baixar CaseLog" at bounding box center [309, 147] width 72 height 13
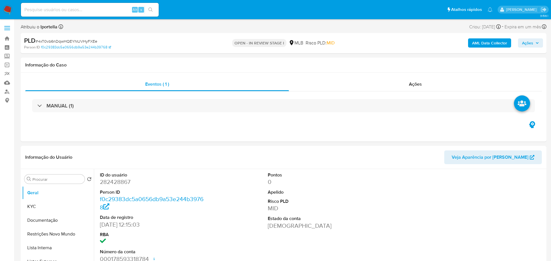
select select "10"
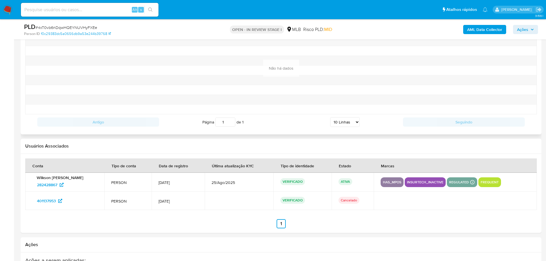
scroll to position [631, 0]
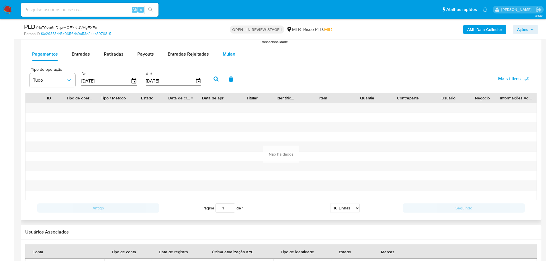
click at [226, 54] on span "Mulan" at bounding box center [229, 54] width 13 height 7
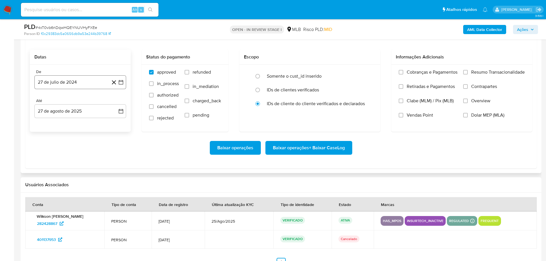
scroll to position [660, 0]
click at [62, 81] on button "27 de julio de 2024" at bounding box center [80, 82] width 92 height 14
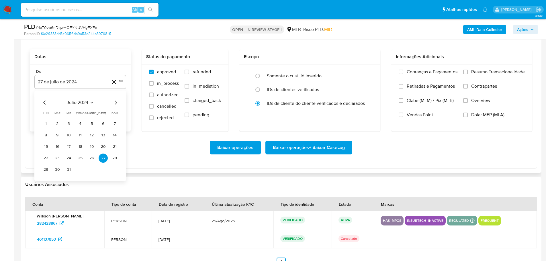
click at [117, 101] on icon "Mes siguiente" at bounding box center [115, 102] width 7 height 7
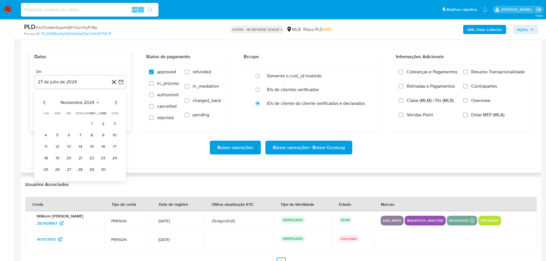
click at [117, 101] on icon "Mes siguiente" at bounding box center [115, 102] width 7 height 7
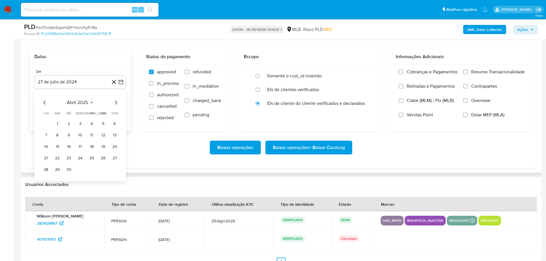
click at [117, 101] on icon "Mes siguiente" at bounding box center [115, 102] width 7 height 7
click at [60, 123] on button "1" at bounding box center [57, 123] width 9 height 9
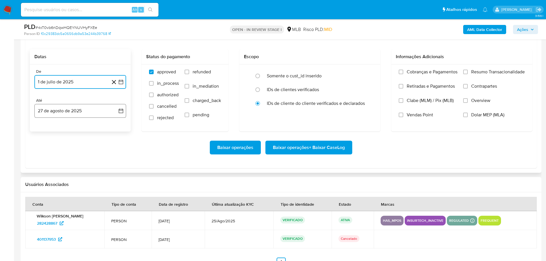
click at [67, 112] on button "27 de agosto de 2025" at bounding box center [80, 111] width 92 height 14
click at [45, 199] on button "25" at bounding box center [45, 198] width 9 height 9
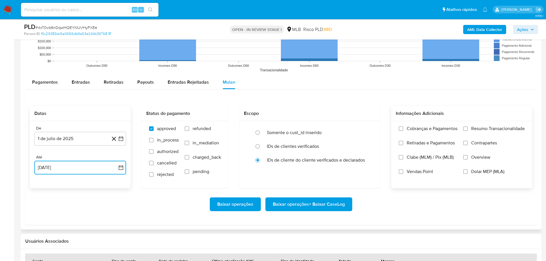
scroll to position [602, 0]
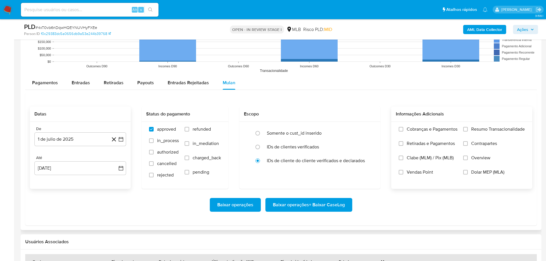
click at [471, 135] on label "Resumo Transacionalidade" at bounding box center [494, 133] width 62 height 14
click at [468, 132] on input "Resumo Transacionalidade" at bounding box center [465, 129] width 5 height 5
click at [308, 203] on span "Baixar operações + Baixar CaseLog" at bounding box center [309, 205] width 72 height 13
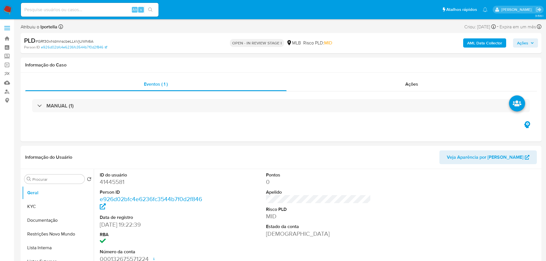
select select "10"
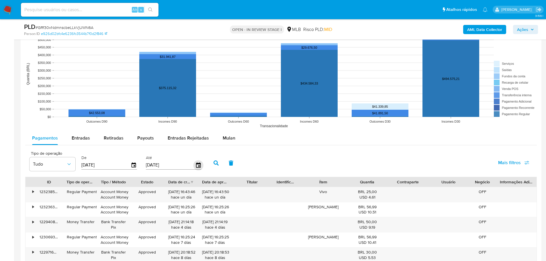
scroll to position [574, 0]
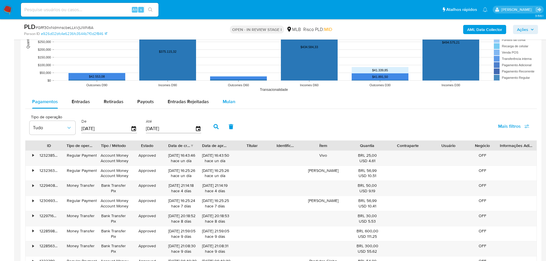
click at [219, 105] on button "Mulan" at bounding box center [229, 102] width 26 height 14
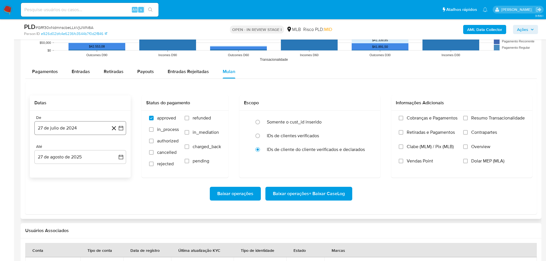
scroll to position [631, 0]
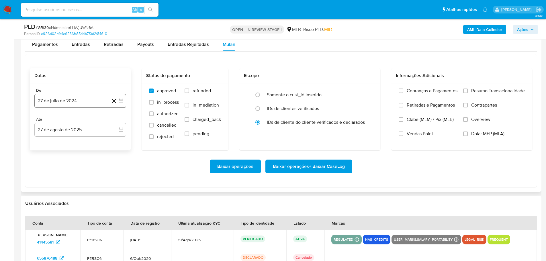
click at [75, 95] on button "27 de julio de 2024" at bounding box center [80, 101] width 92 height 14
click at [117, 121] on icon "Mes siguiente" at bounding box center [115, 121] width 7 height 7
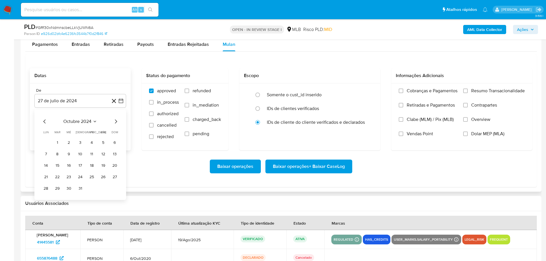
click at [117, 121] on icon "Mes siguiente" at bounding box center [115, 121] width 7 height 7
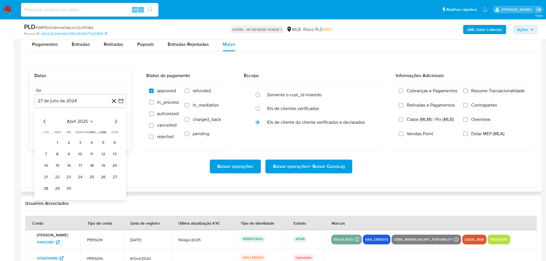
click at [117, 121] on icon "Mes siguiente" at bounding box center [115, 121] width 7 height 7
click at [44, 119] on icon "Mes anterior" at bounding box center [44, 121] width 7 height 7
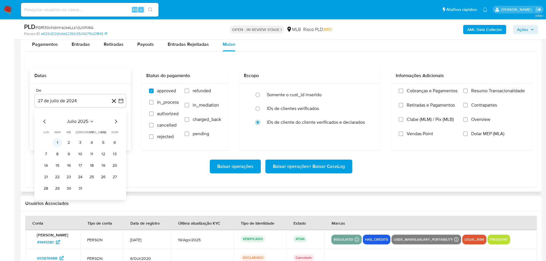
click at [57, 140] on button "1" at bounding box center [57, 142] width 9 height 9
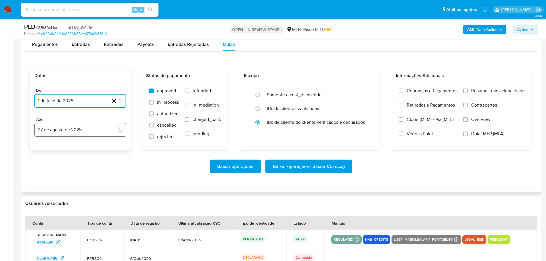
click at [78, 126] on button "27 de agosto de 2025" at bounding box center [80, 130] width 92 height 14
click at [48, 217] on button "25" at bounding box center [45, 217] width 9 height 9
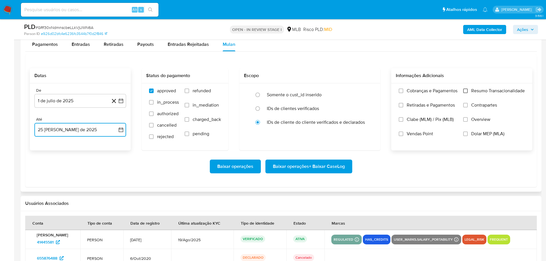
click at [466, 92] on input "Resumo Transacionalidade" at bounding box center [465, 91] width 5 height 5
click at [332, 167] on span "Baixar operações + Baixar CaseLog" at bounding box center [309, 166] width 72 height 13
